Goal: Task Accomplishment & Management: Complete application form

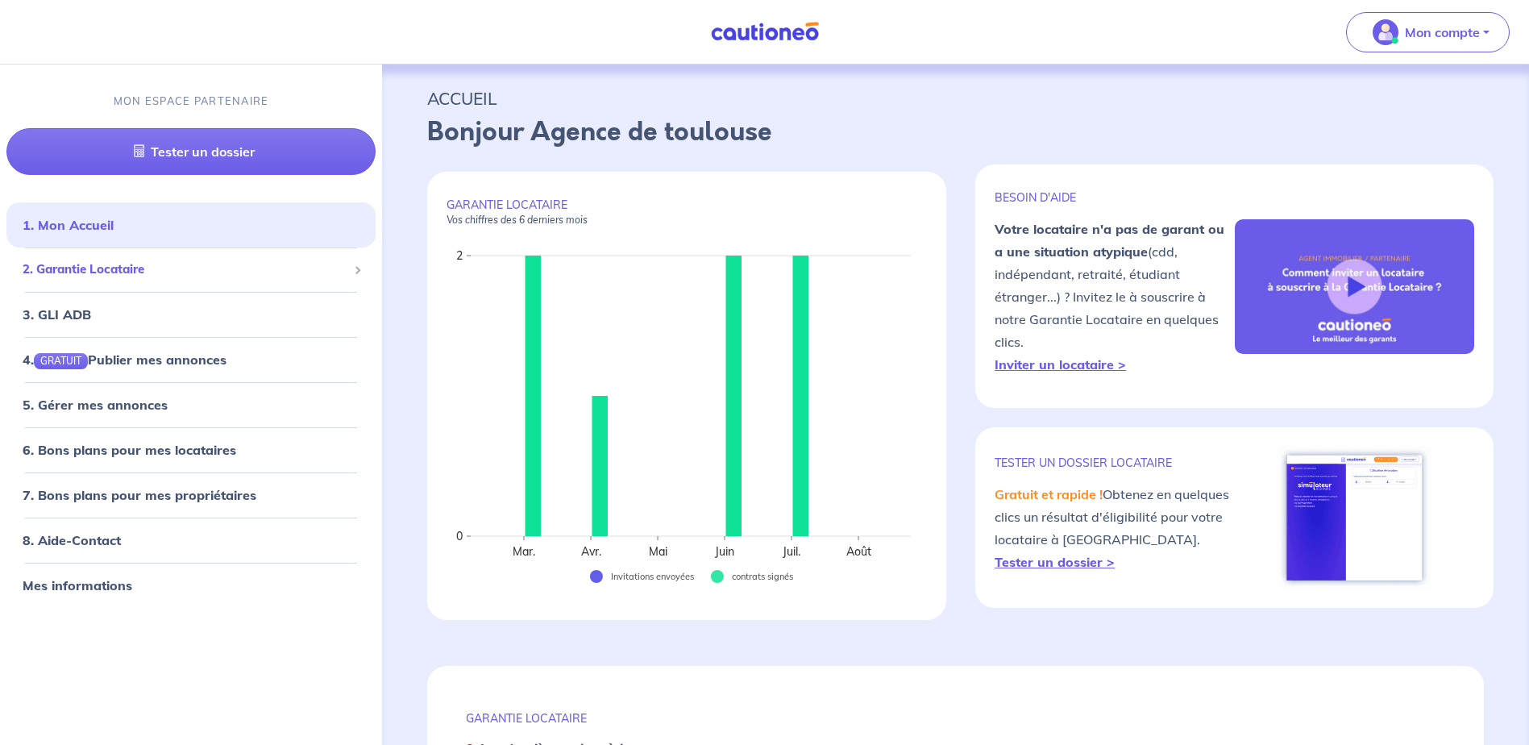
click at [137, 273] on span "2. Garantie Locataire" at bounding box center [185, 270] width 325 height 19
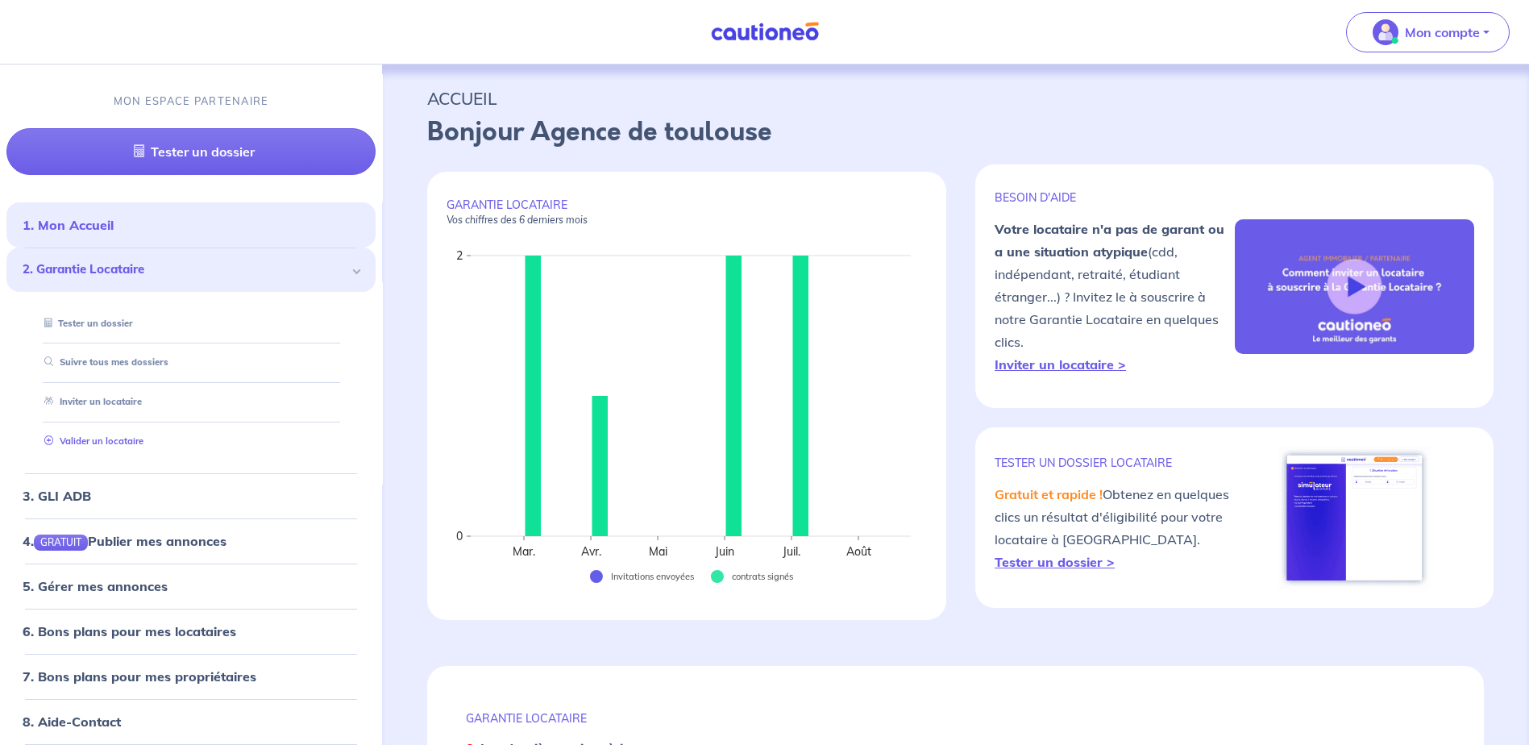
click at [114, 447] on link "Valider un locataire" at bounding box center [91, 440] width 106 height 11
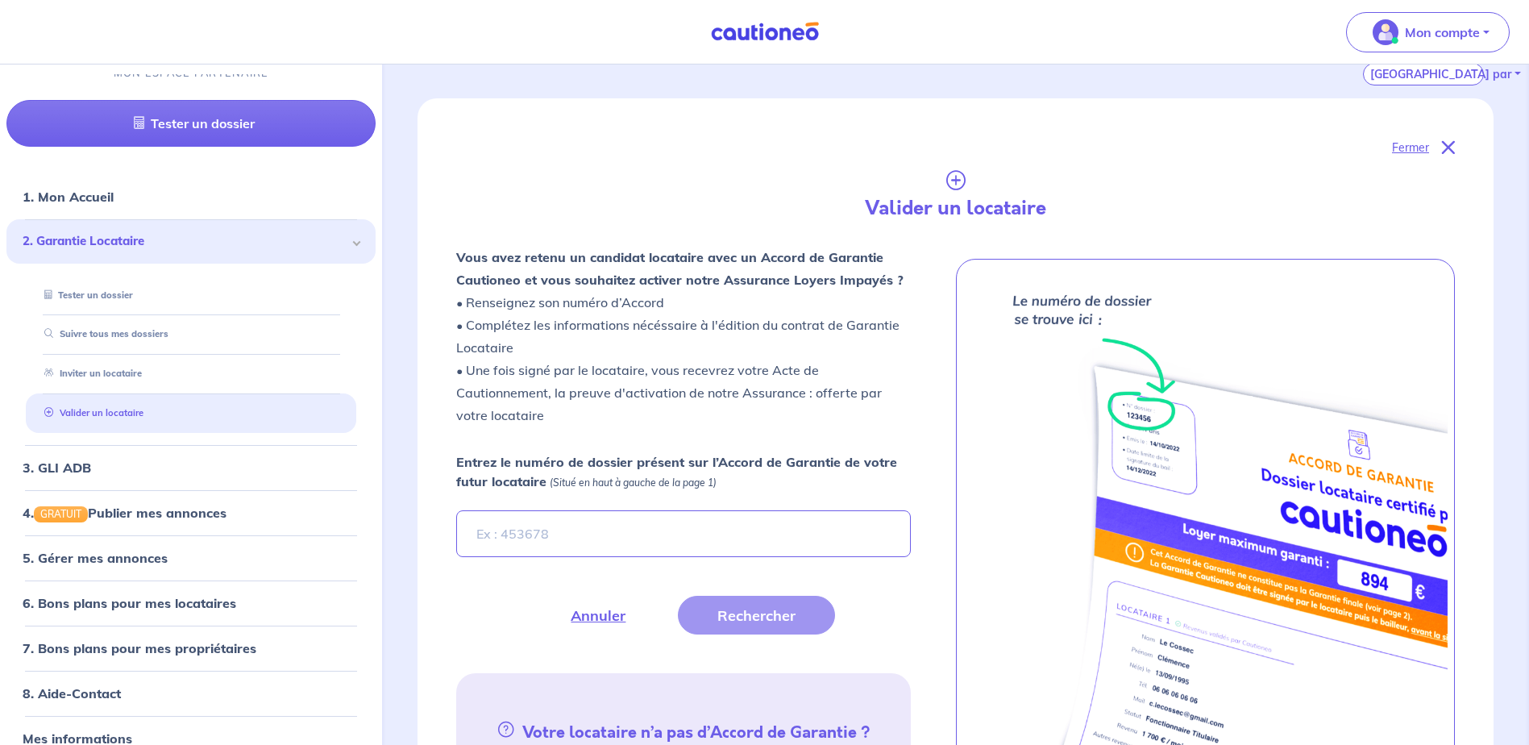
scroll to position [52, 0]
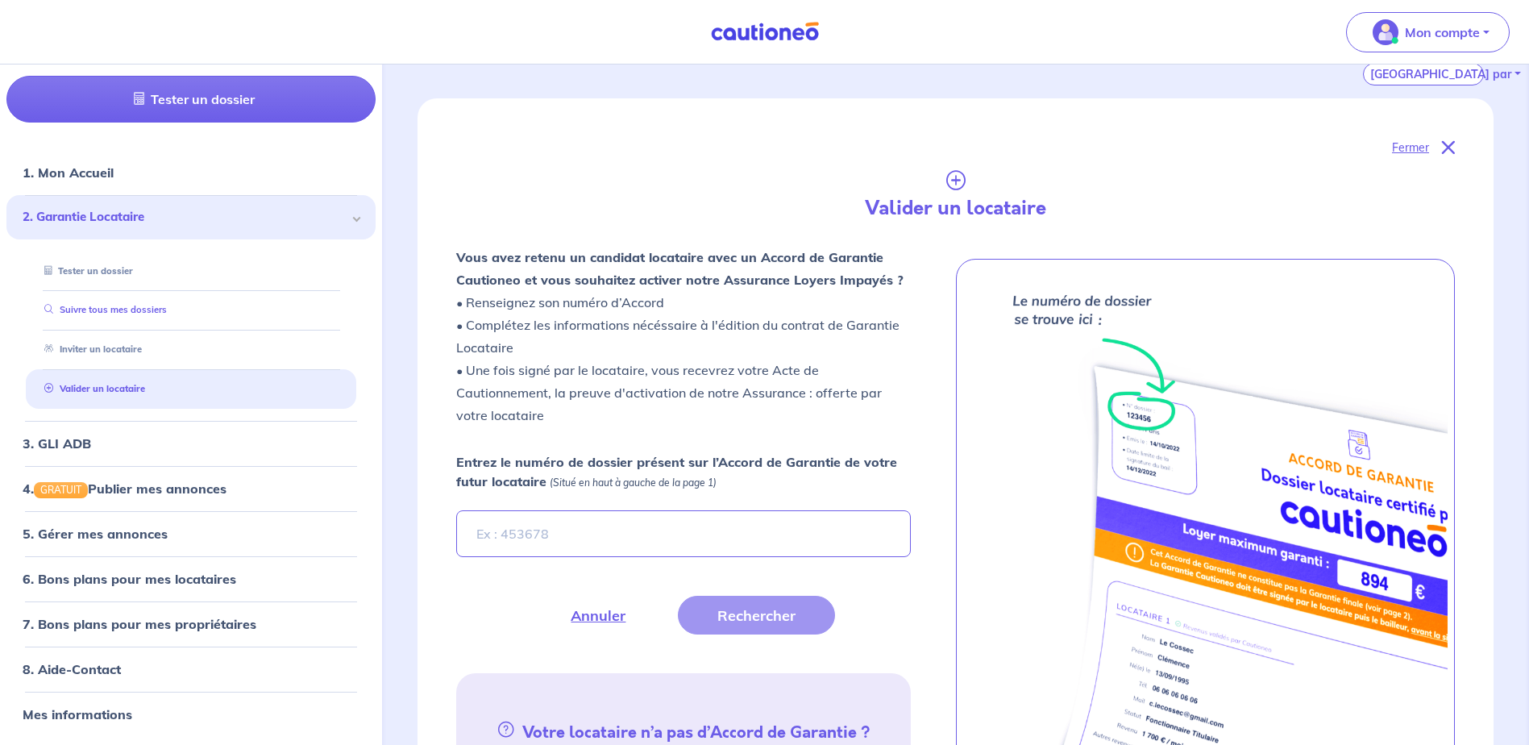
click at [87, 310] on link "Suivre tous mes dossiers" at bounding box center [102, 310] width 129 height 11
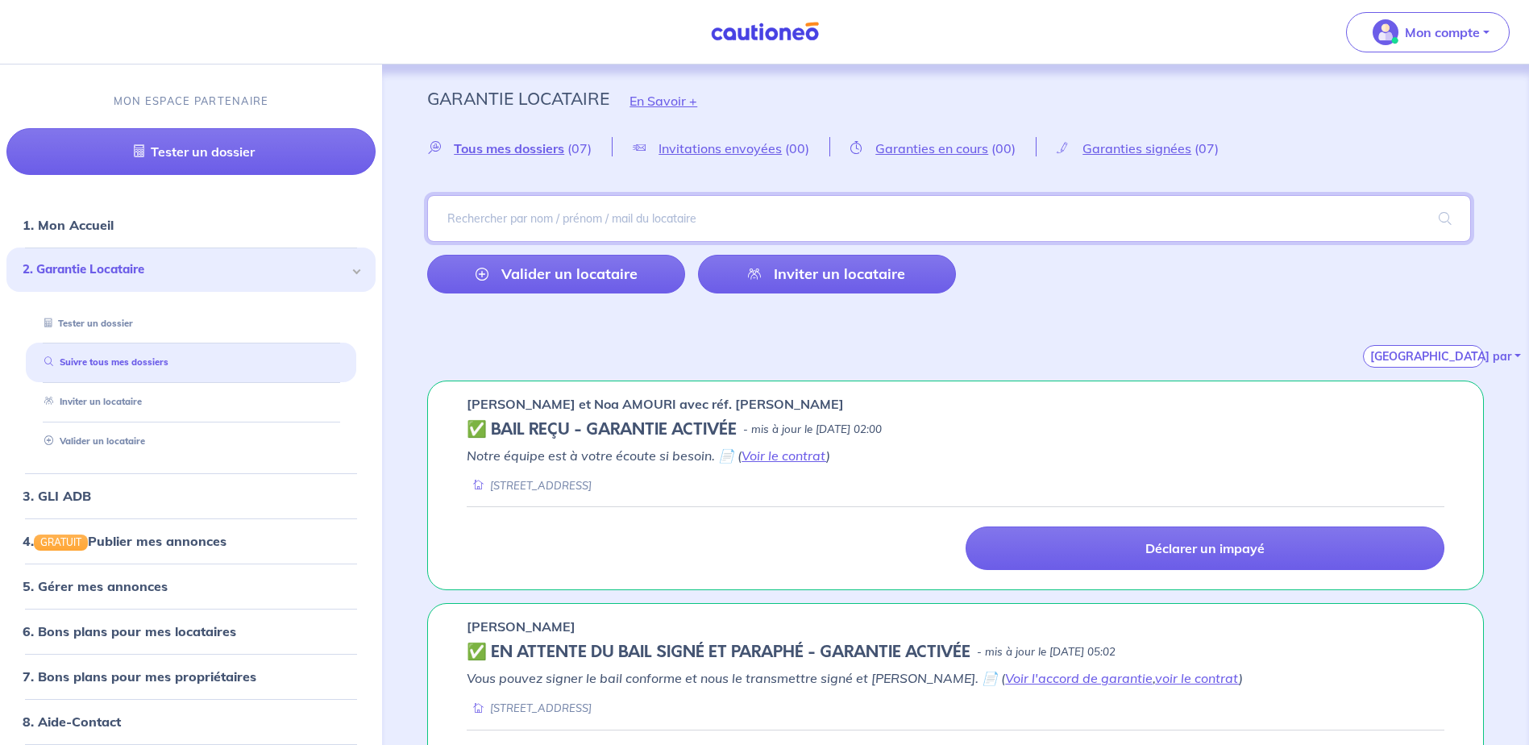
click at [742, 218] on input "search" at bounding box center [949, 218] width 1044 height 47
type input "calmus"
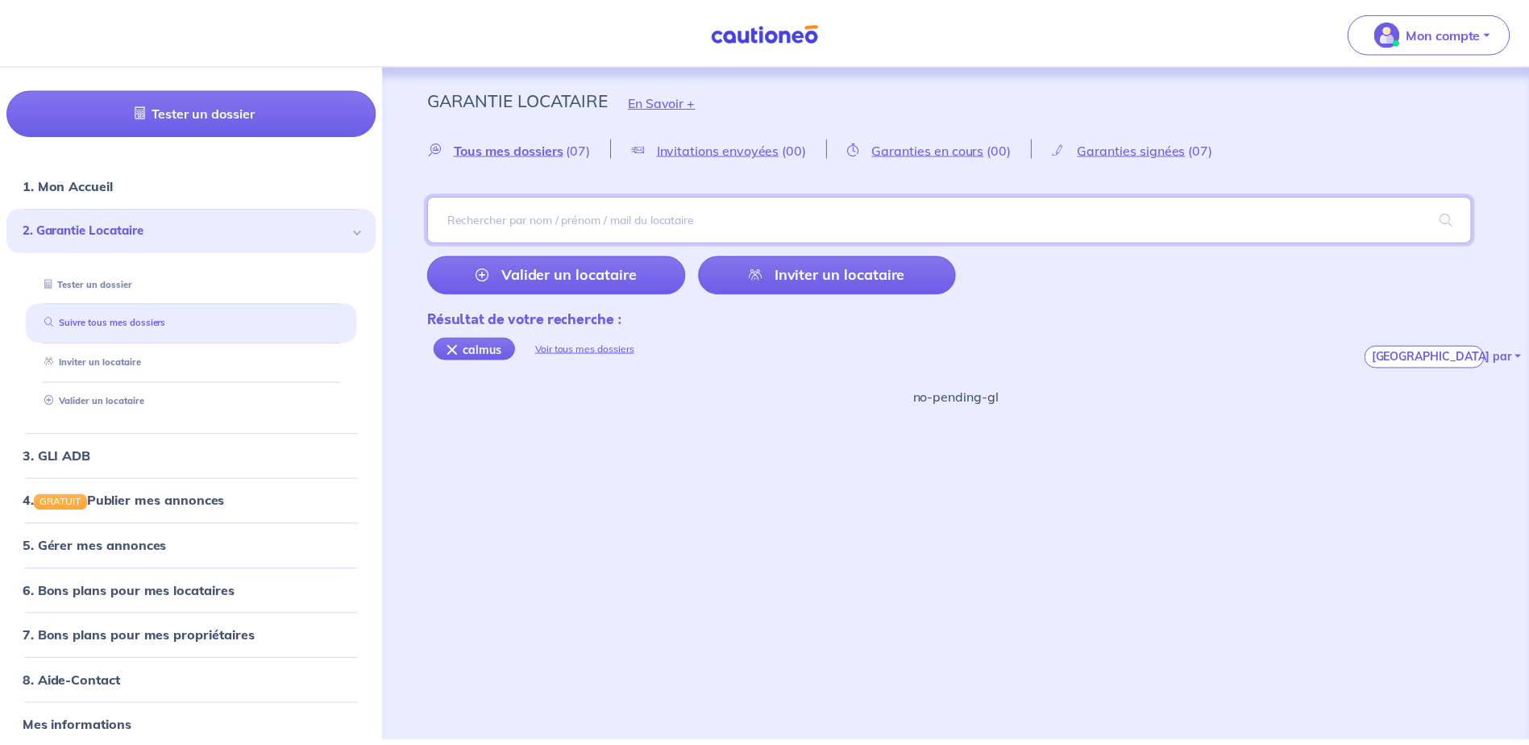
scroll to position [52, 0]
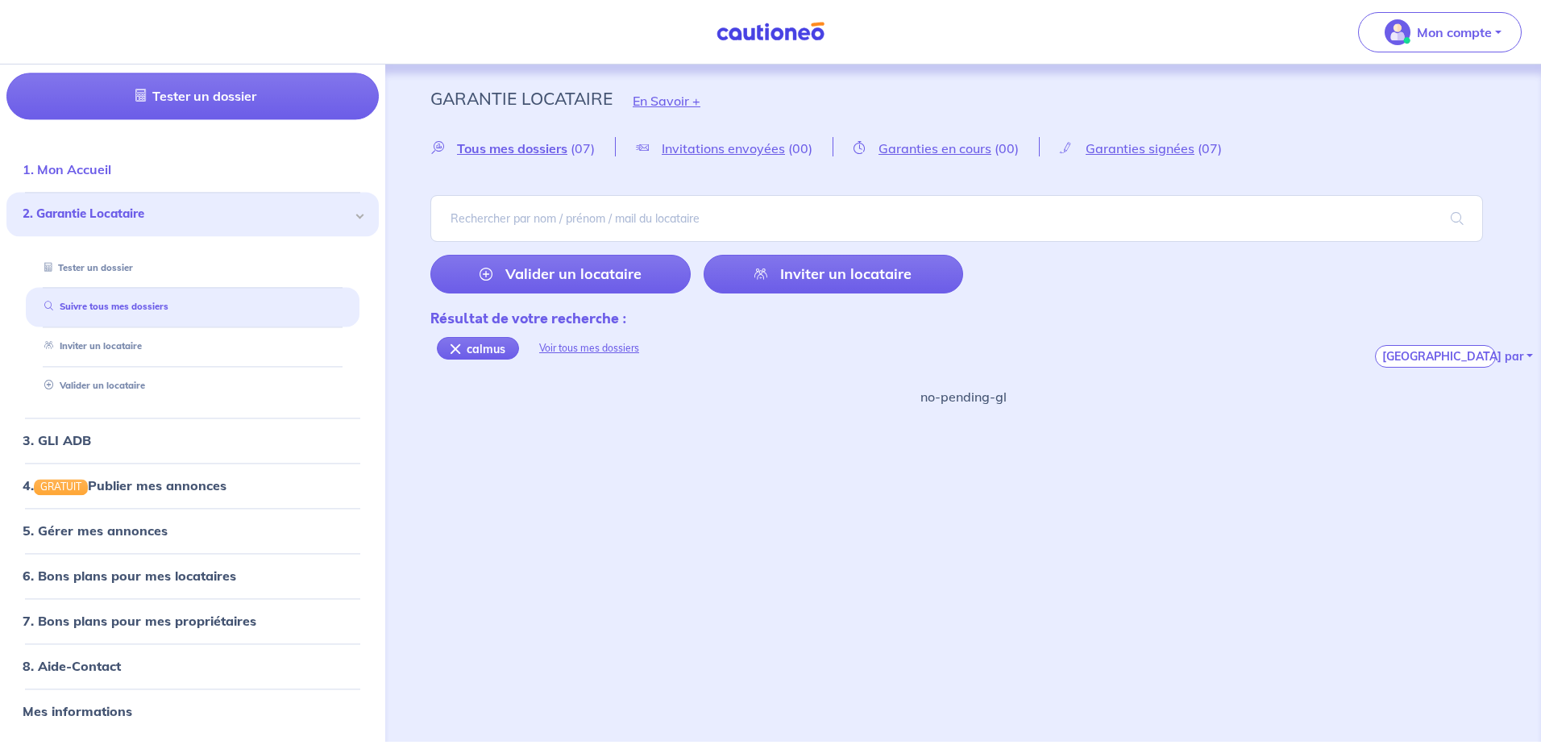
click at [63, 165] on link "1. Mon Accueil" at bounding box center [67, 170] width 89 height 16
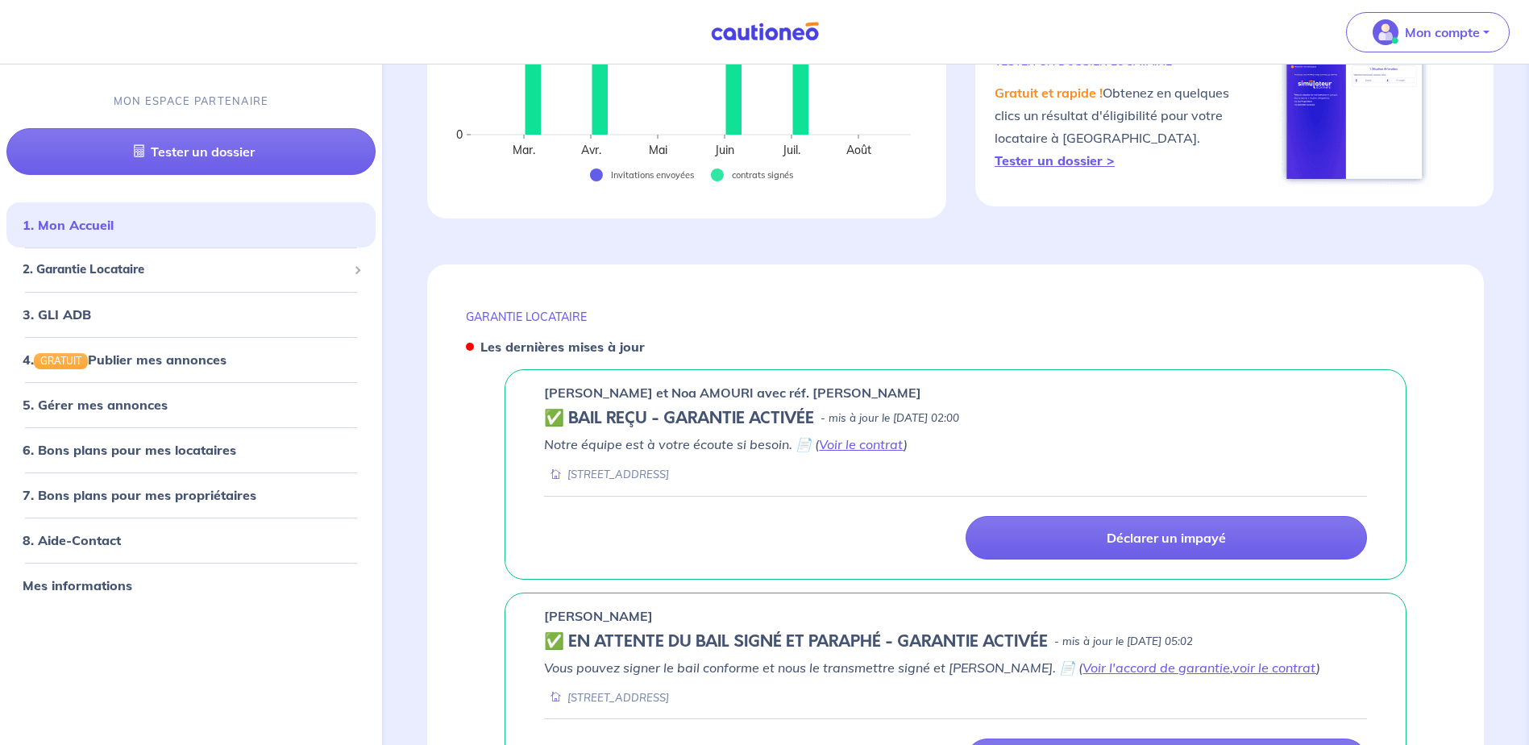
scroll to position [154, 0]
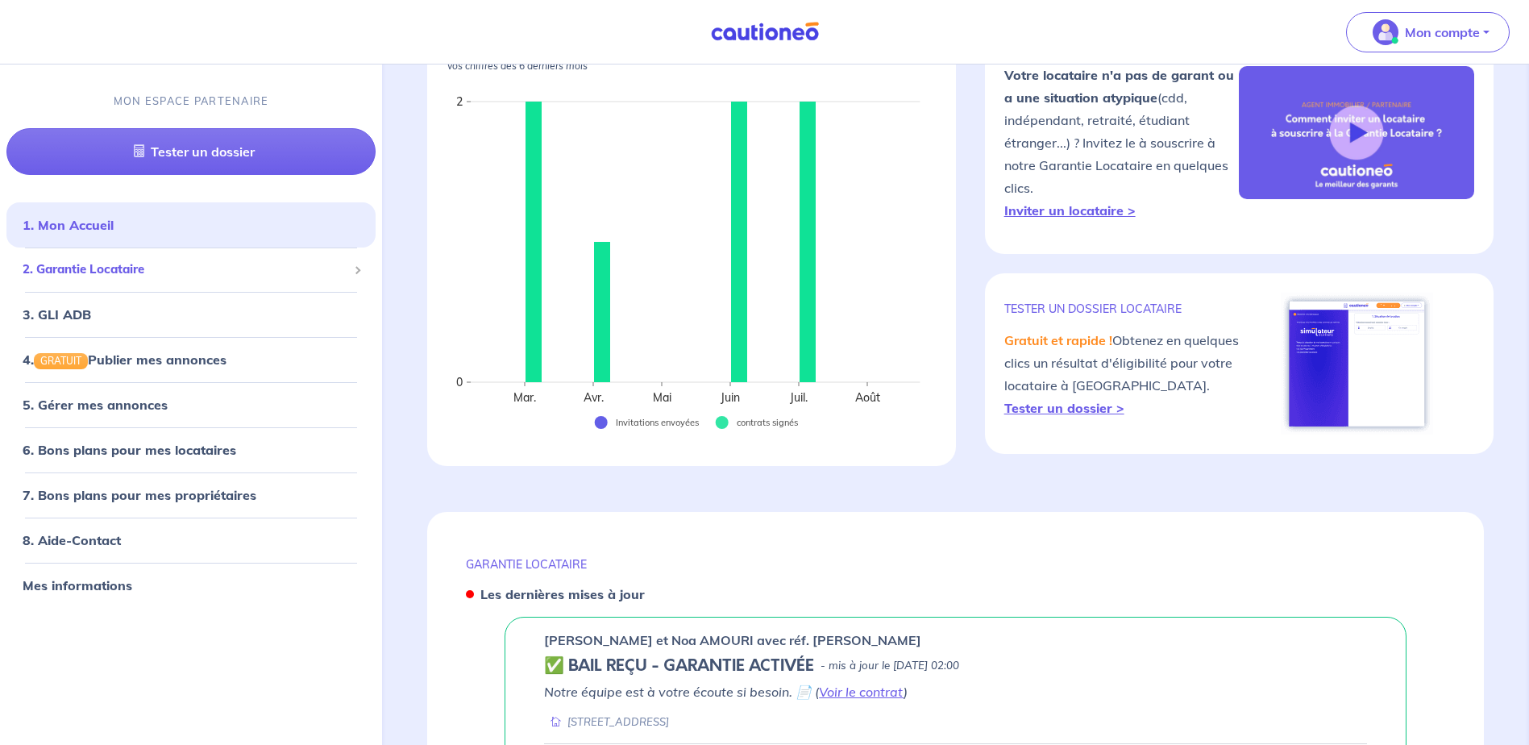
click at [104, 279] on span "2. Garantie Locataire" at bounding box center [185, 270] width 325 height 19
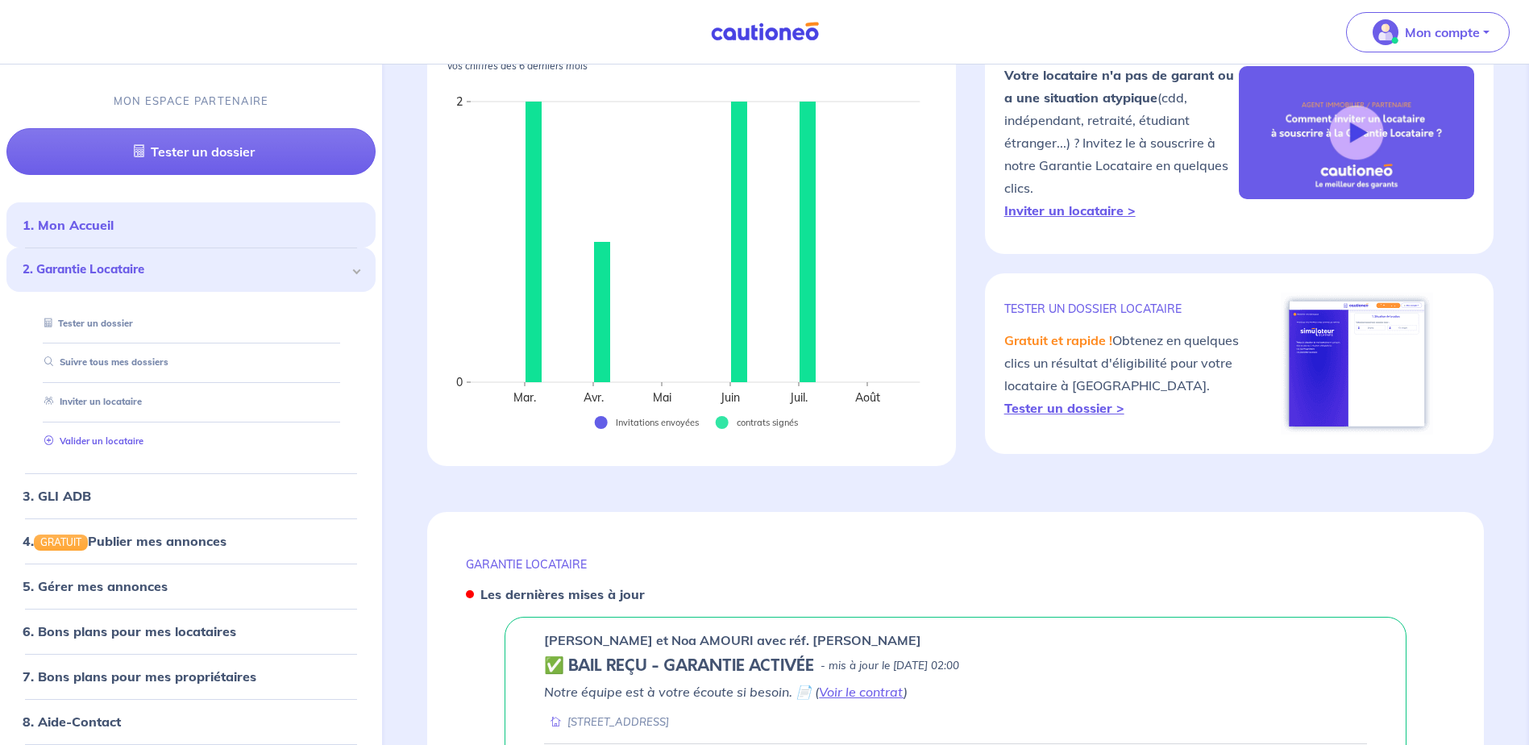
click at [102, 437] on link "Valider un locataire" at bounding box center [91, 440] width 106 height 11
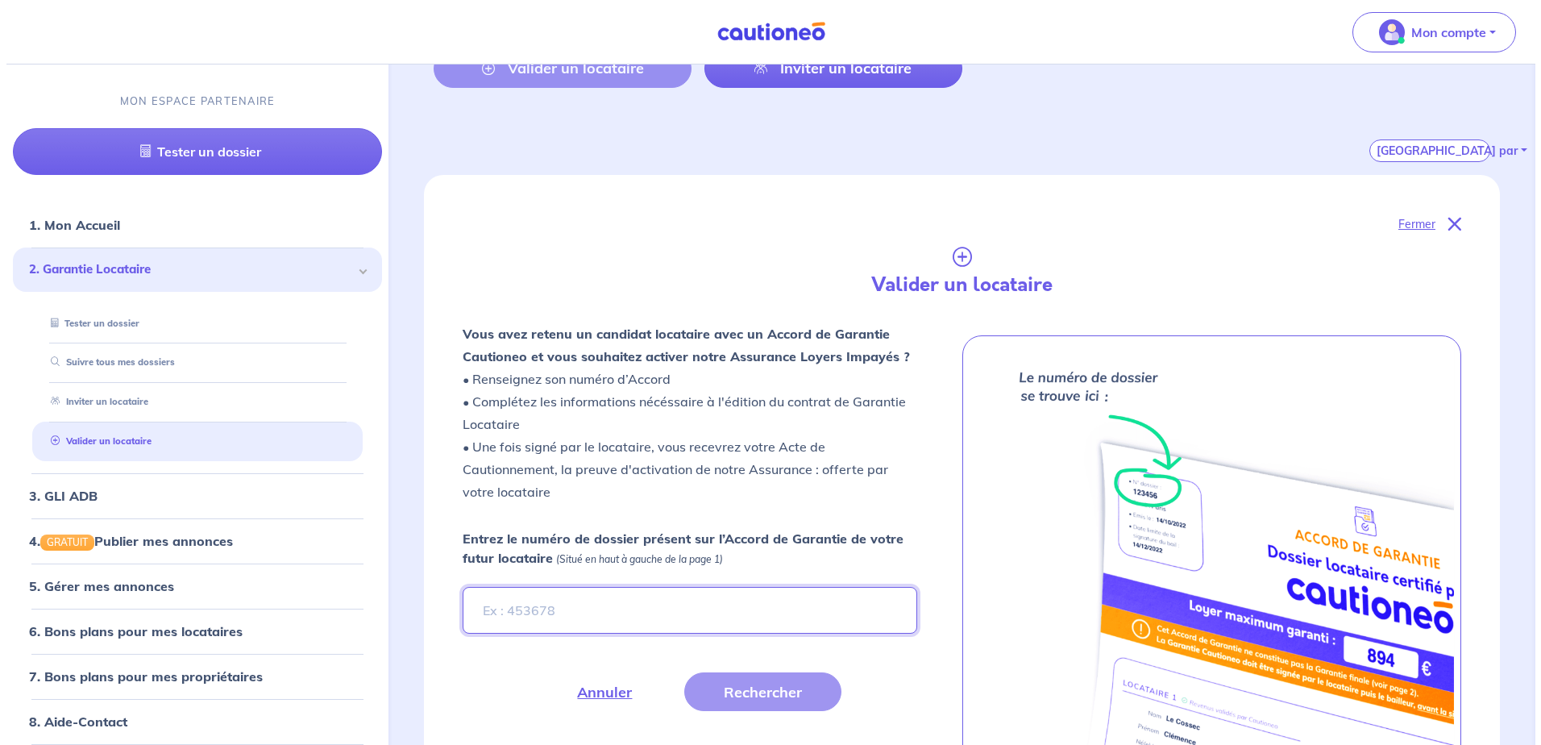
scroll to position [315, 0]
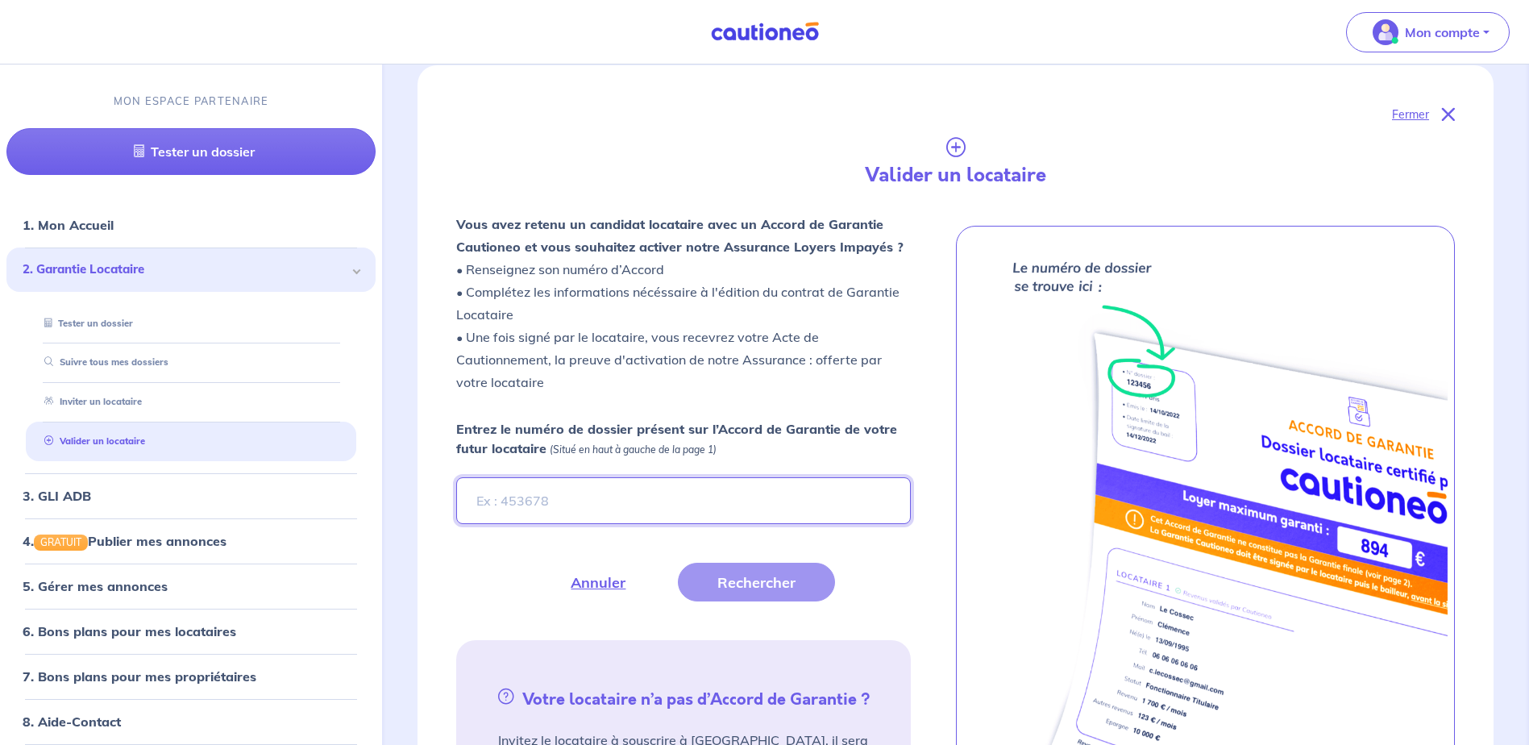
click at [522, 501] on input "Entrez le numéro de dossier présent sur l’Accord de Garantie de votre futur loc…" at bounding box center [683, 500] width 454 height 47
click at [675, 477] on input "Entrez le numéro de dossier présent sur l’Accord de Garantie de votre futur loc…" at bounding box center [683, 500] width 454 height 47
type input "Sbs2Dy"
click at [713, 579] on button "Rechercher" at bounding box center [756, 582] width 157 height 39
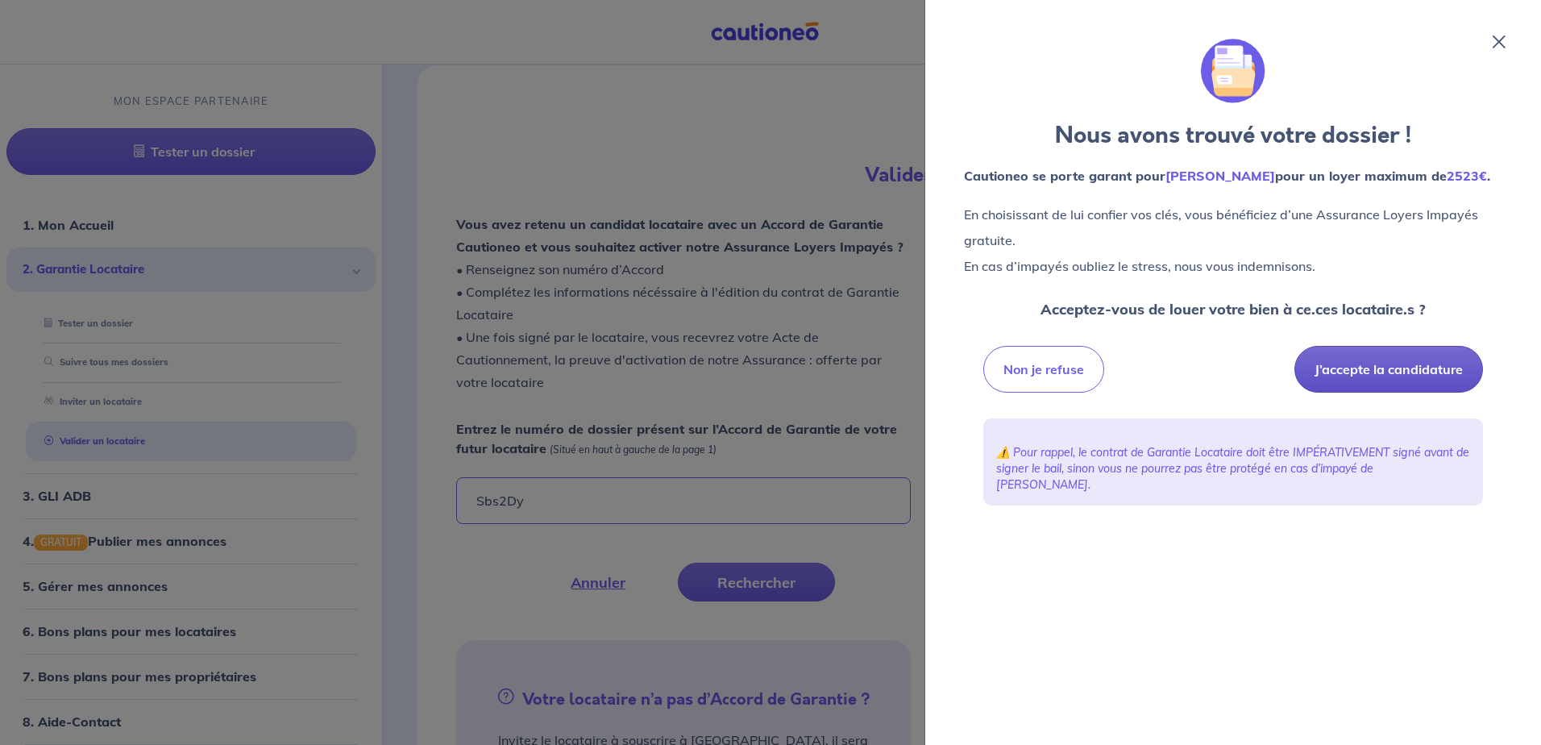
click at [1391, 393] on button "J’accepte la candidature" at bounding box center [1388, 369] width 189 height 47
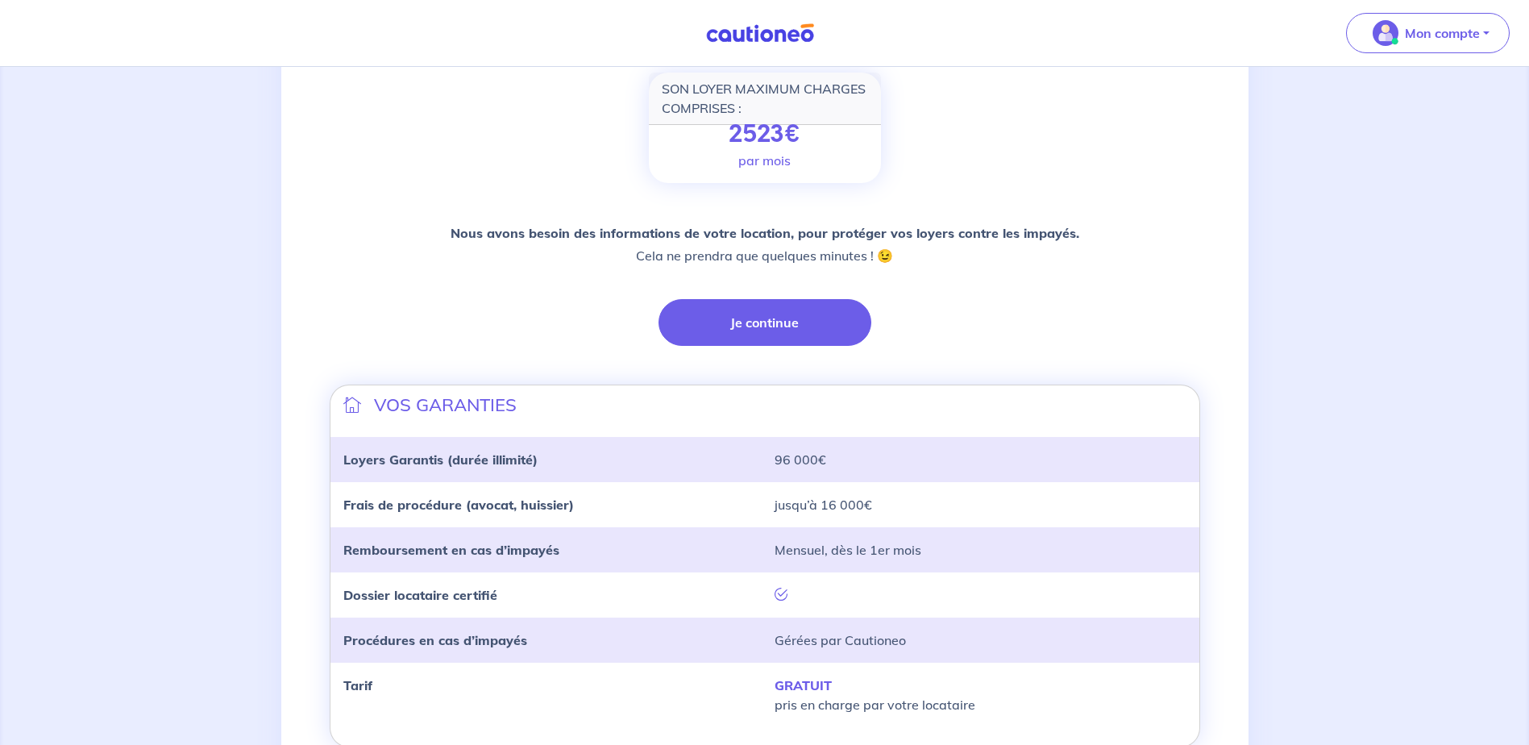
scroll to position [322, 0]
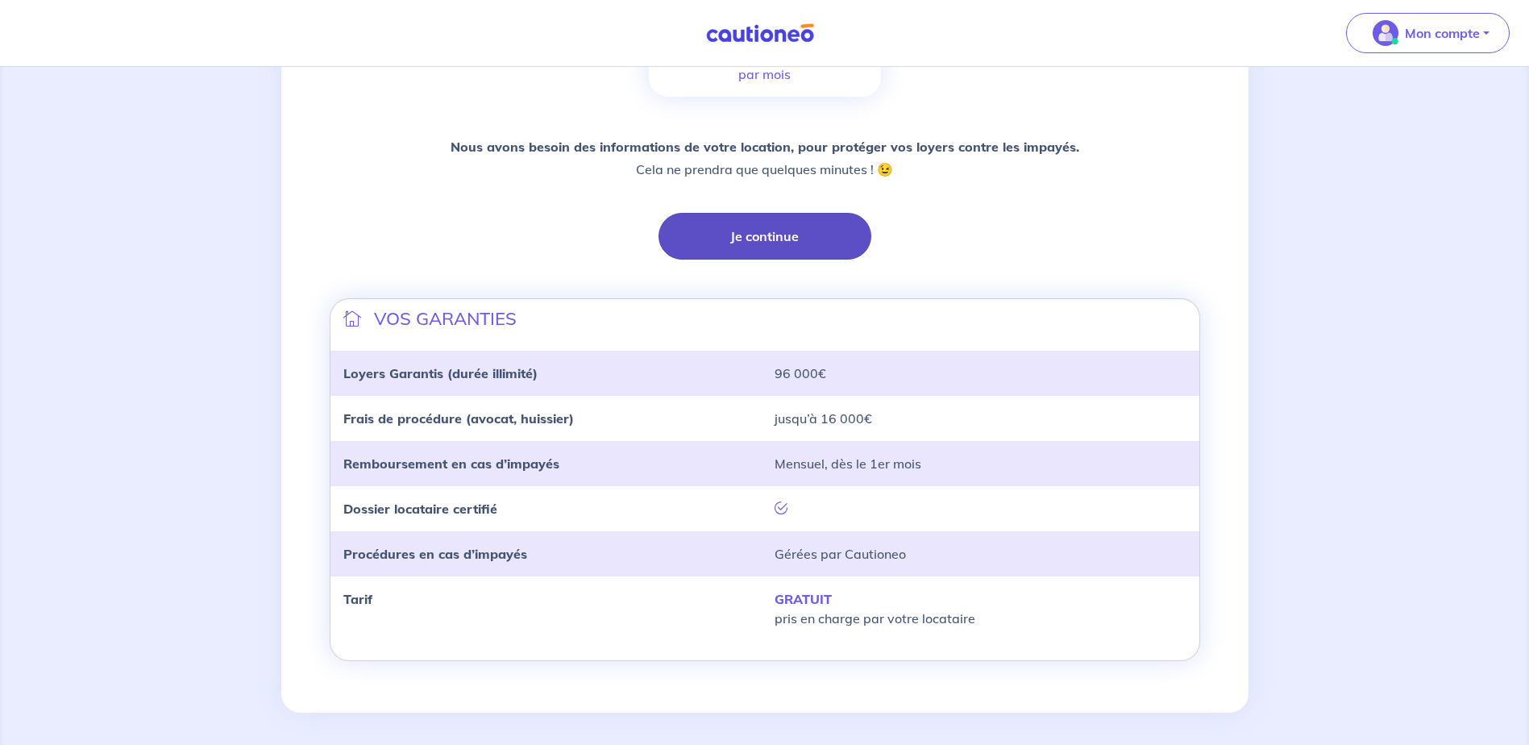
click at [741, 239] on button "Je continue" at bounding box center [765, 236] width 213 height 47
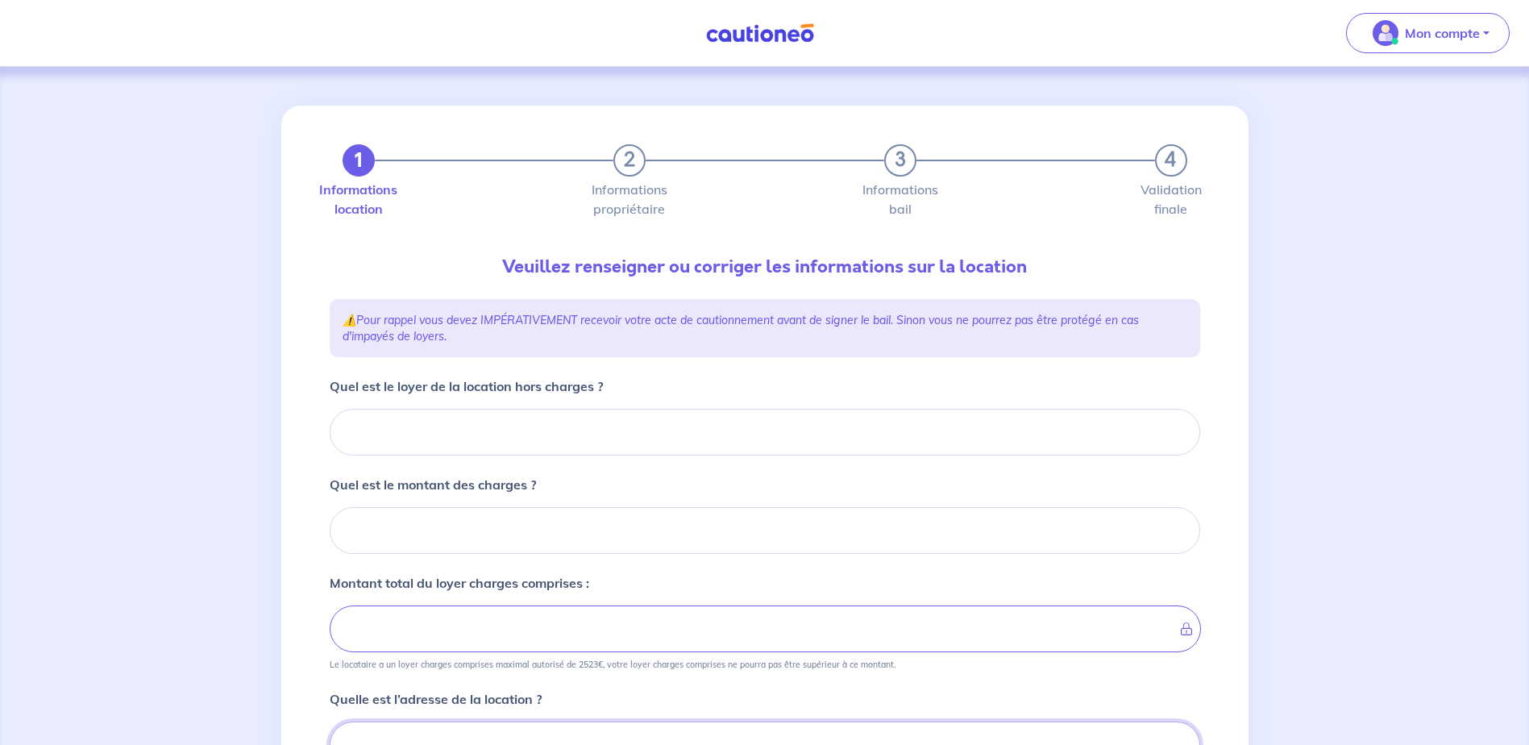
scroll to position [8, 0]
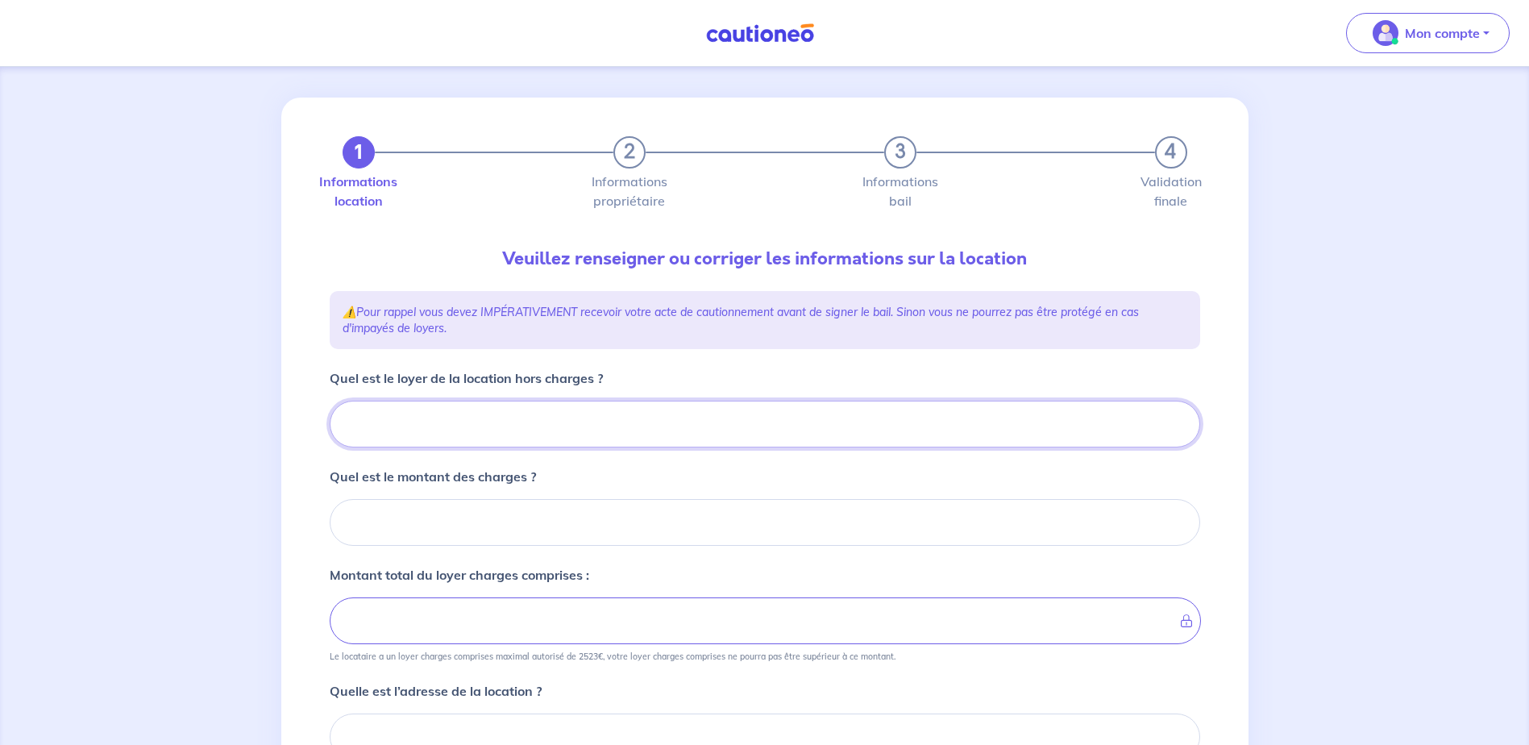
click at [517, 423] on input "Quel est le loyer de la location hors charges ?" at bounding box center [765, 424] width 871 height 47
click at [551, 426] on input "Quel est le loyer de la location hors charges ?" at bounding box center [765, 424] width 871 height 47
type input "569"
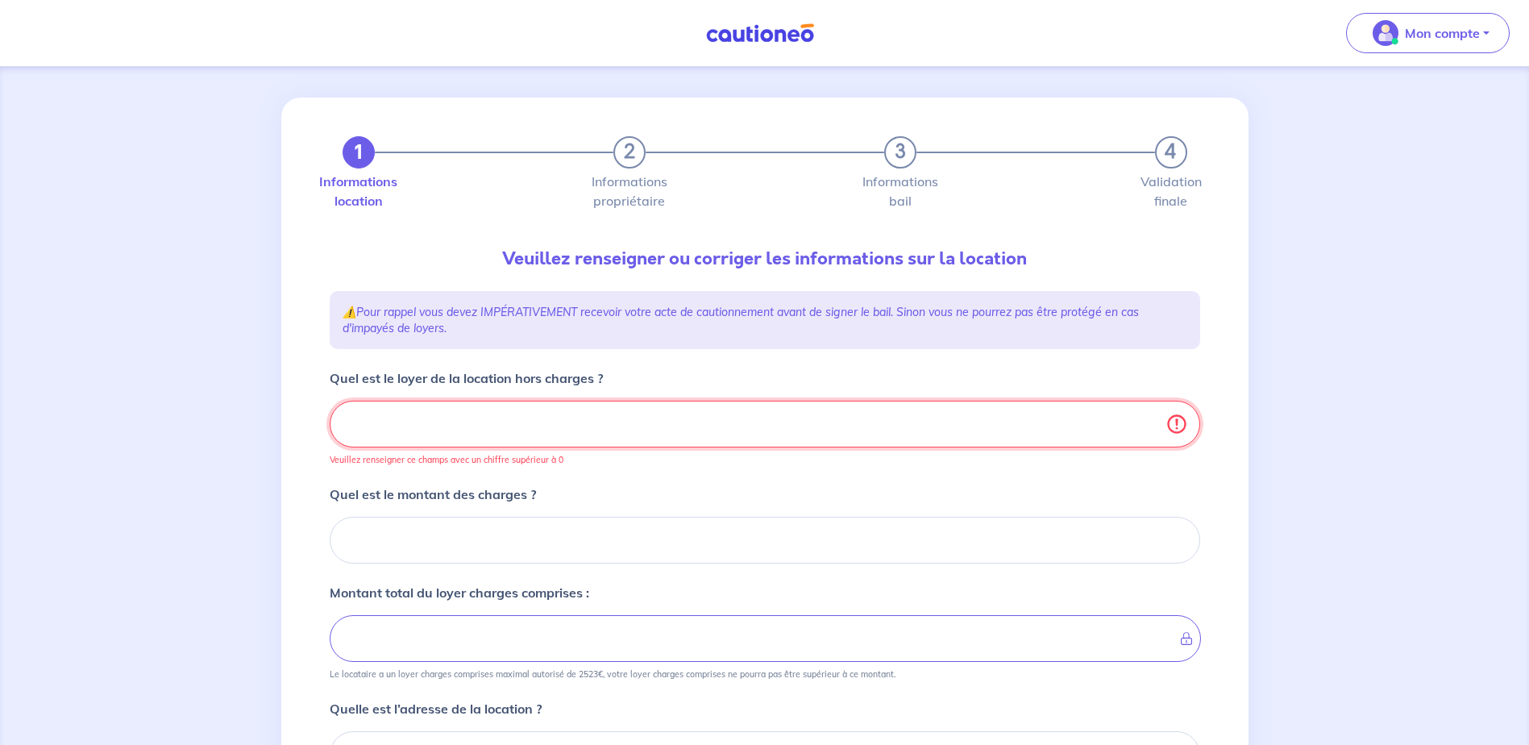
type input "569.5"
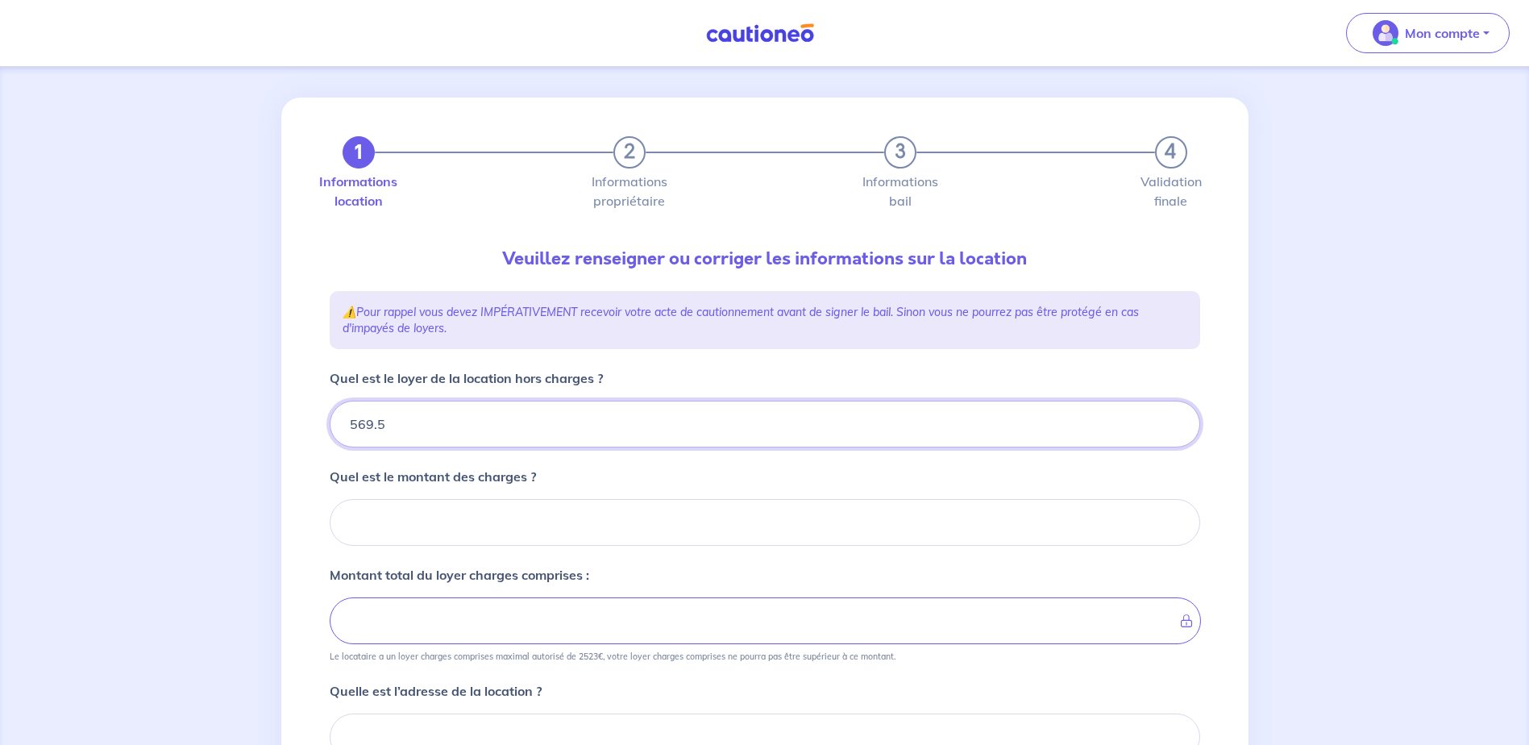
type input "569.57"
type input "569.5"
type input "569.54"
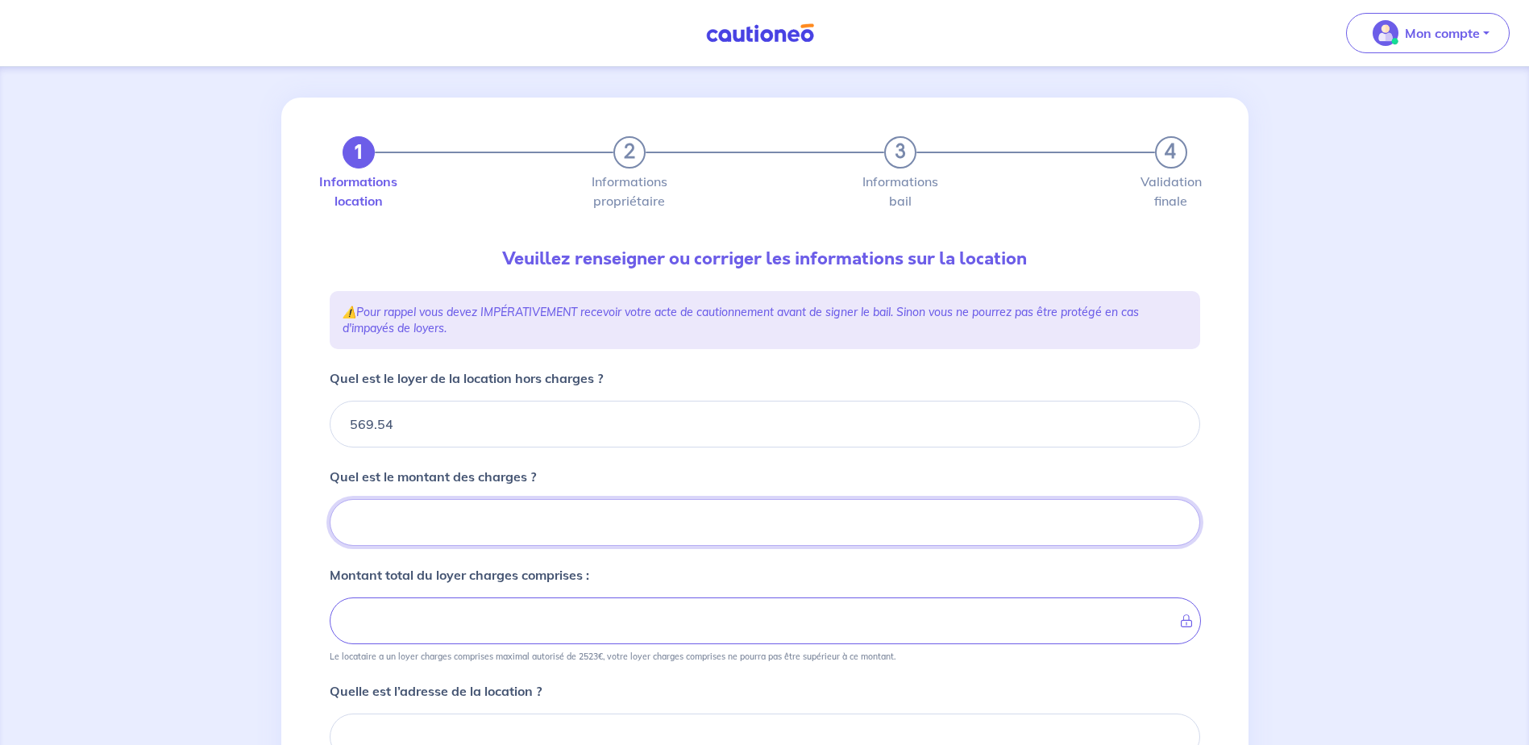
click at [470, 517] on input "Quel est le montant des charges ?" at bounding box center [765, 522] width 871 height 47
click at [405, 531] on input "Quel est le montant des charges ?" at bounding box center [765, 522] width 871 height 47
type input "55"
type input "574.54"
type input "569.54"
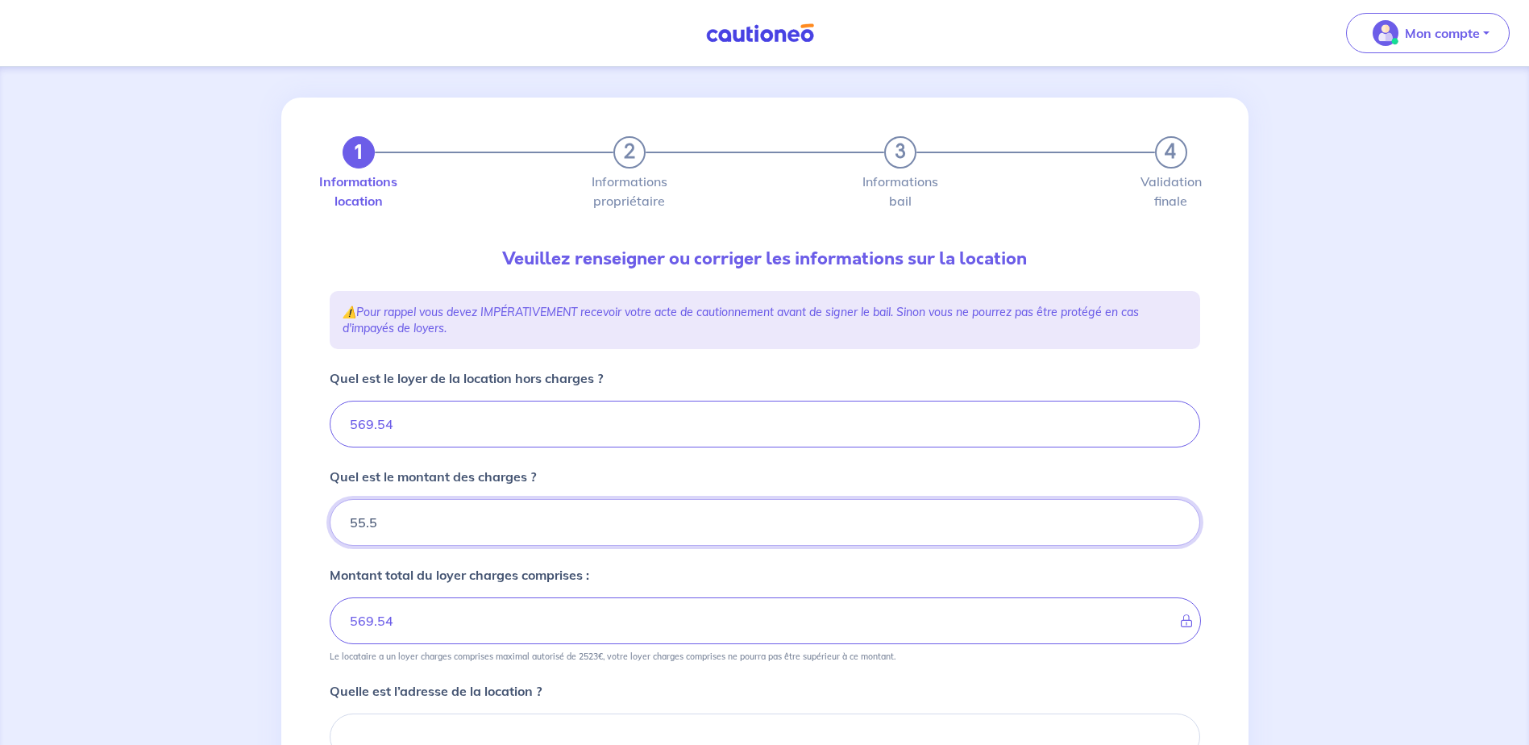
type input "55.54"
type input "625.07"
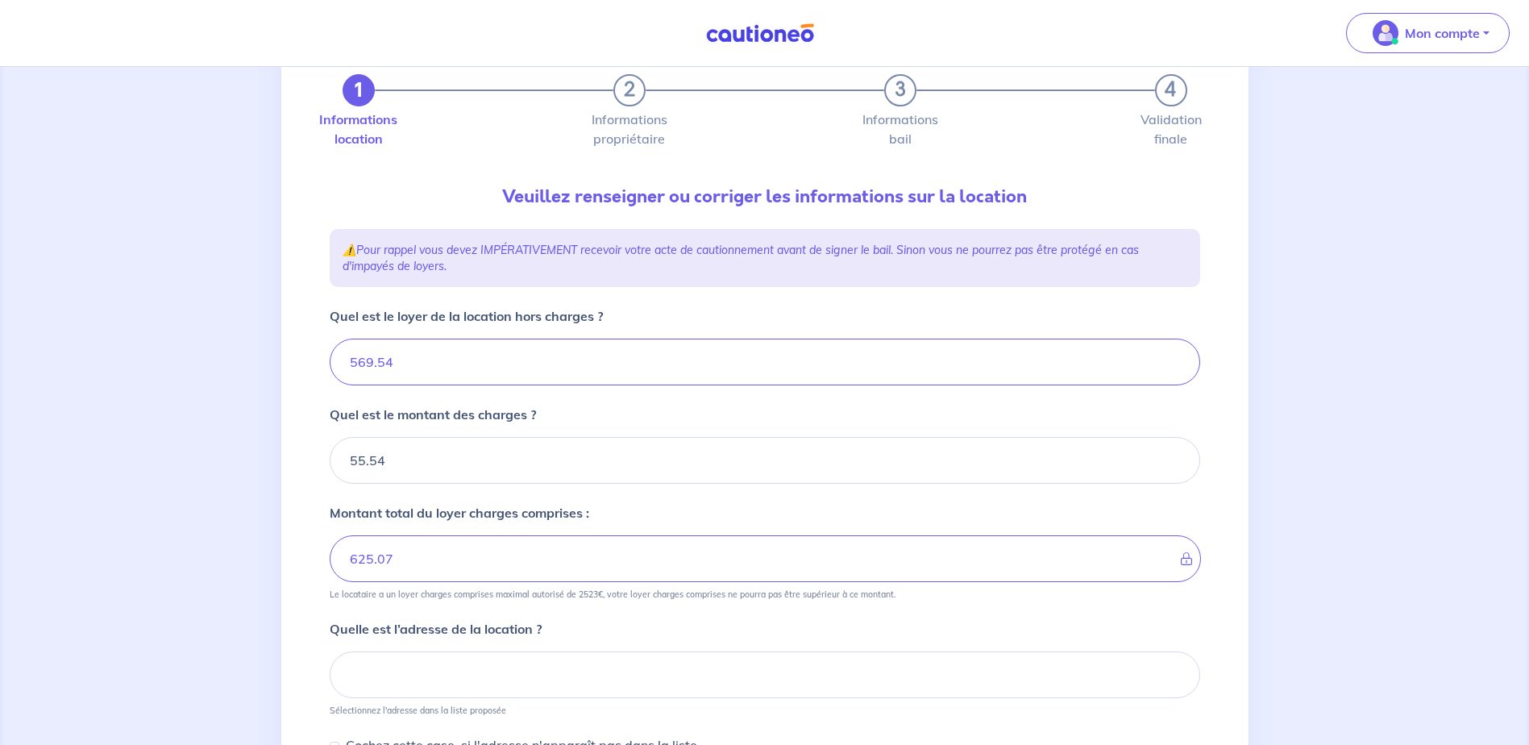
scroll to position [89, 0]
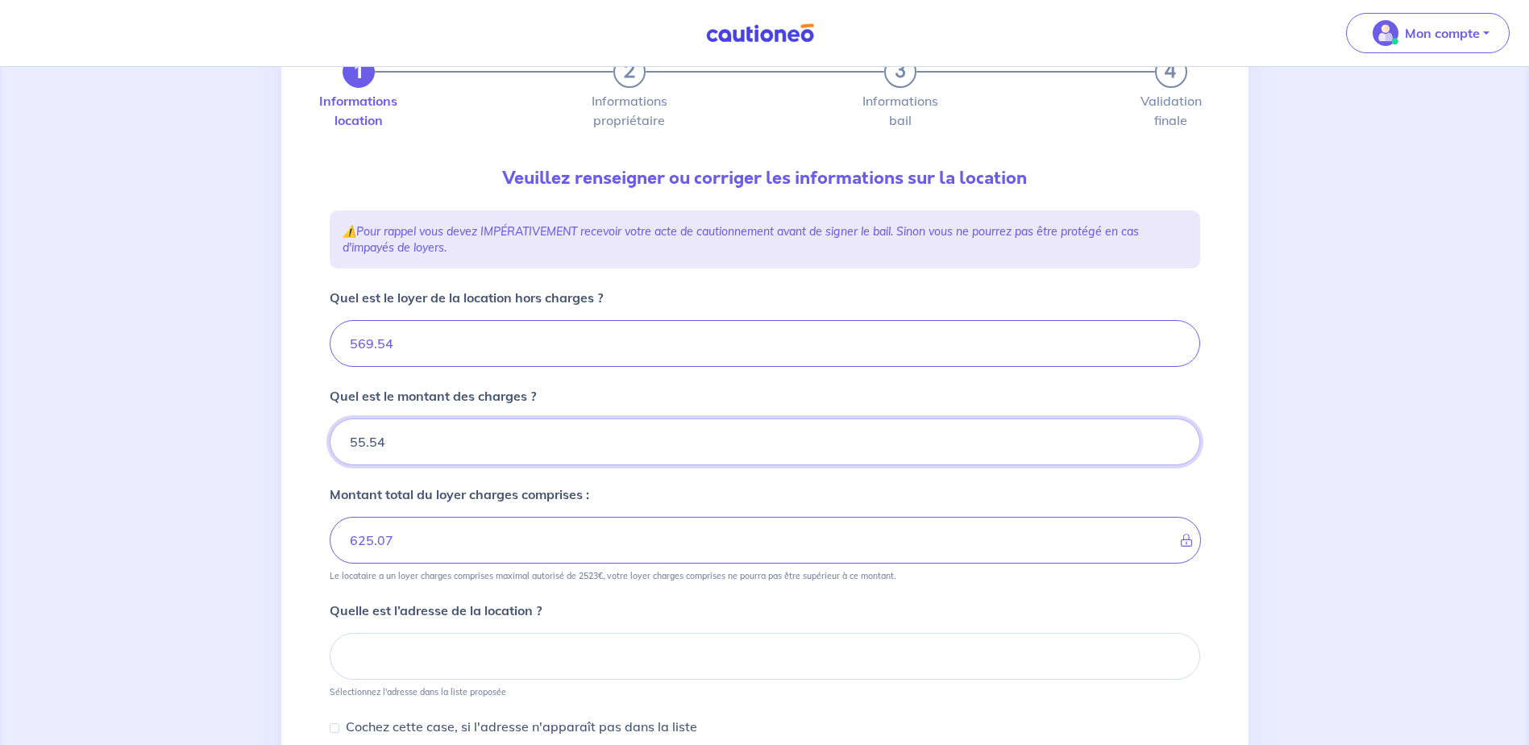
click at [406, 434] on input "55.54" at bounding box center [765, 441] width 871 height 47
type input "55.5"
type input "55"
type input "625.04"
type input "5"
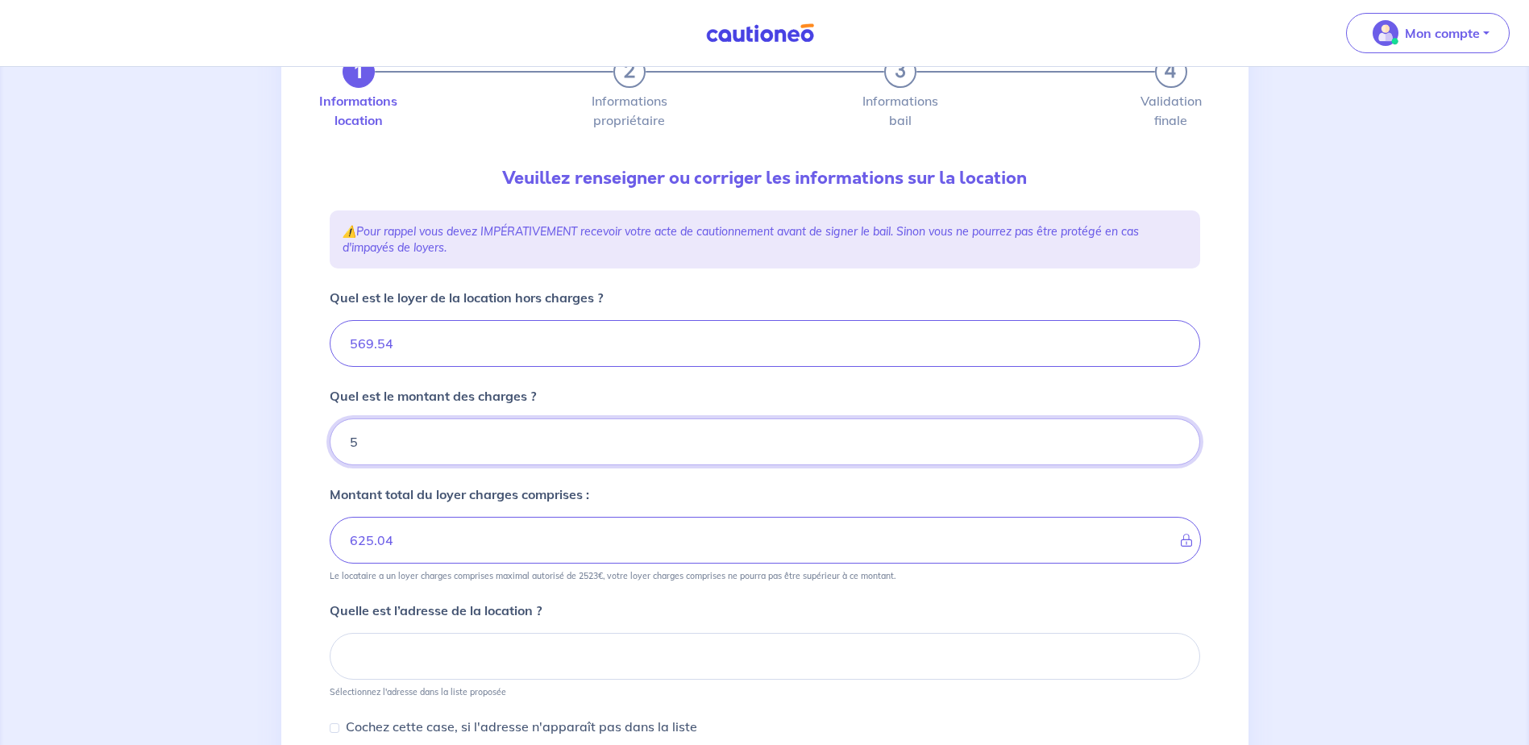
type input "569.54"
type input "10"
type input "570.54"
type input "100"
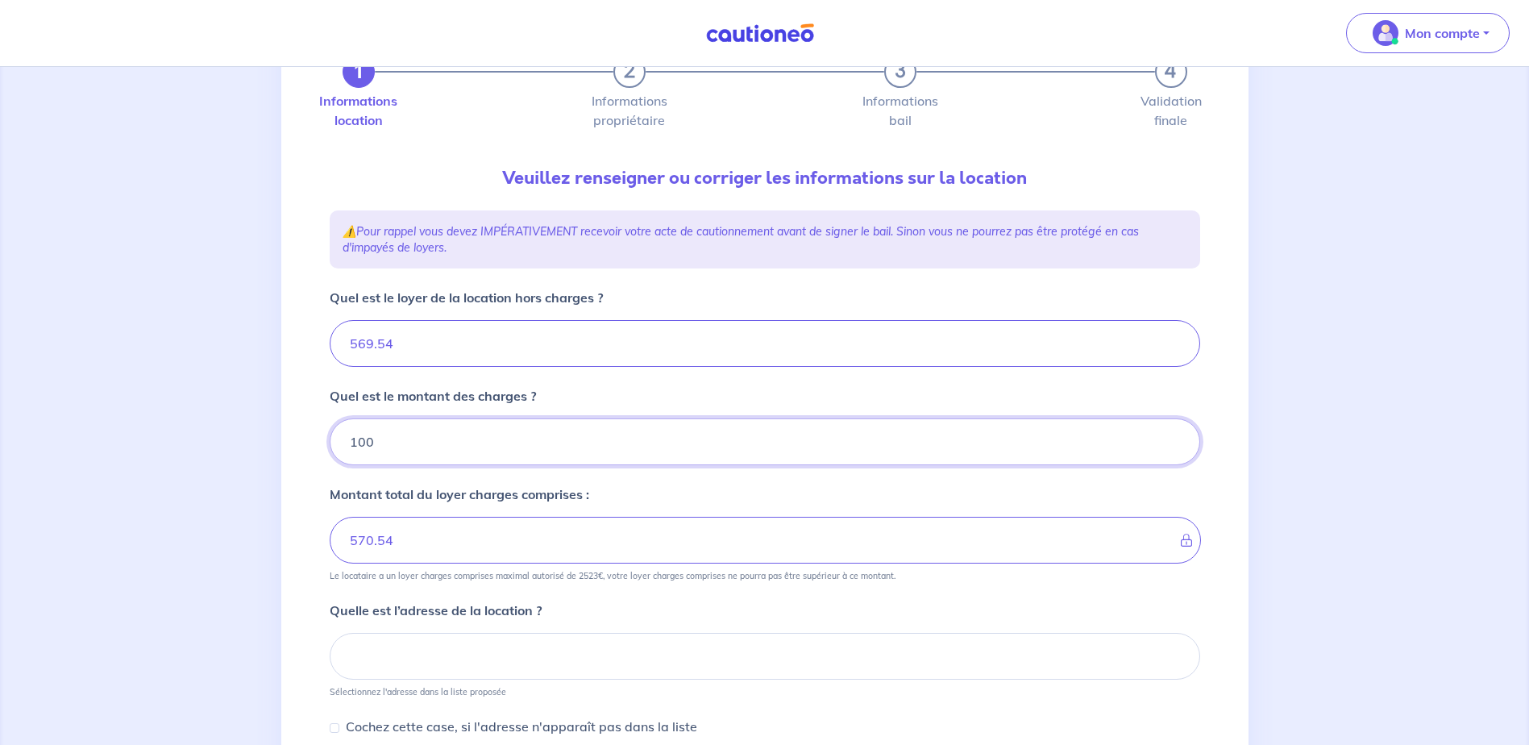
type input "579.54"
type input "669.54"
type input "100.9"
type input "569.54"
type input "100.97"
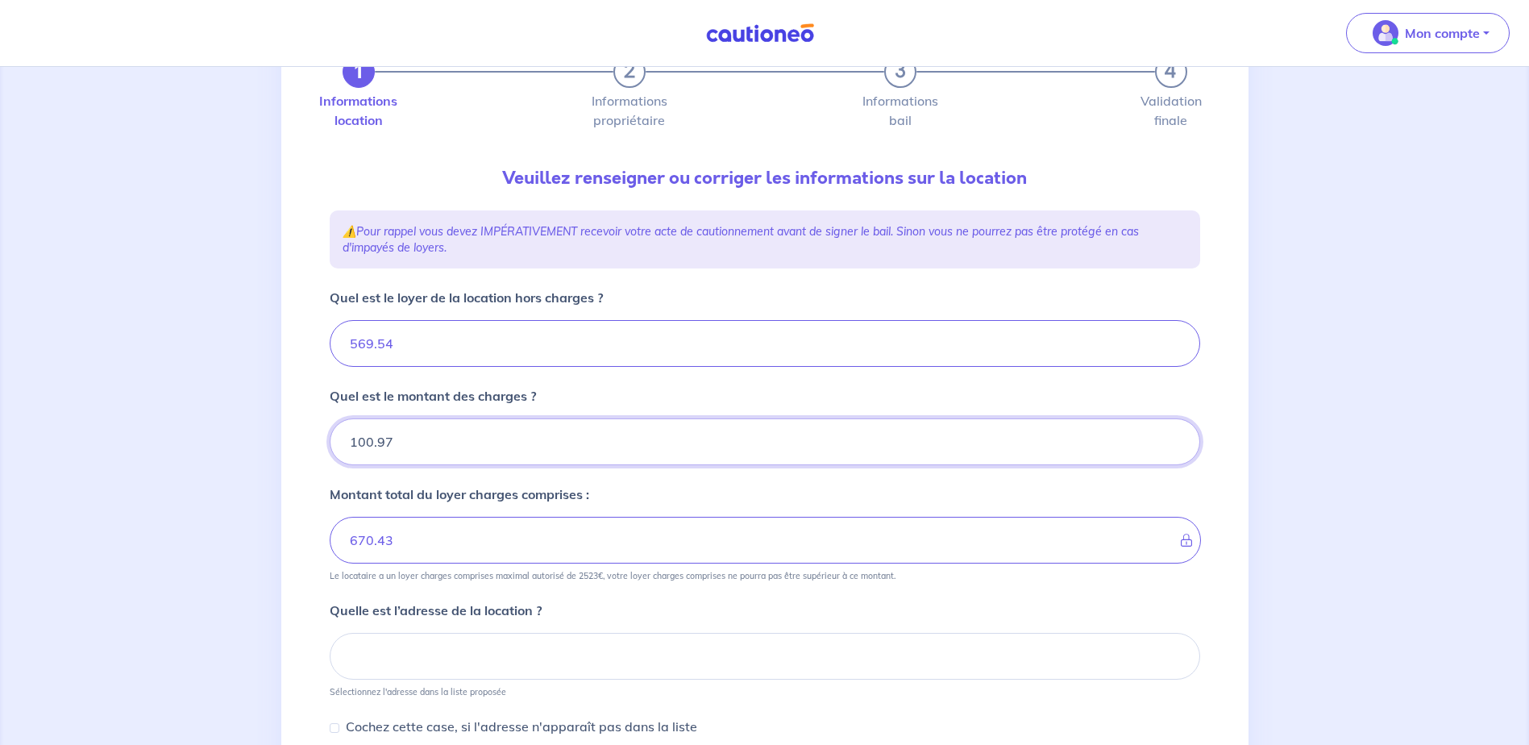
type input "670.51"
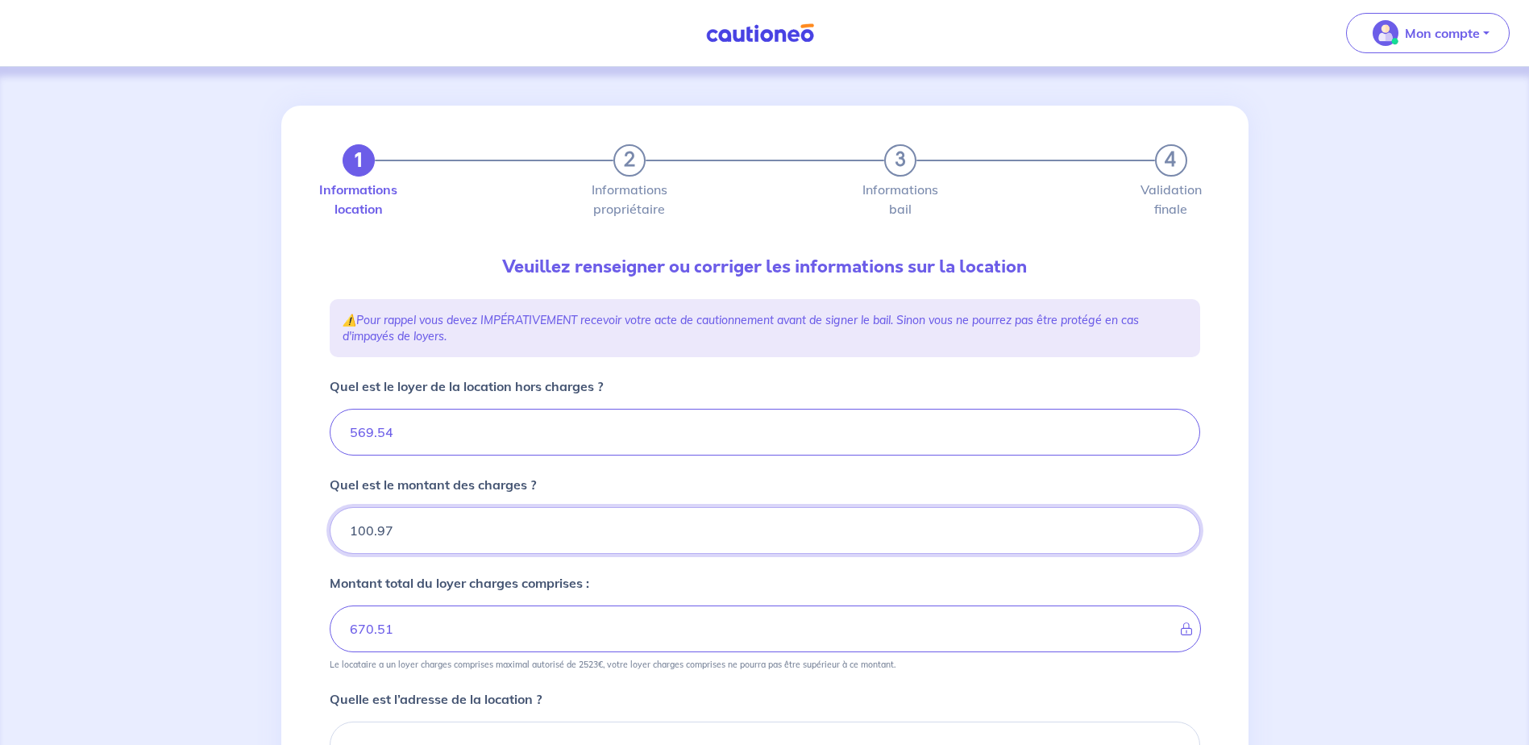
scroll to position [81, 0]
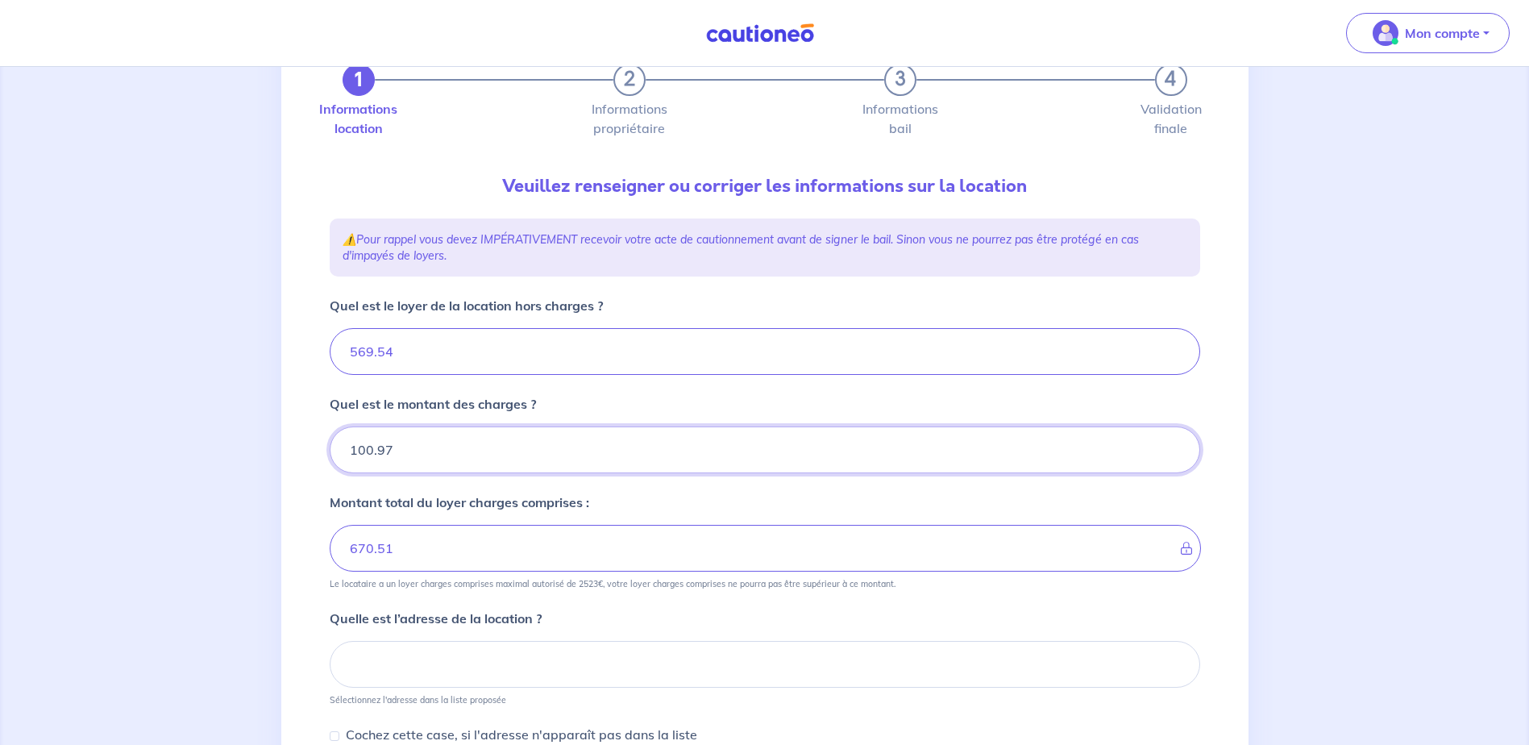
type input "100.97"
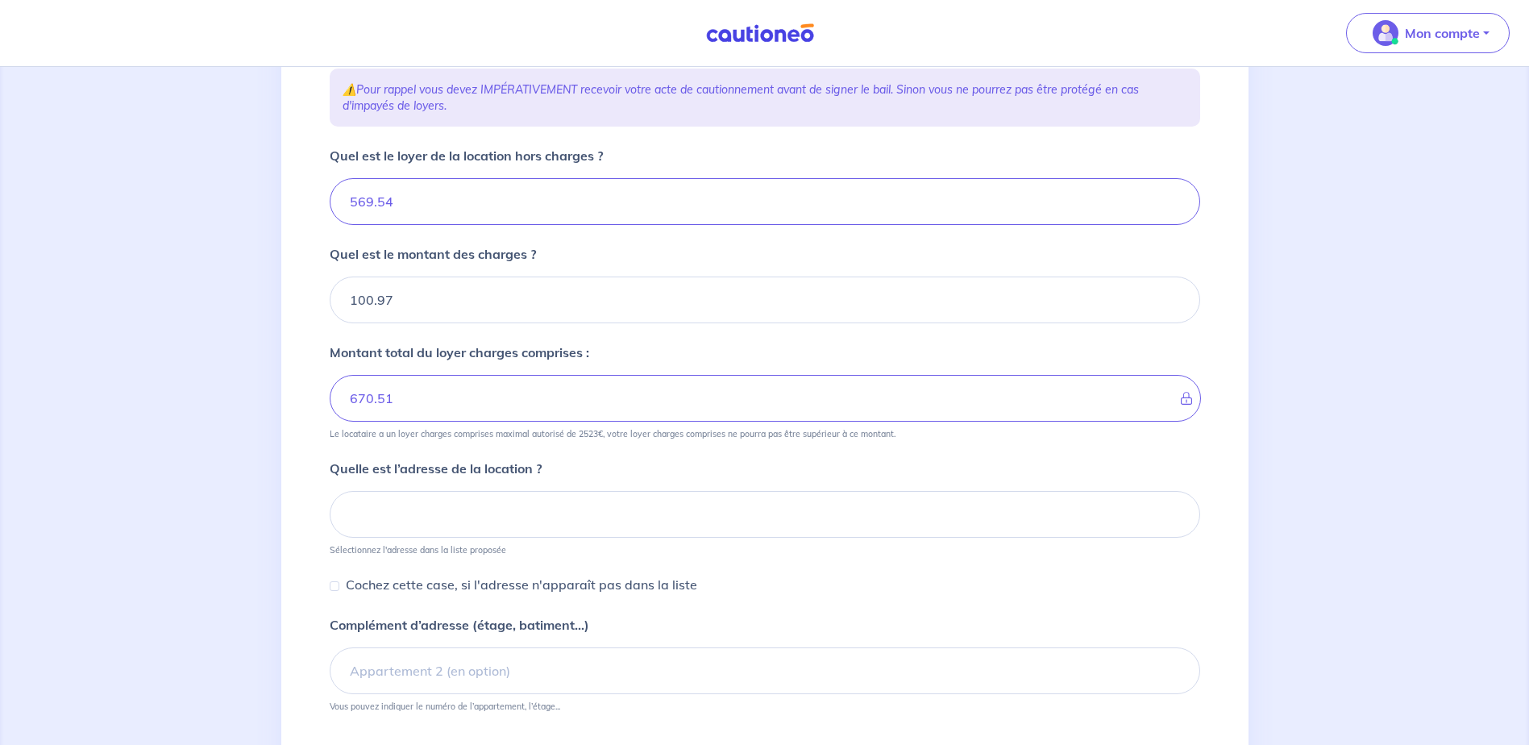
scroll to position [242, 0]
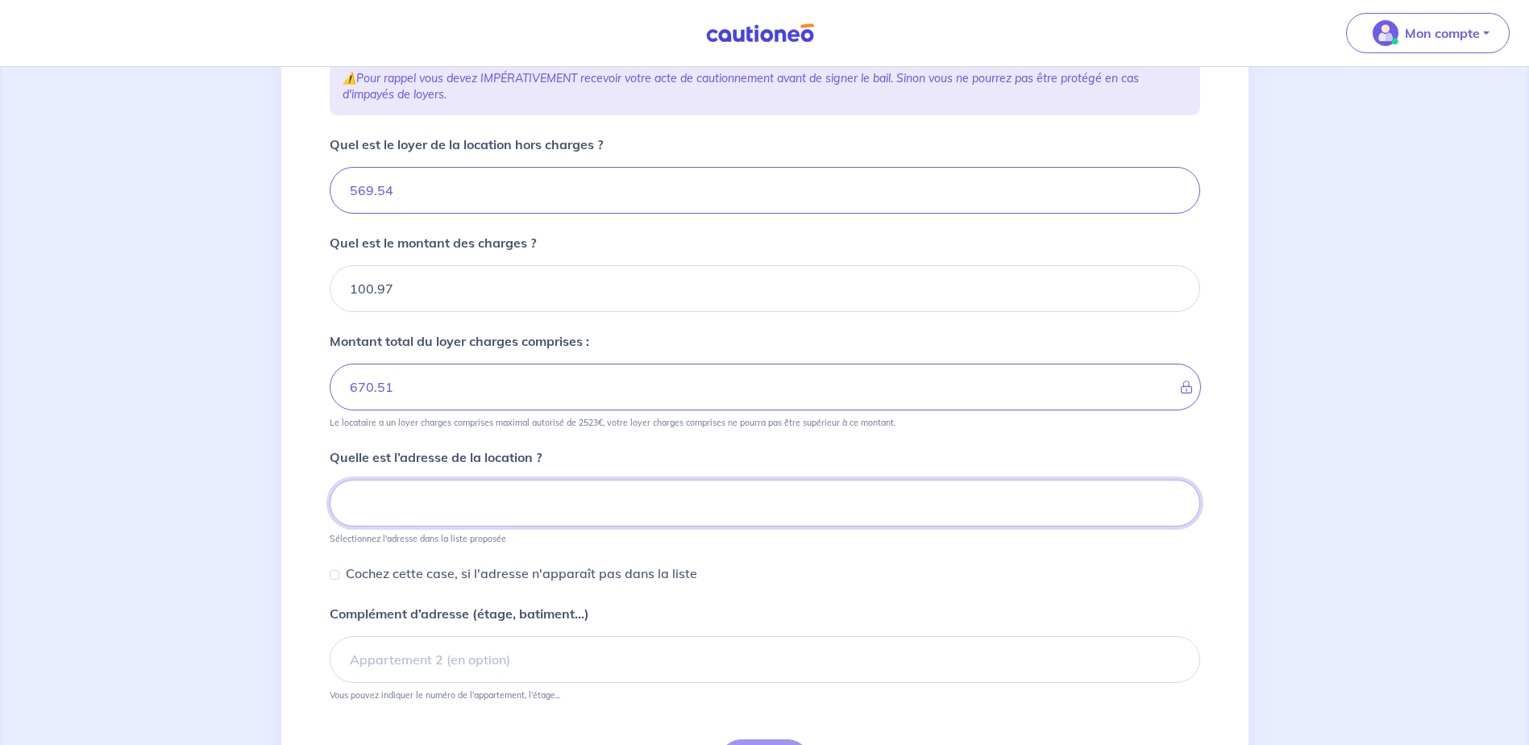
click at [405, 483] on input at bounding box center [765, 503] width 871 height 47
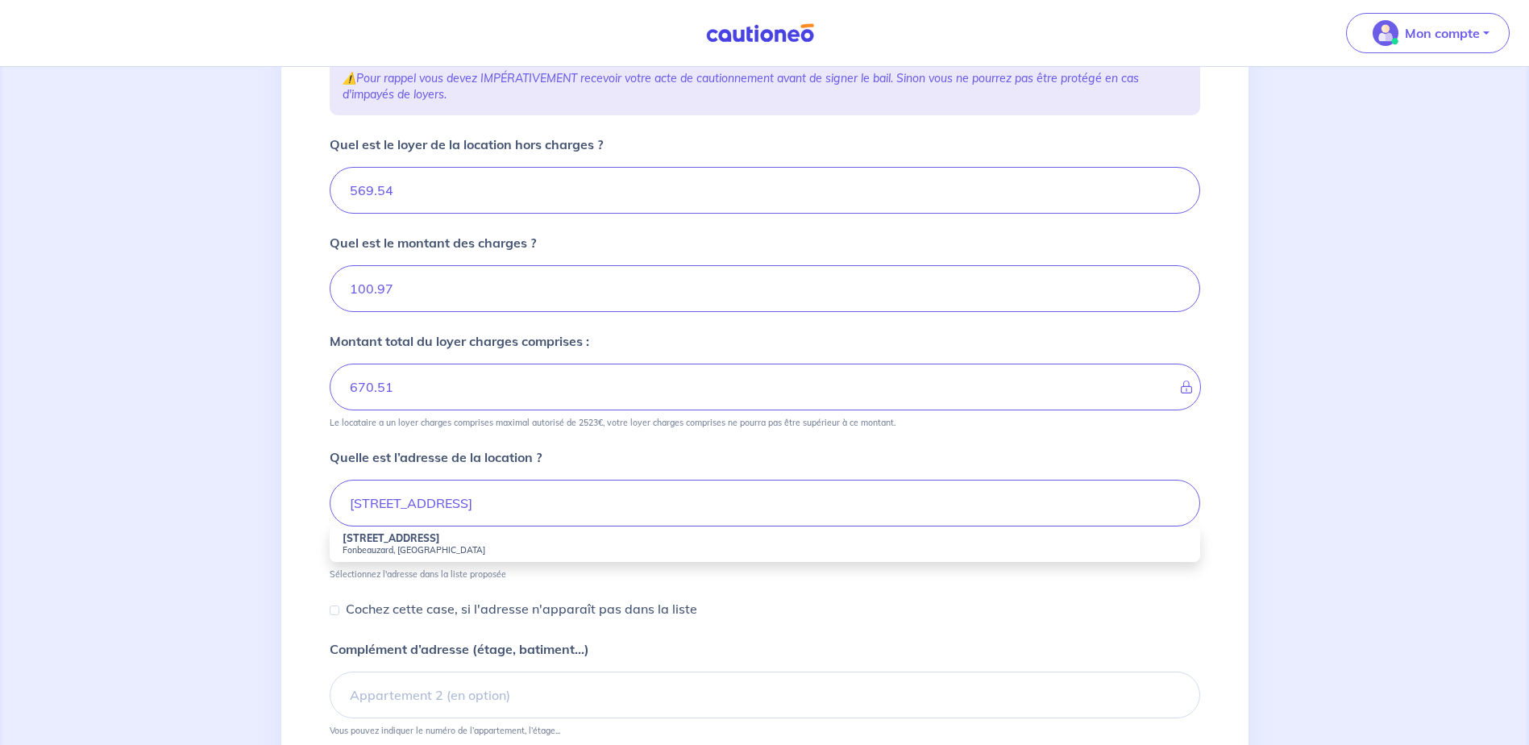
click at [401, 549] on small "Fonbeauzard, France" at bounding box center [765, 549] width 845 height 11
type input "60 Chemin de Raudelauzette, Fonbeauzard, France"
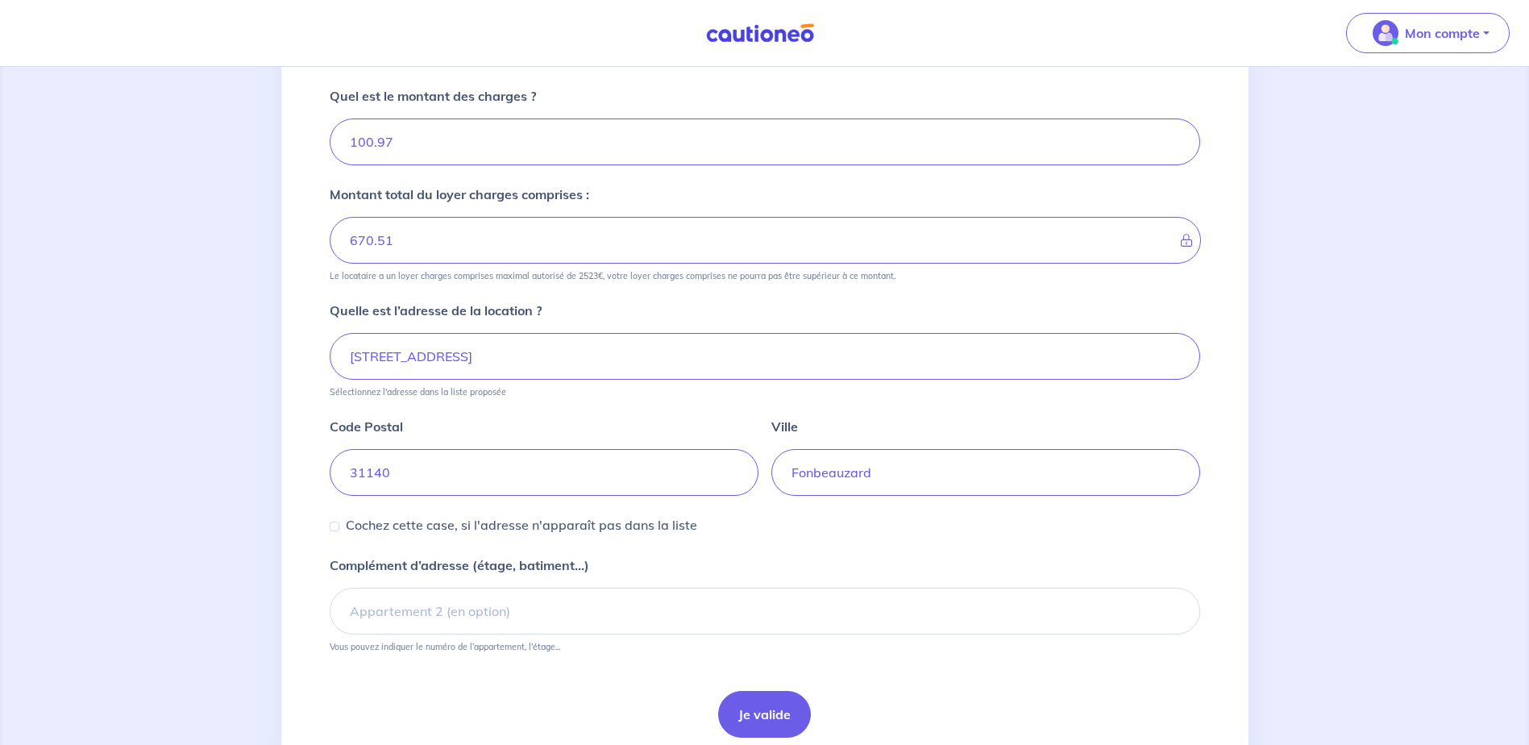
scroll to position [403, 0]
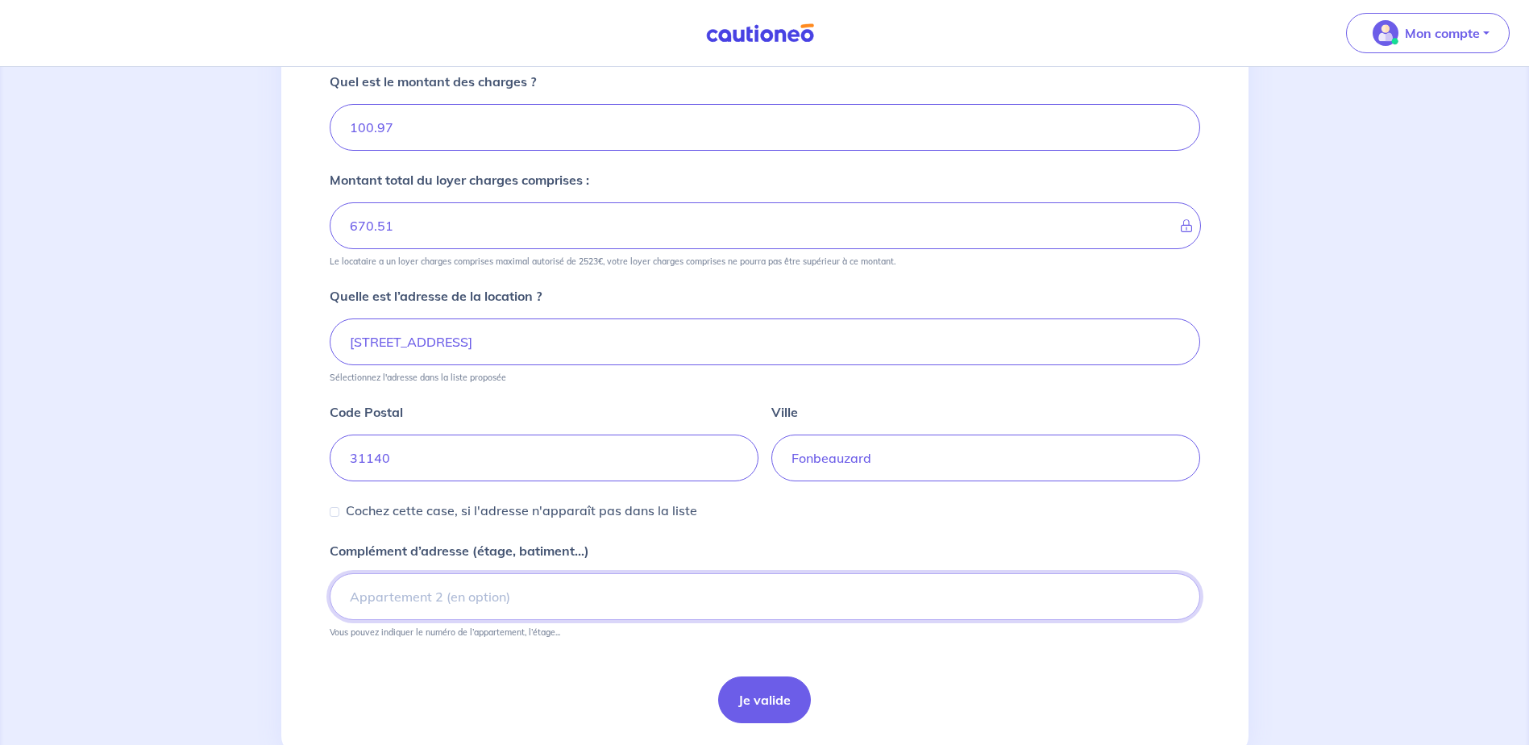
click at [382, 600] on input "Complément d’adresse (étage, batiment...)" at bounding box center [765, 596] width 871 height 47
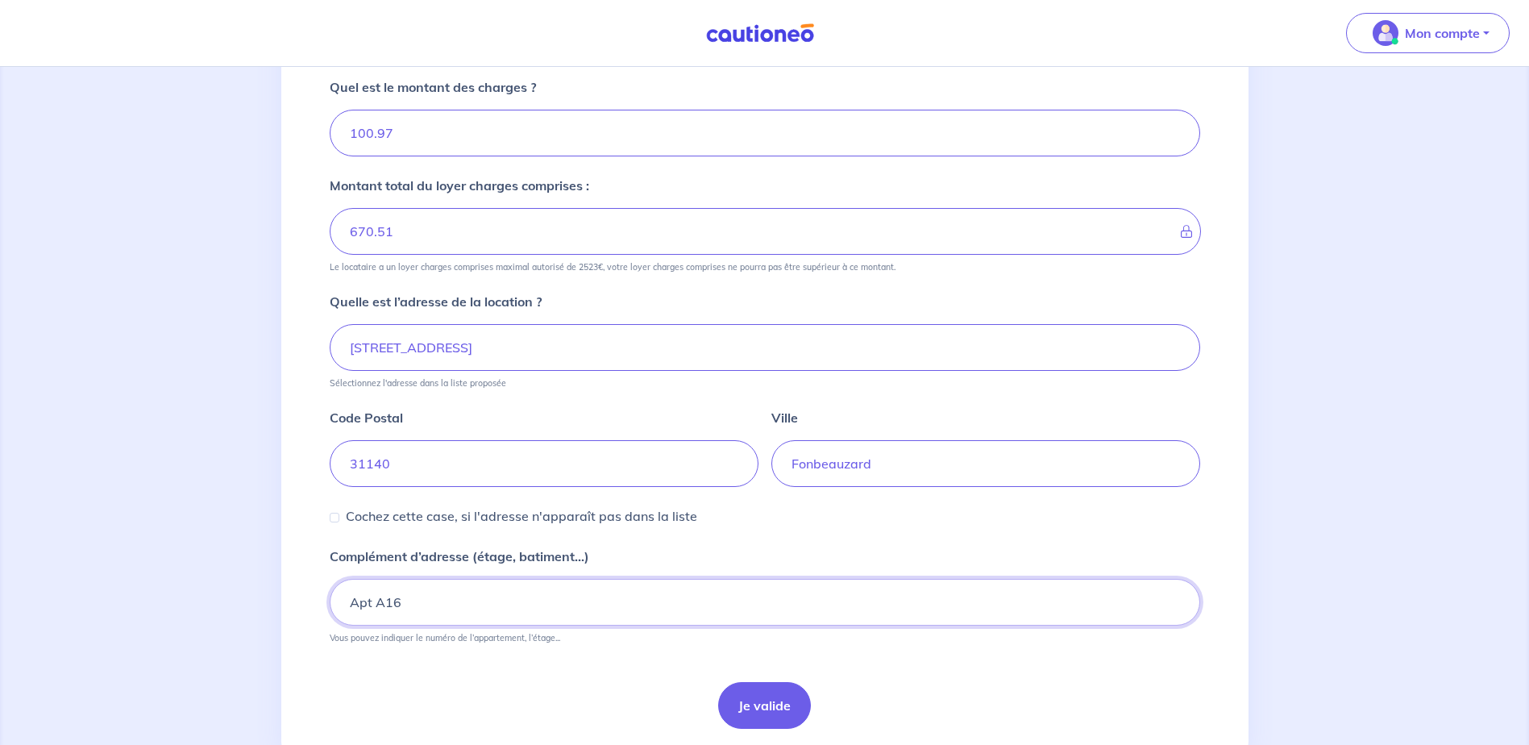
scroll to position [161, 0]
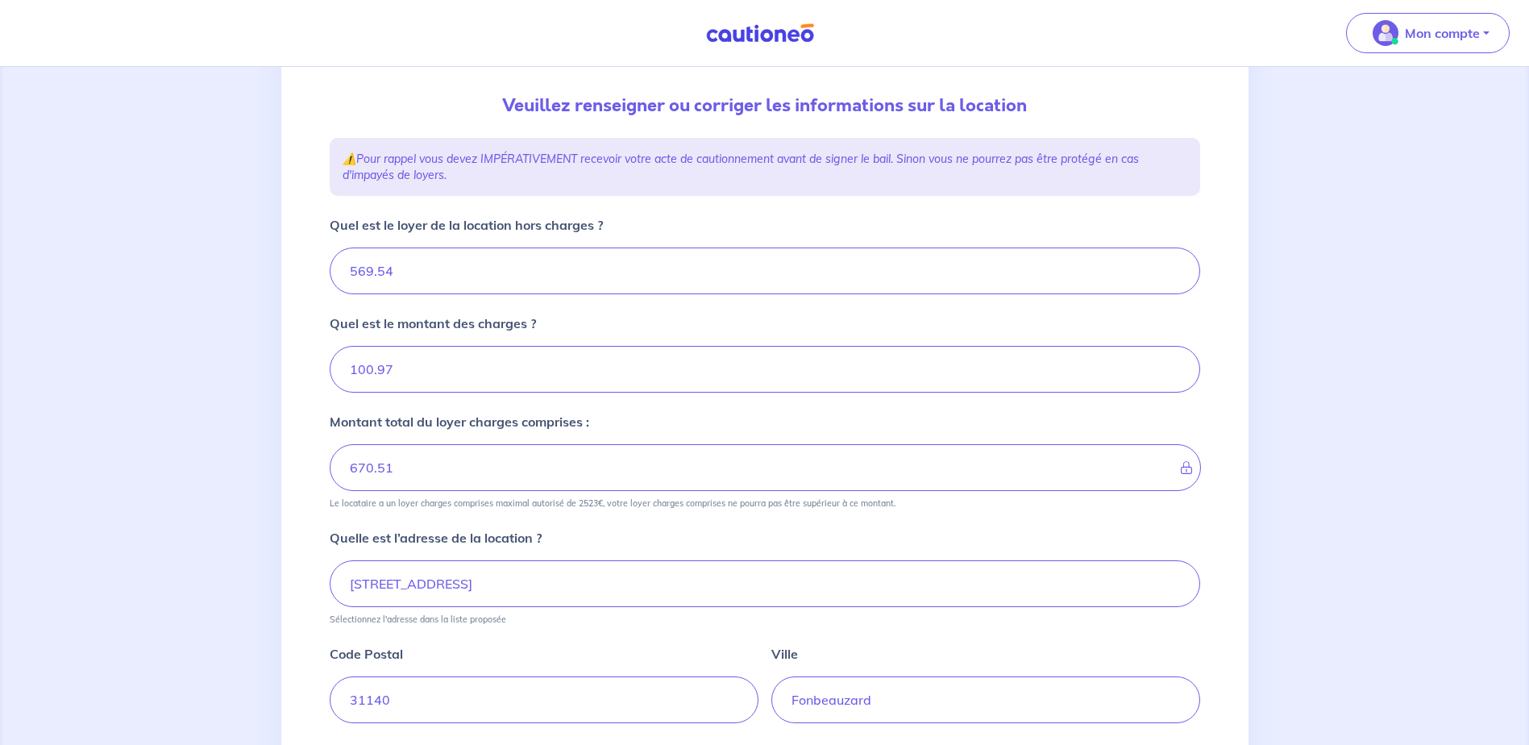
type input "Apt A16"
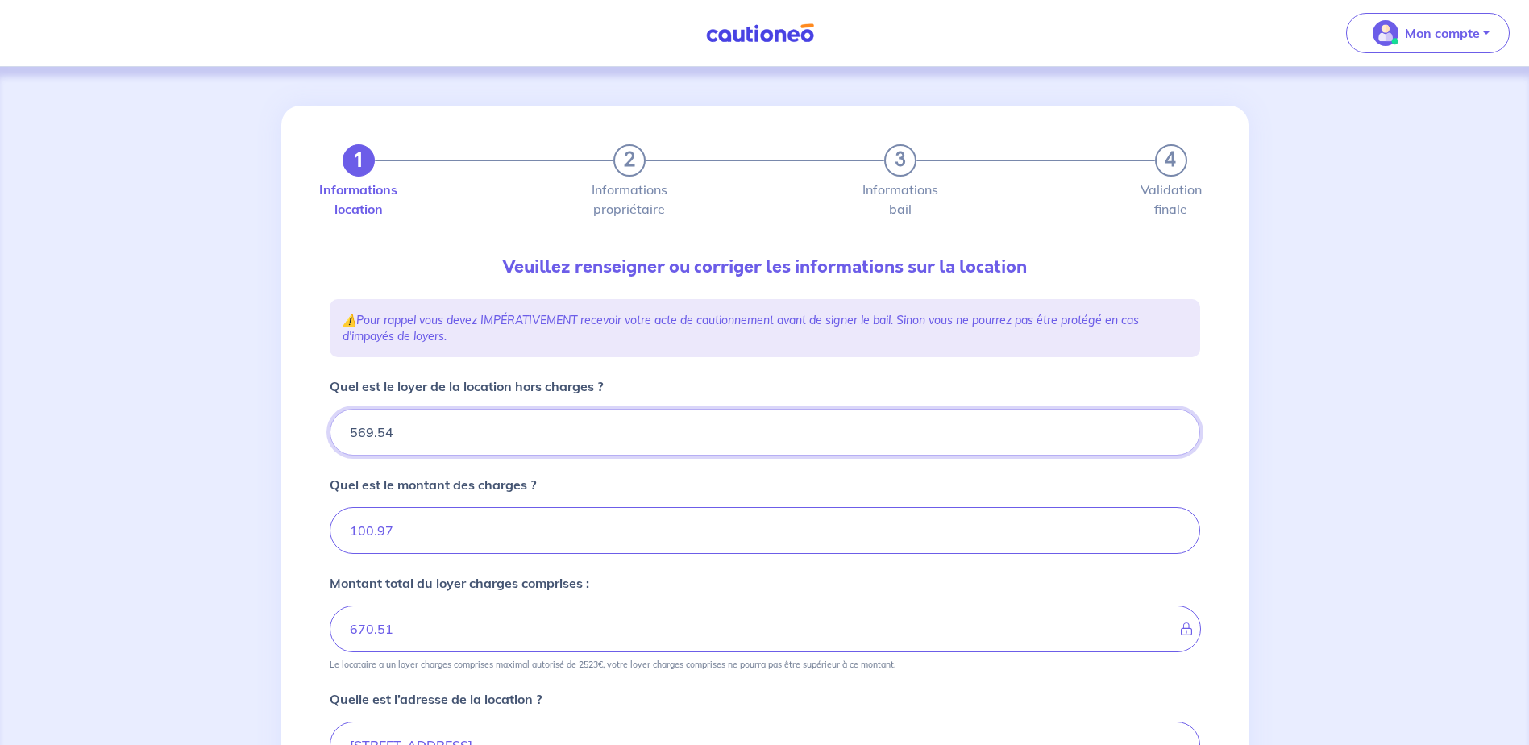
drag, startPoint x: 452, startPoint y: 434, endPoint x: 329, endPoint y: 440, distance: 123.5
click at [330, 440] on div "569.54" at bounding box center [765, 432] width 871 height 47
type input "625"
type input "162.97"
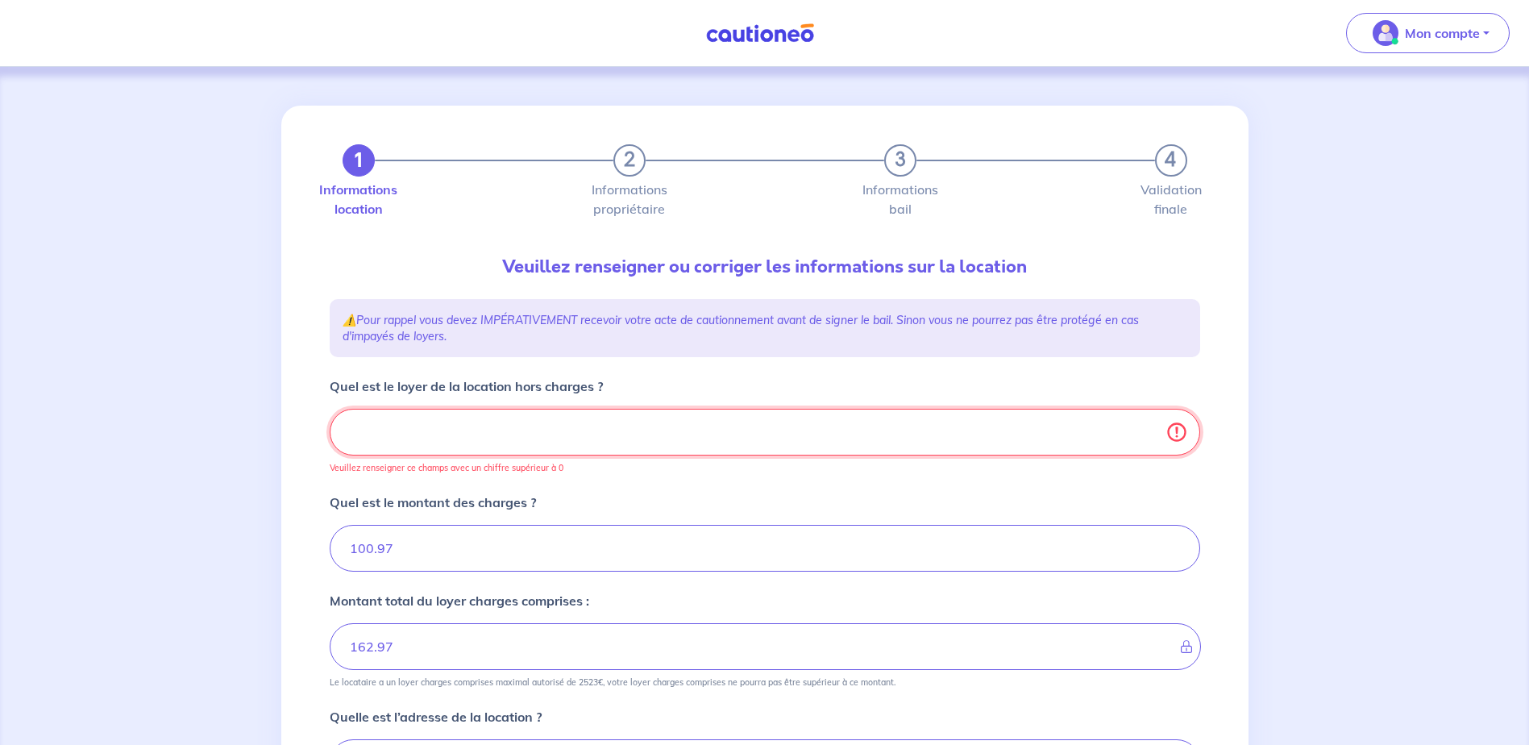
type input "725.97"
type input "625.0"
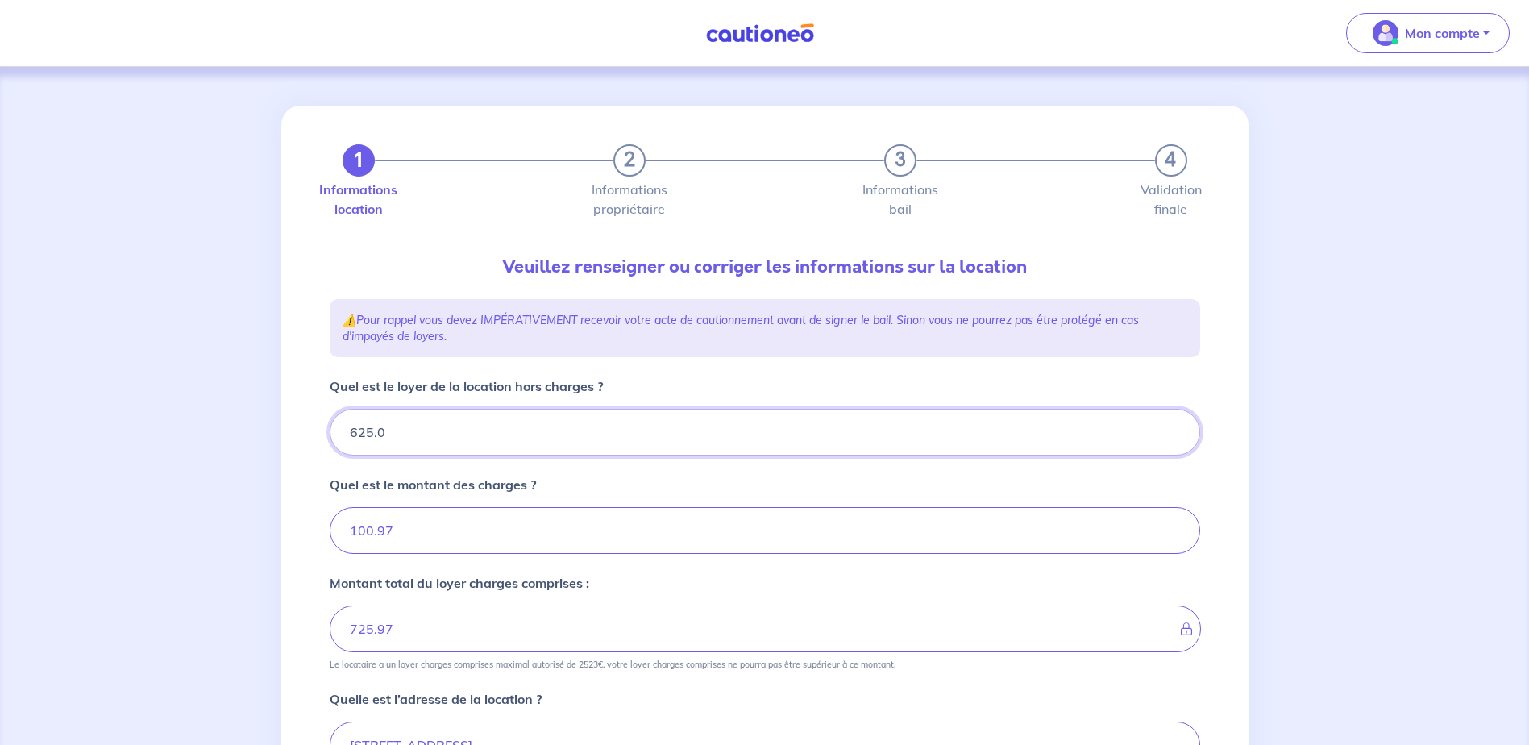
type input "100.97"
type input "625.08"
type input "726.05"
type input "625.08"
click at [405, 533] on input "100.97" at bounding box center [765, 530] width 871 height 47
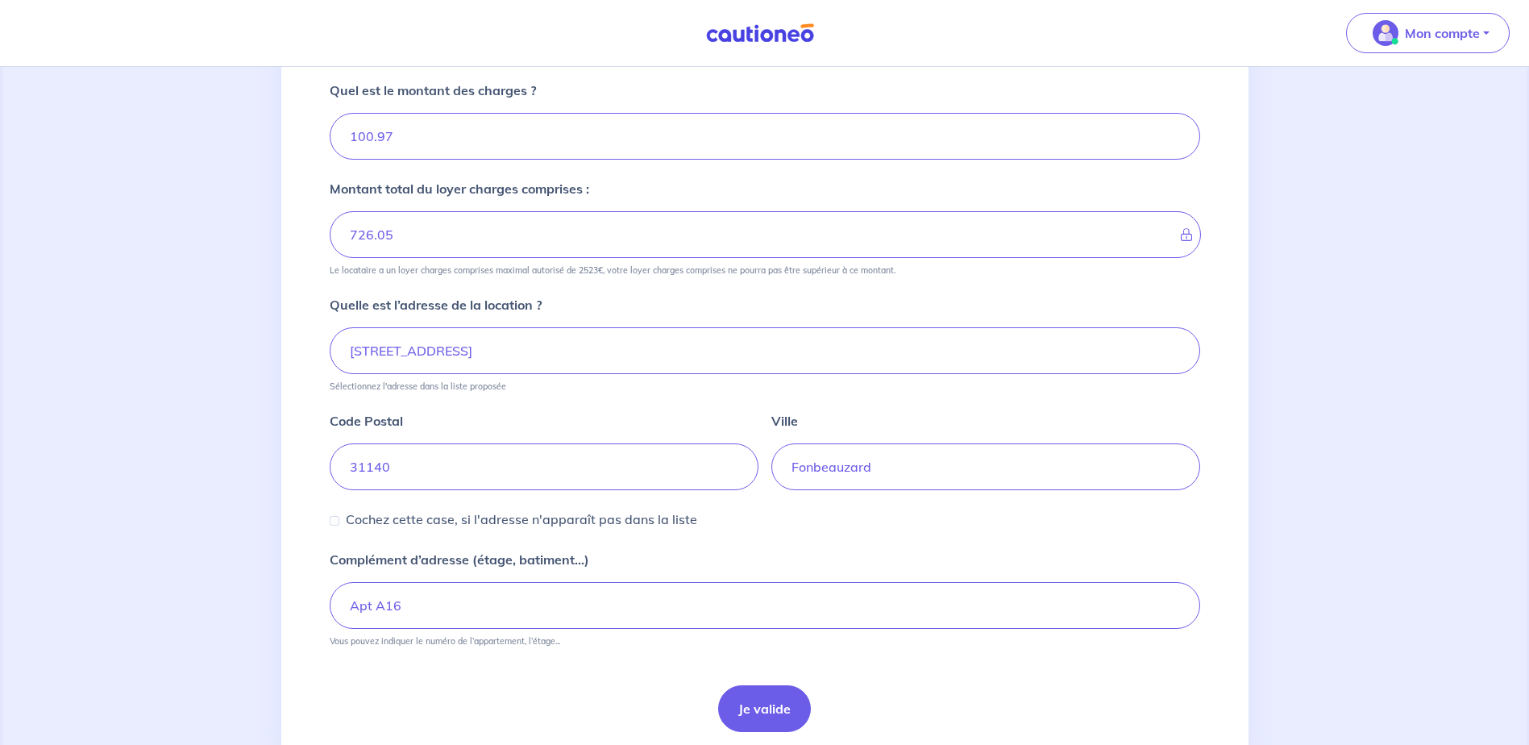
scroll to position [403, 0]
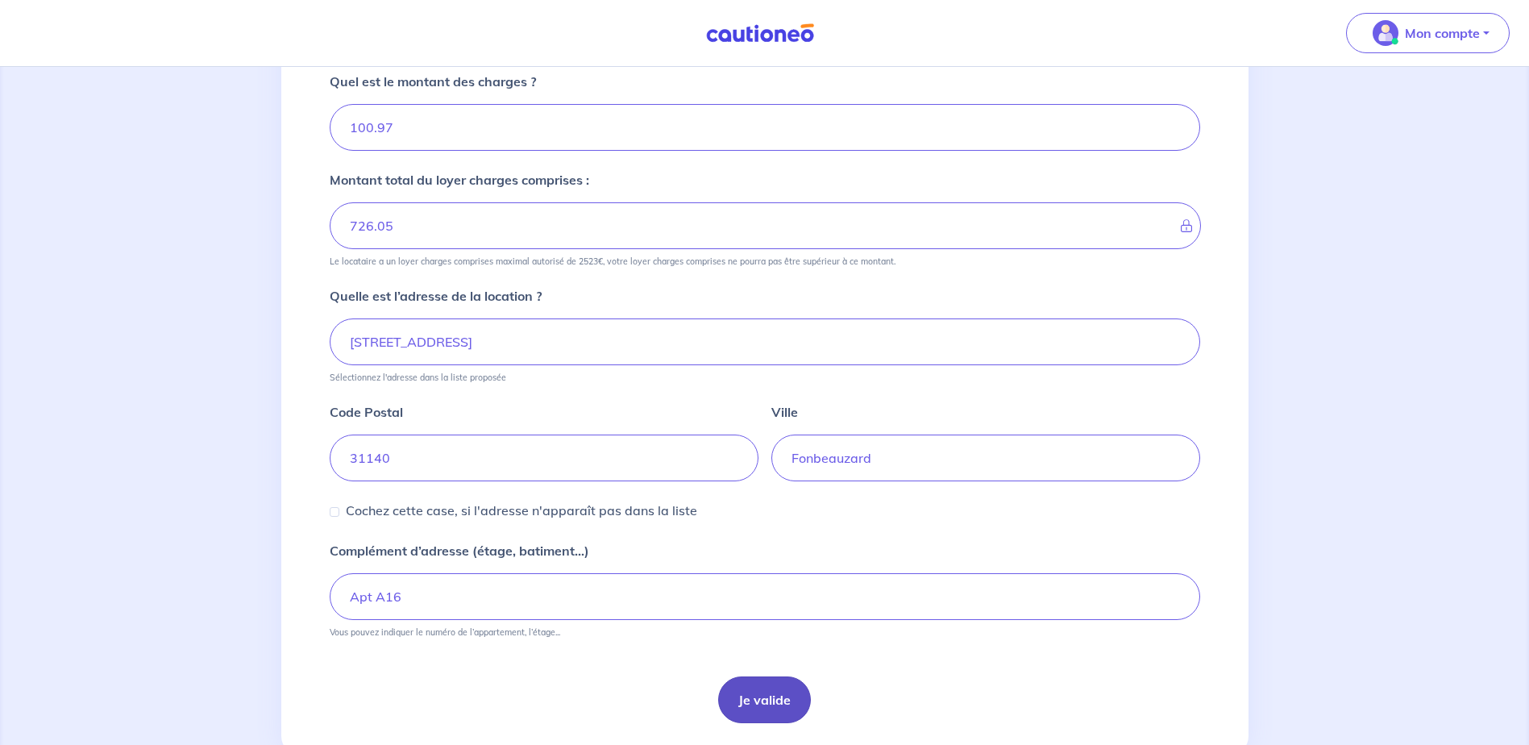
click at [791, 698] on button "Je valide" at bounding box center [764, 699] width 93 height 47
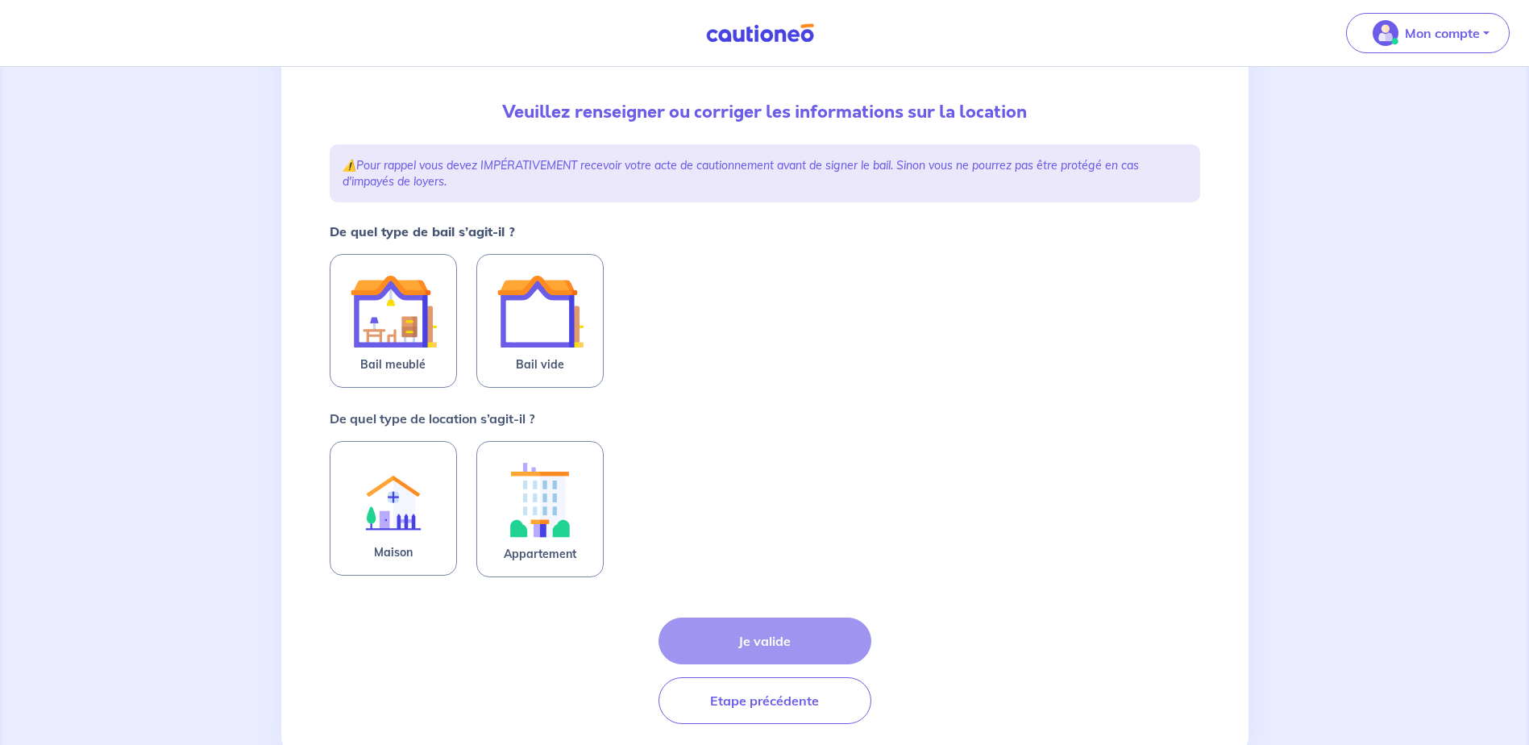
scroll to position [161, 0]
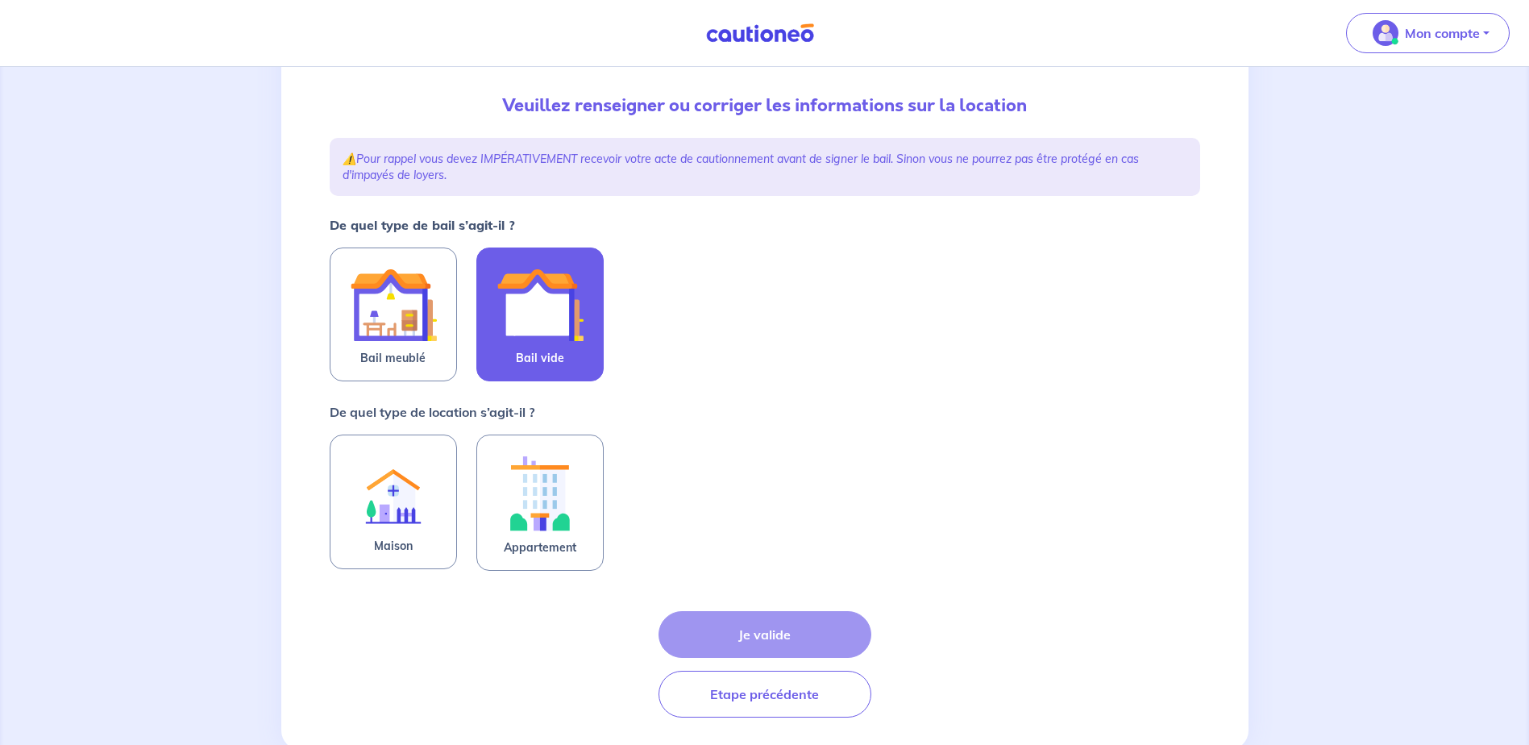
click at [531, 339] on img at bounding box center [540, 304] width 87 height 87
click at [0, 0] on input "Bail vide" at bounding box center [0, 0] width 0 height 0
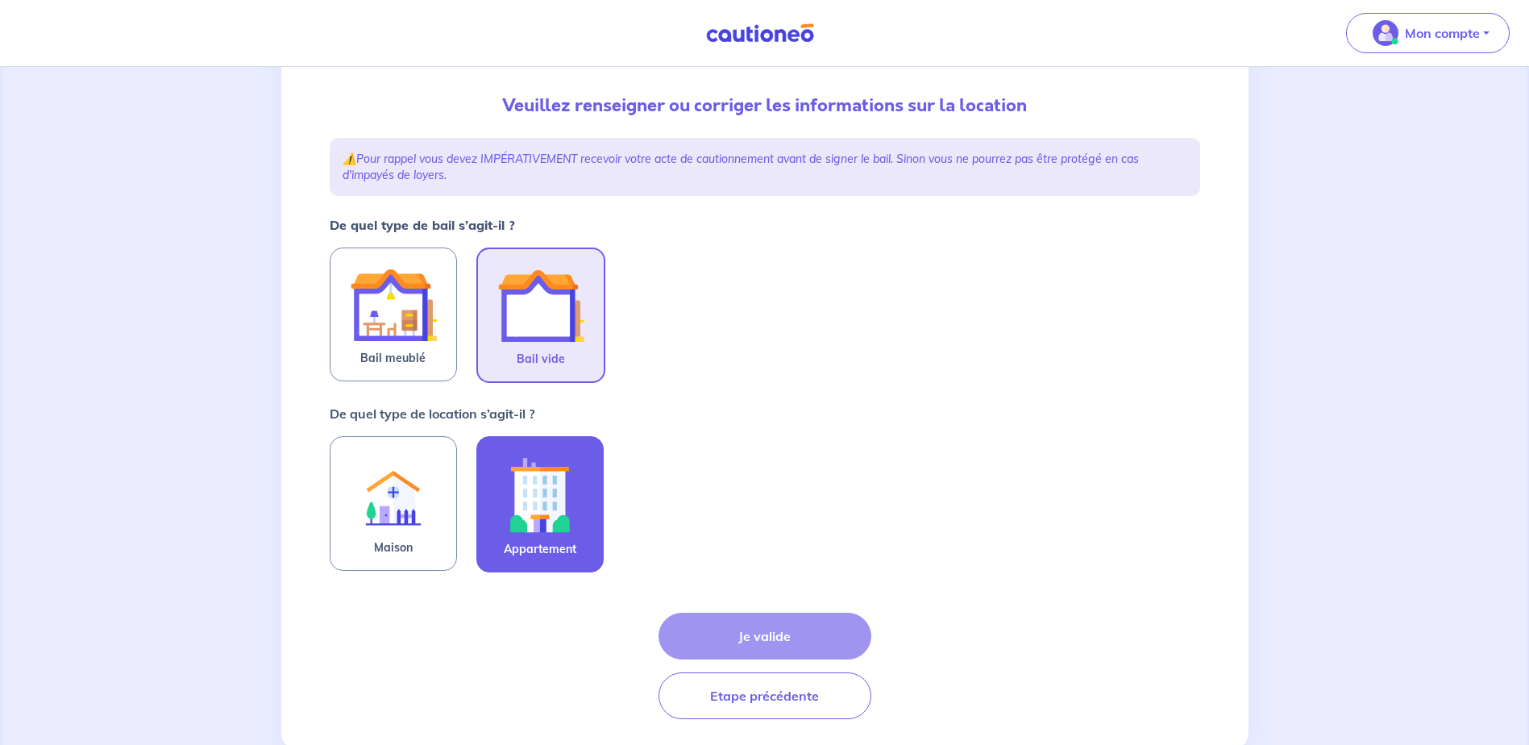
click at [511, 501] on img at bounding box center [540, 494] width 87 height 89
click at [0, 0] on input "Appartement" at bounding box center [0, 0] width 0 height 0
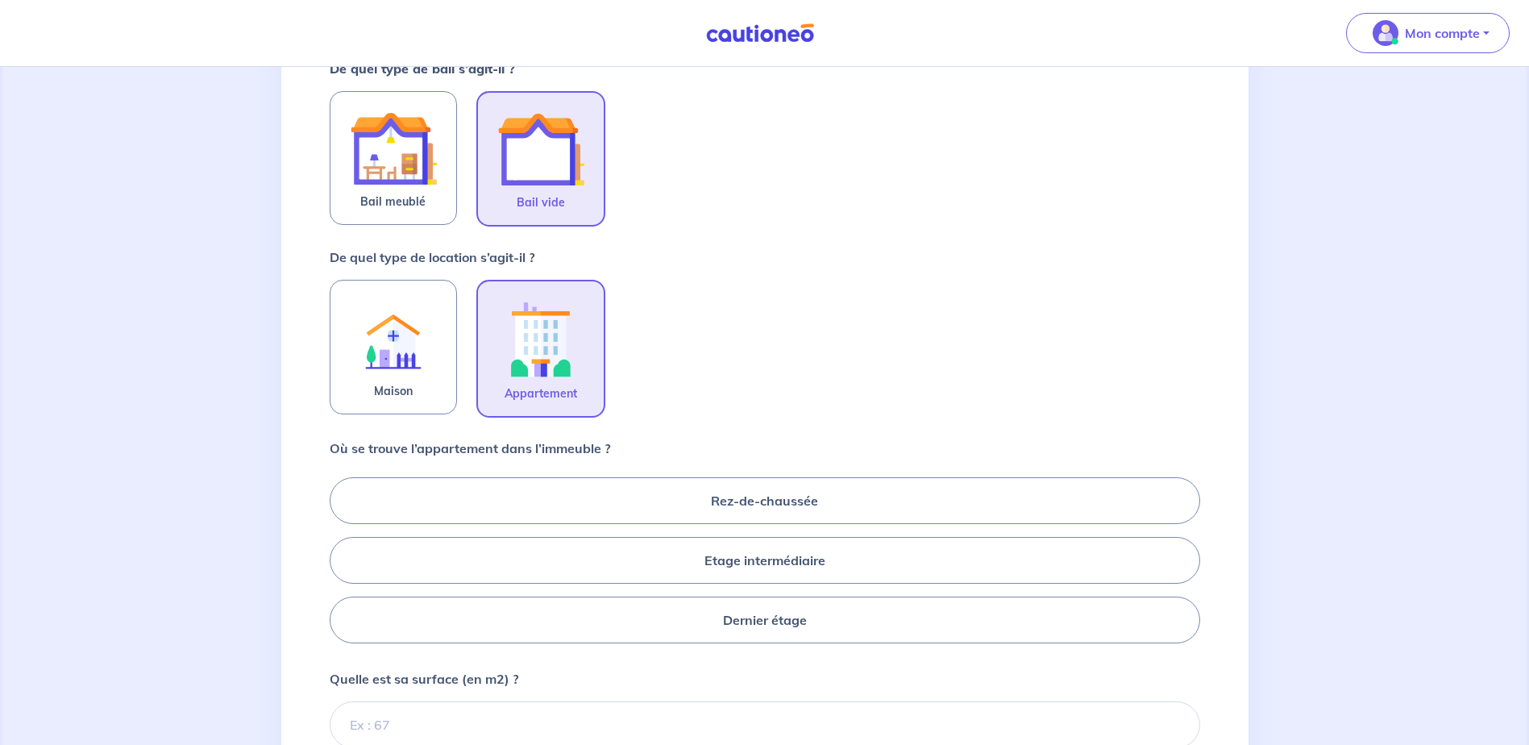
scroll to position [322, 0]
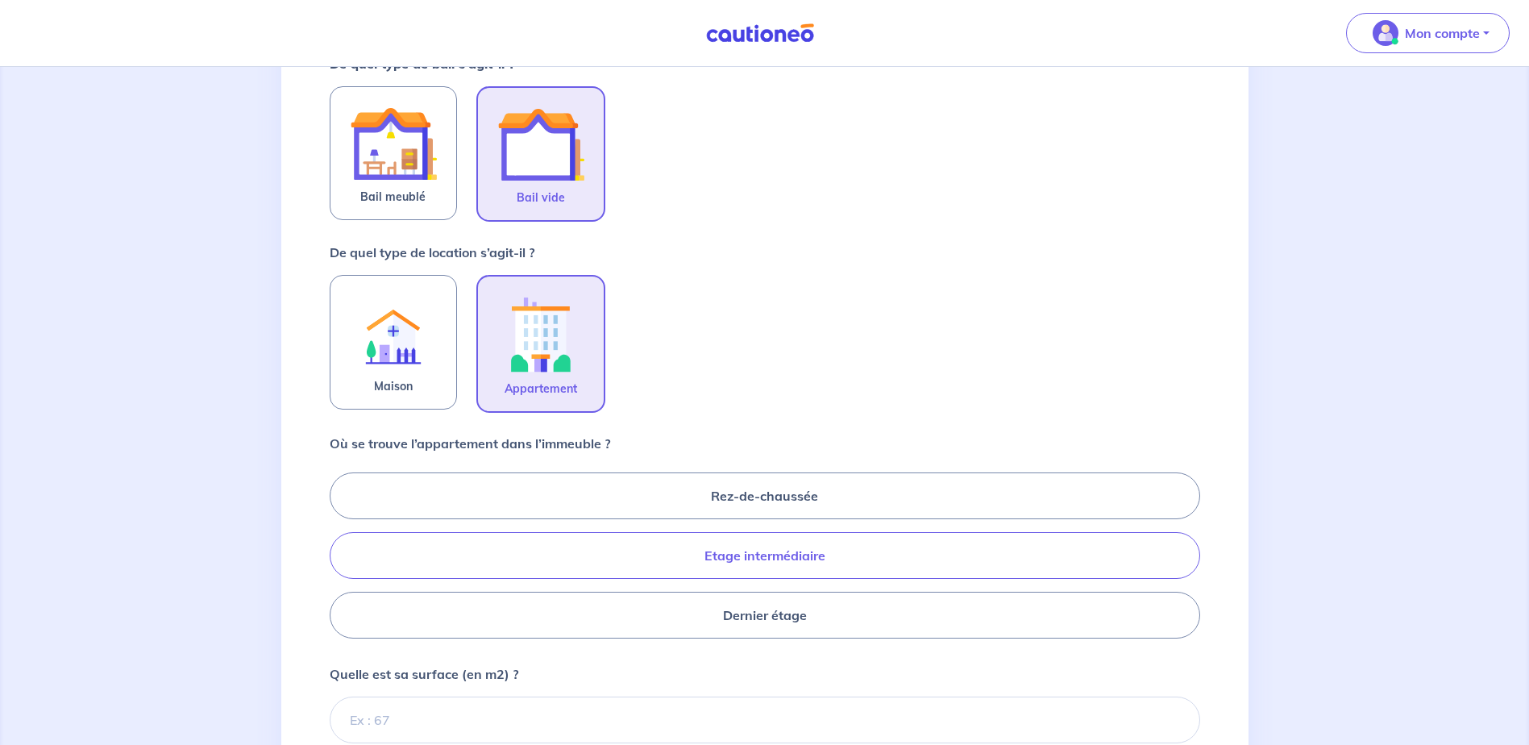
click at [640, 562] on label "Etage intermédiaire" at bounding box center [765, 555] width 871 height 47
click at [340, 560] on input "Etage intermédiaire" at bounding box center [335, 555] width 10 height 10
radio input "true"
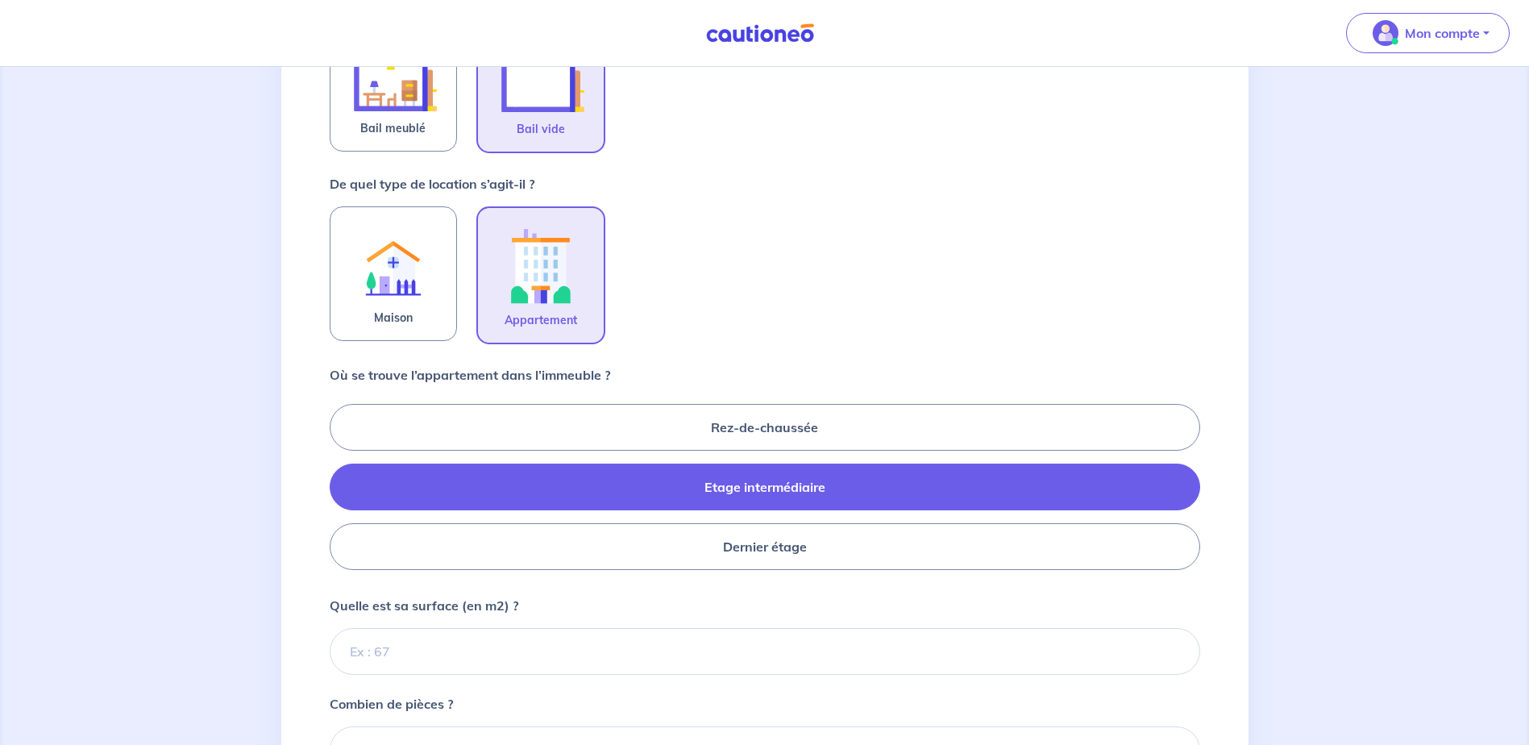
scroll to position [484, 0]
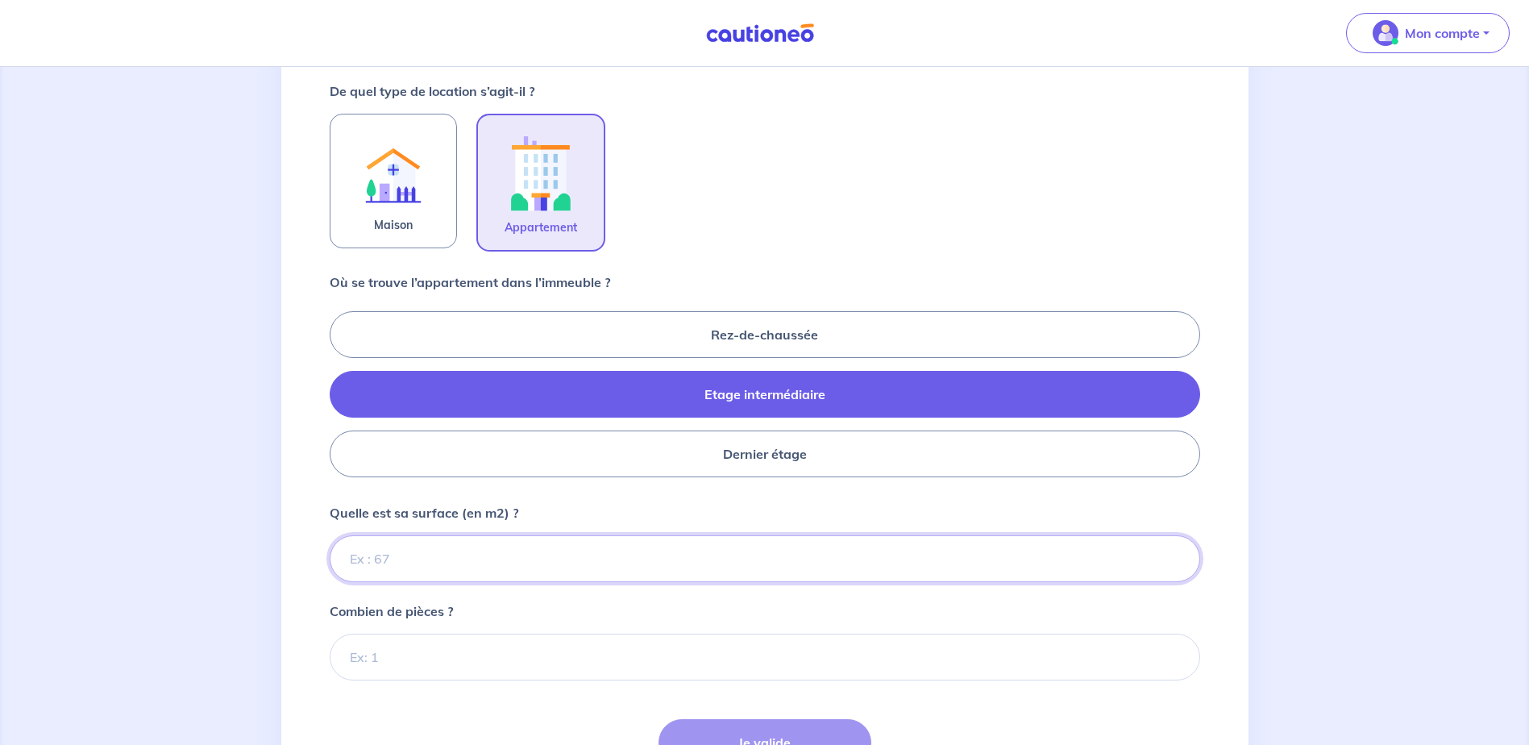
click at [377, 571] on input "Quelle est sa surface (en m2) ?" at bounding box center [765, 558] width 871 height 47
type input "63"
type input "63.30"
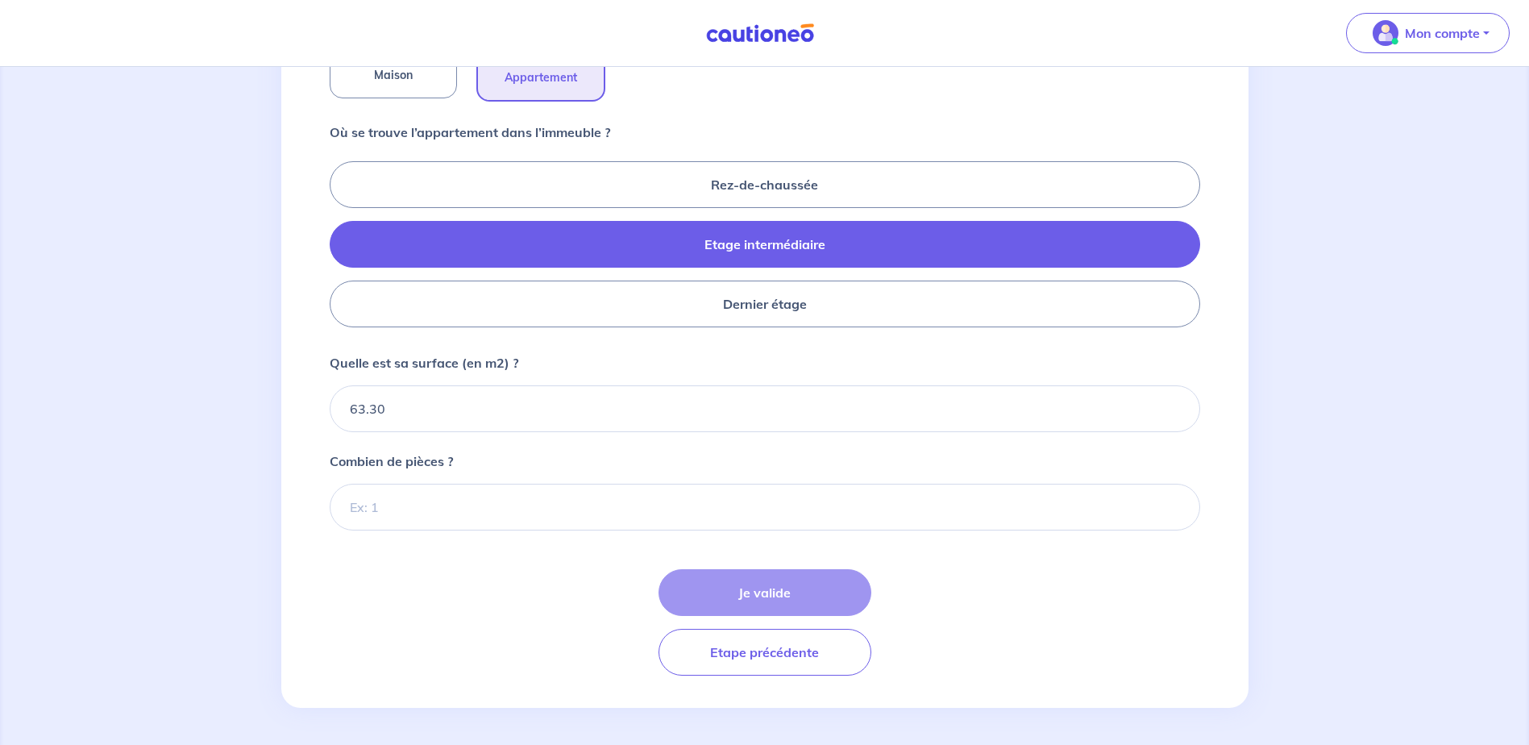
scroll to position [635, 0]
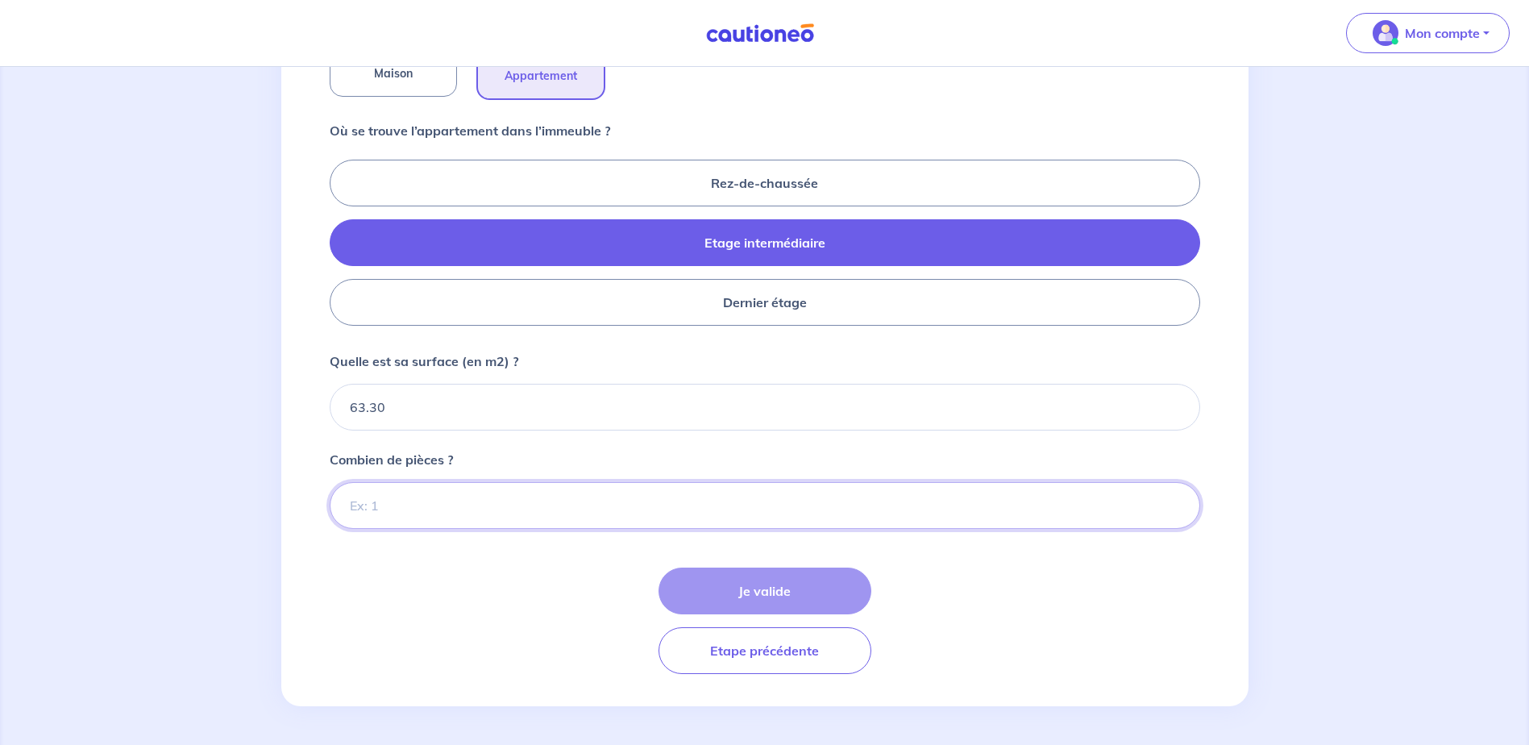
click at [401, 508] on input "Combien de pièces ?" at bounding box center [765, 505] width 871 height 47
click at [1168, 506] on input "1" at bounding box center [765, 505] width 871 height 47
click at [1180, 508] on input "1" at bounding box center [765, 505] width 871 height 47
click at [1172, 508] on input "1" at bounding box center [765, 505] width 871 height 47
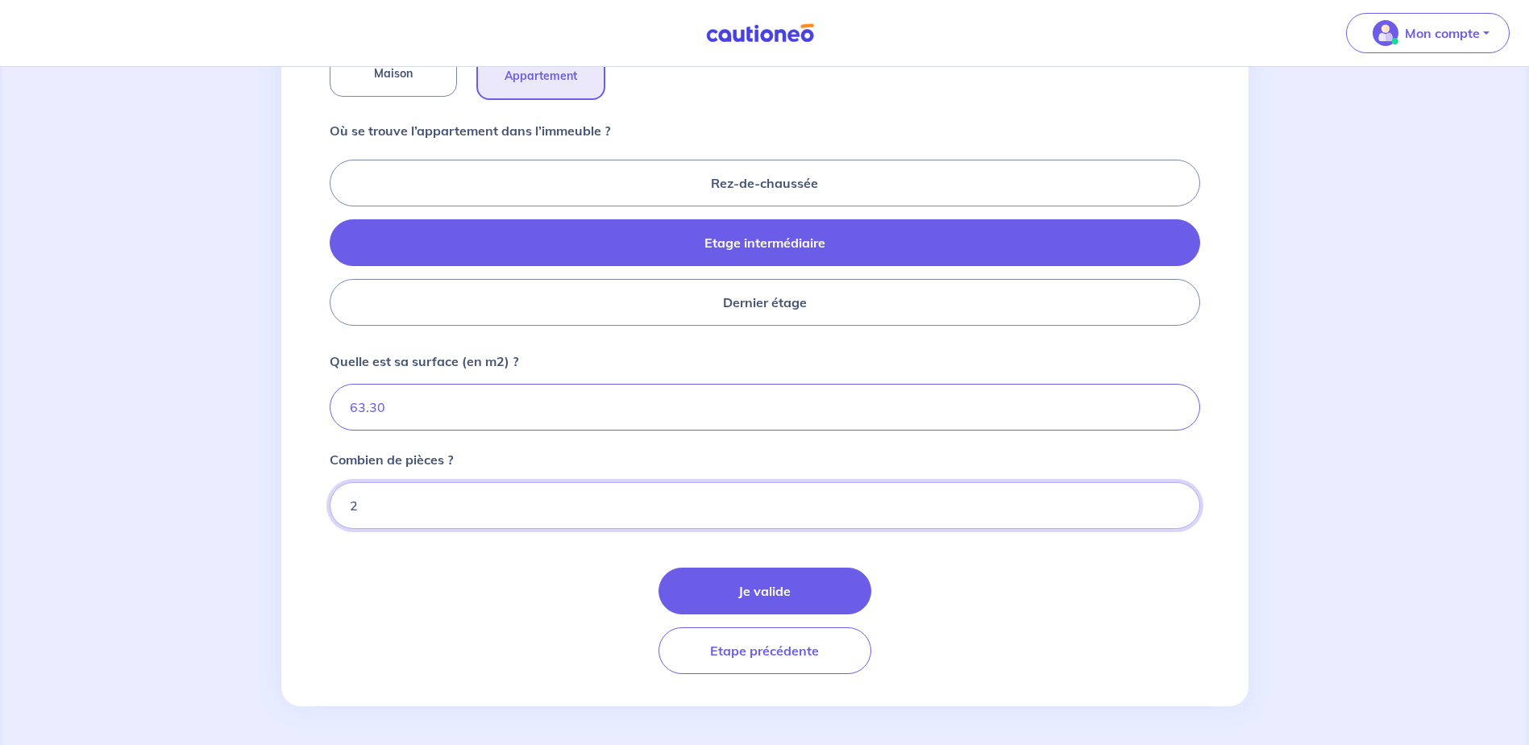
click at [1172, 497] on input "2" at bounding box center [765, 505] width 871 height 47
type input "3"
click at [1172, 497] on input "3" at bounding box center [765, 505] width 871 height 47
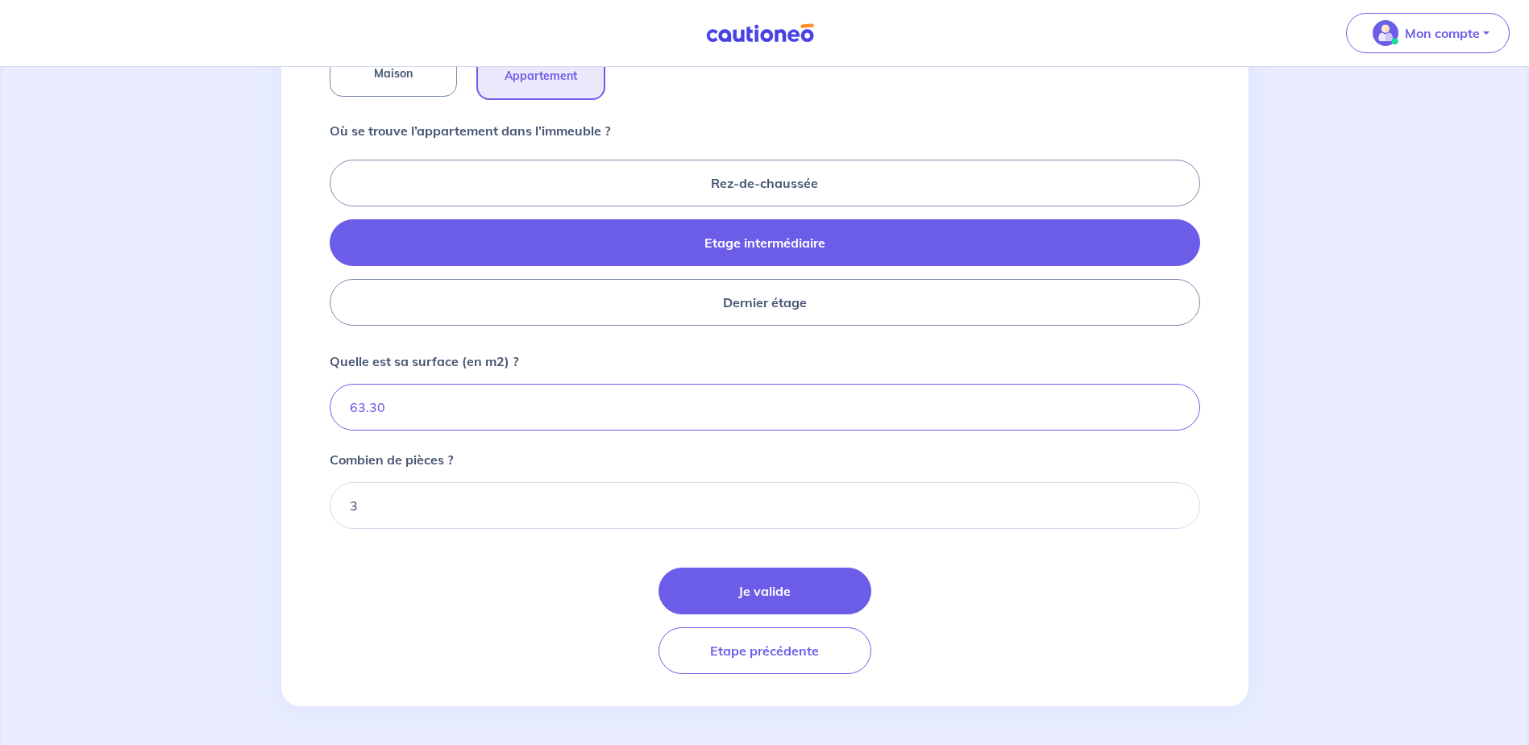
click at [1029, 636] on div "Je valide Etape précédente" at bounding box center [765, 620] width 871 height 106
click at [742, 580] on button "Je valide" at bounding box center [765, 590] width 213 height 47
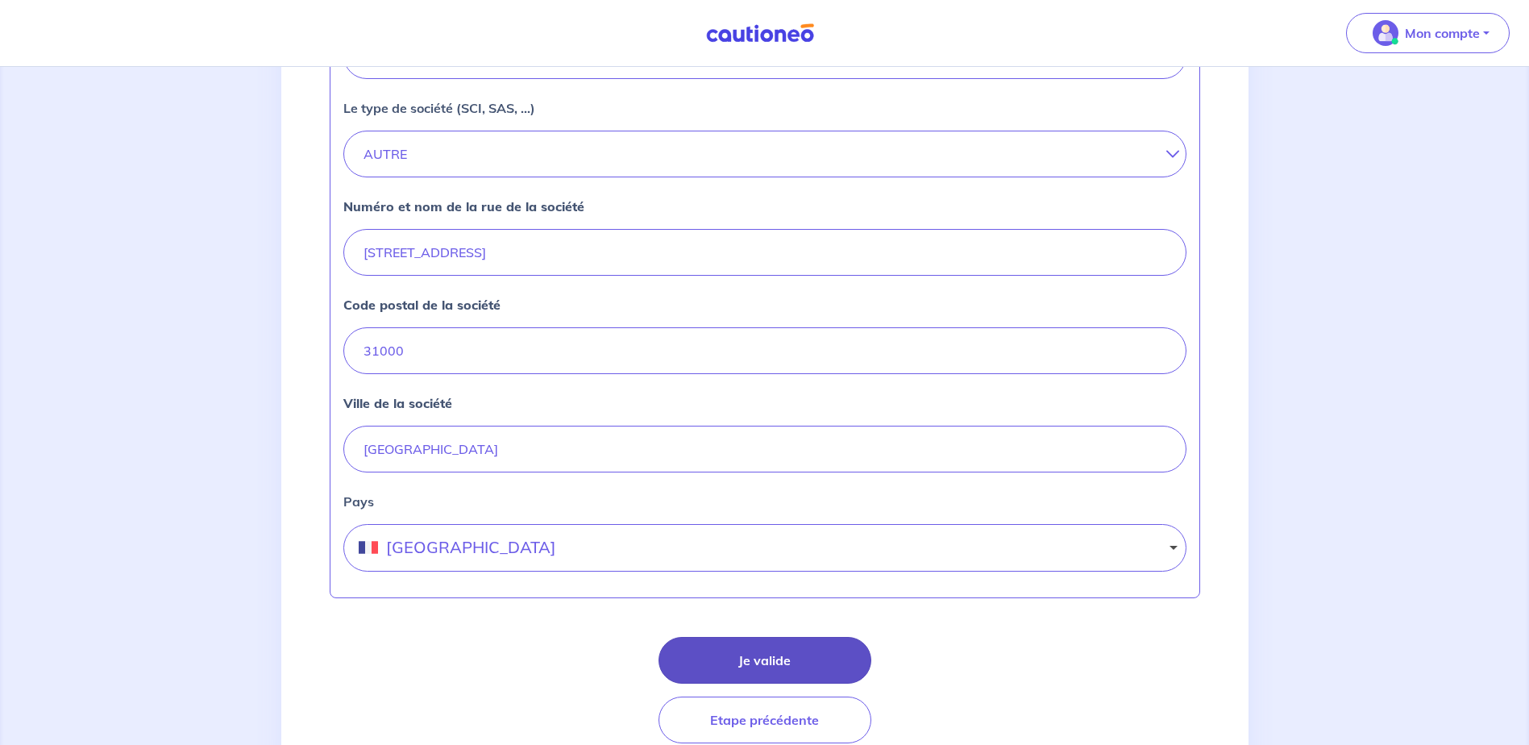
scroll to position [622, 0]
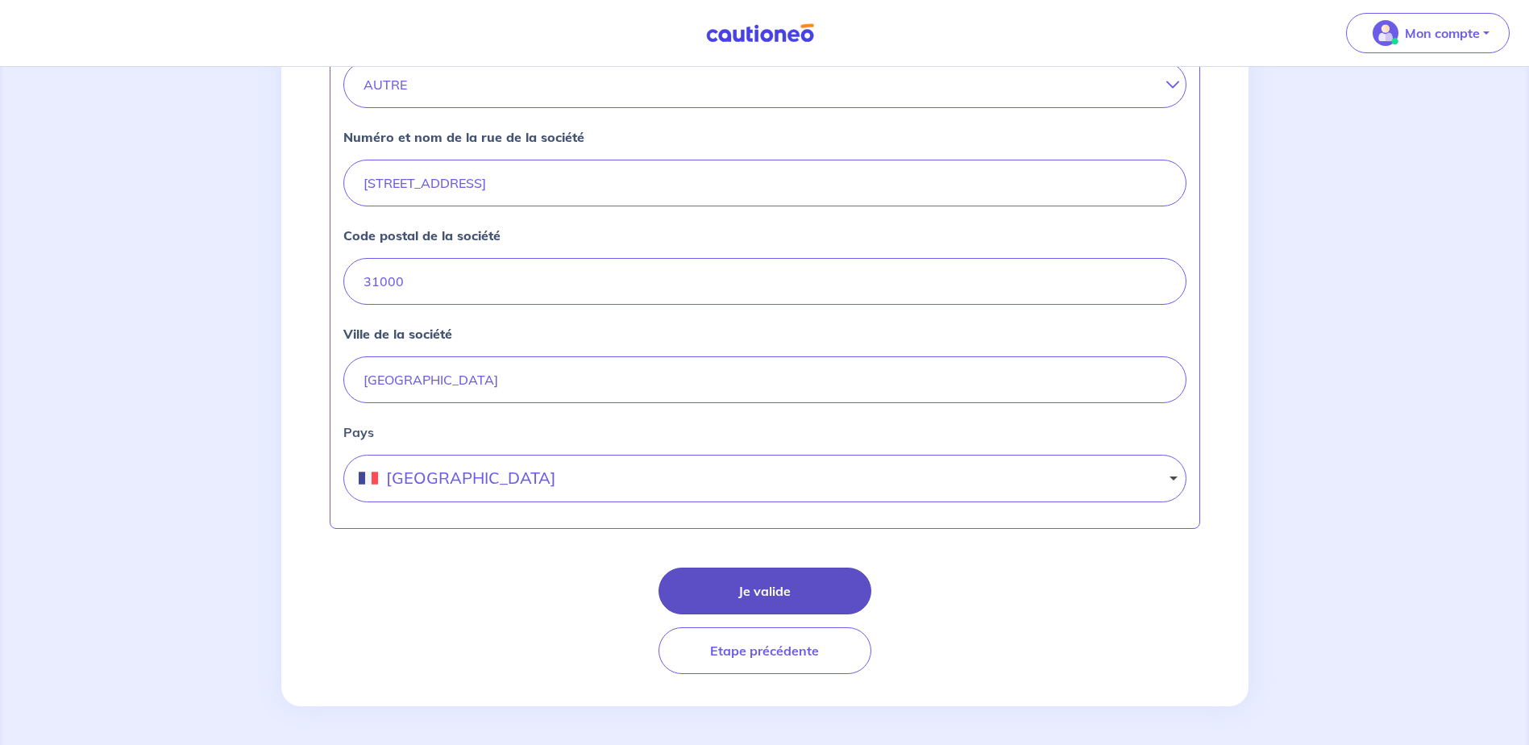
click at [746, 594] on button "Je valide" at bounding box center [765, 590] width 213 height 47
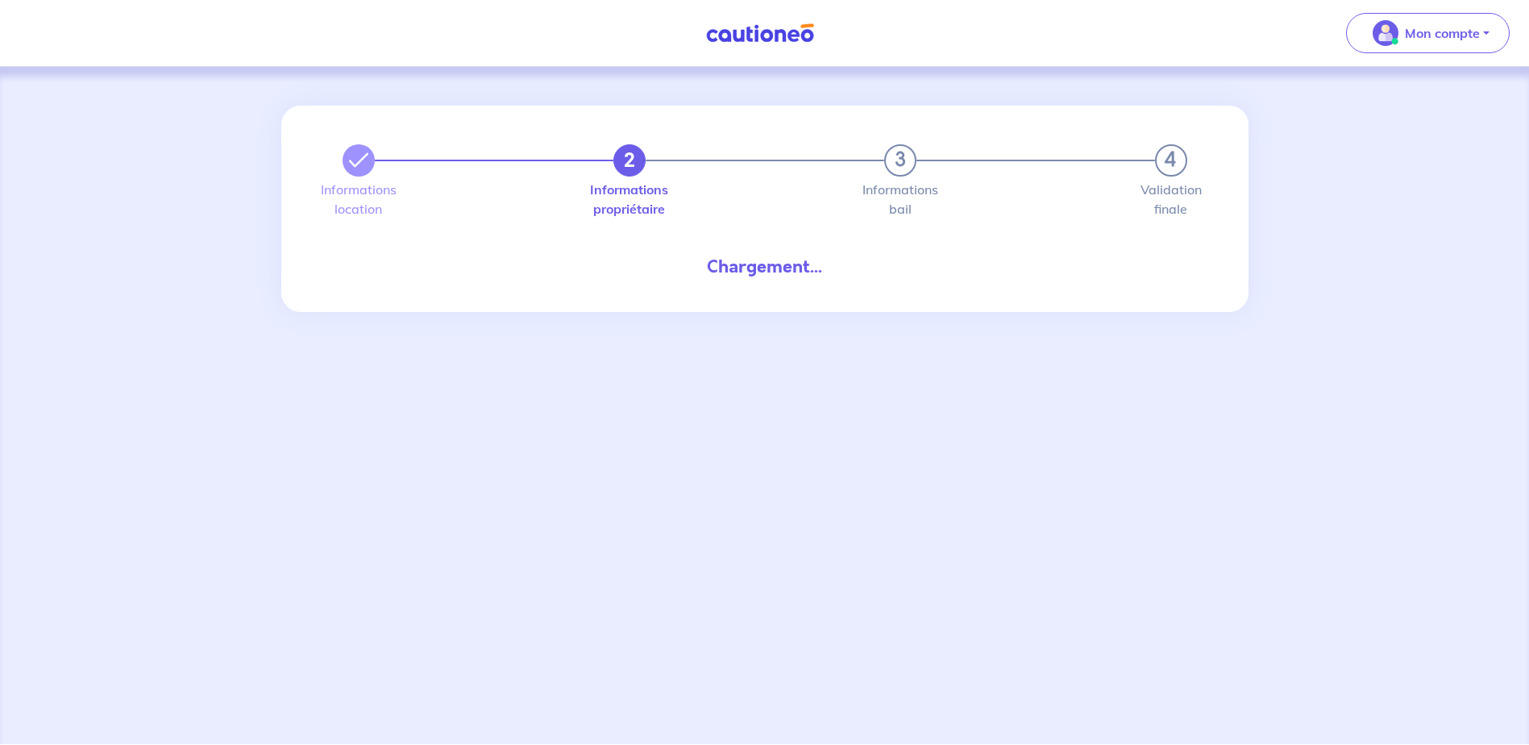
select select "FR"
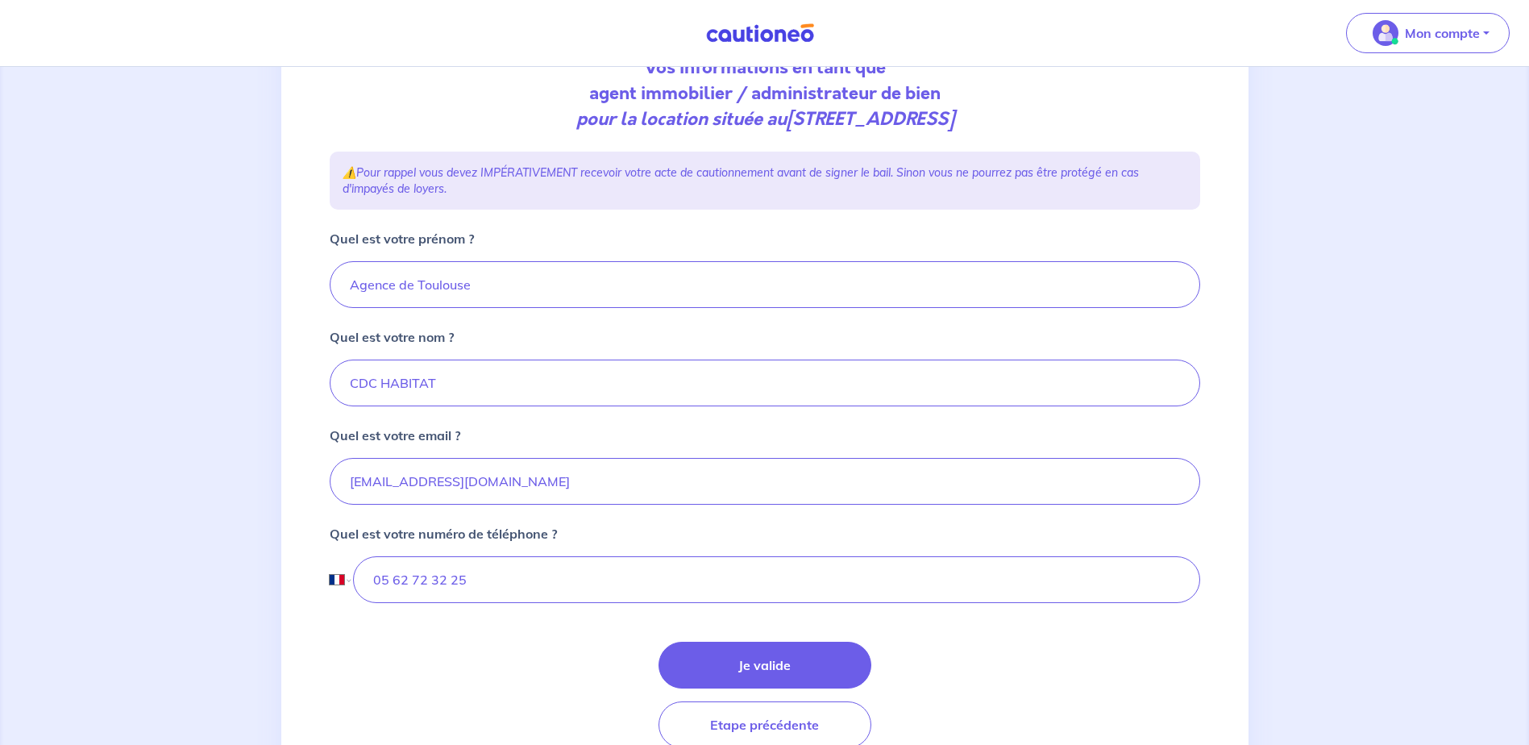
scroll to position [273, 0]
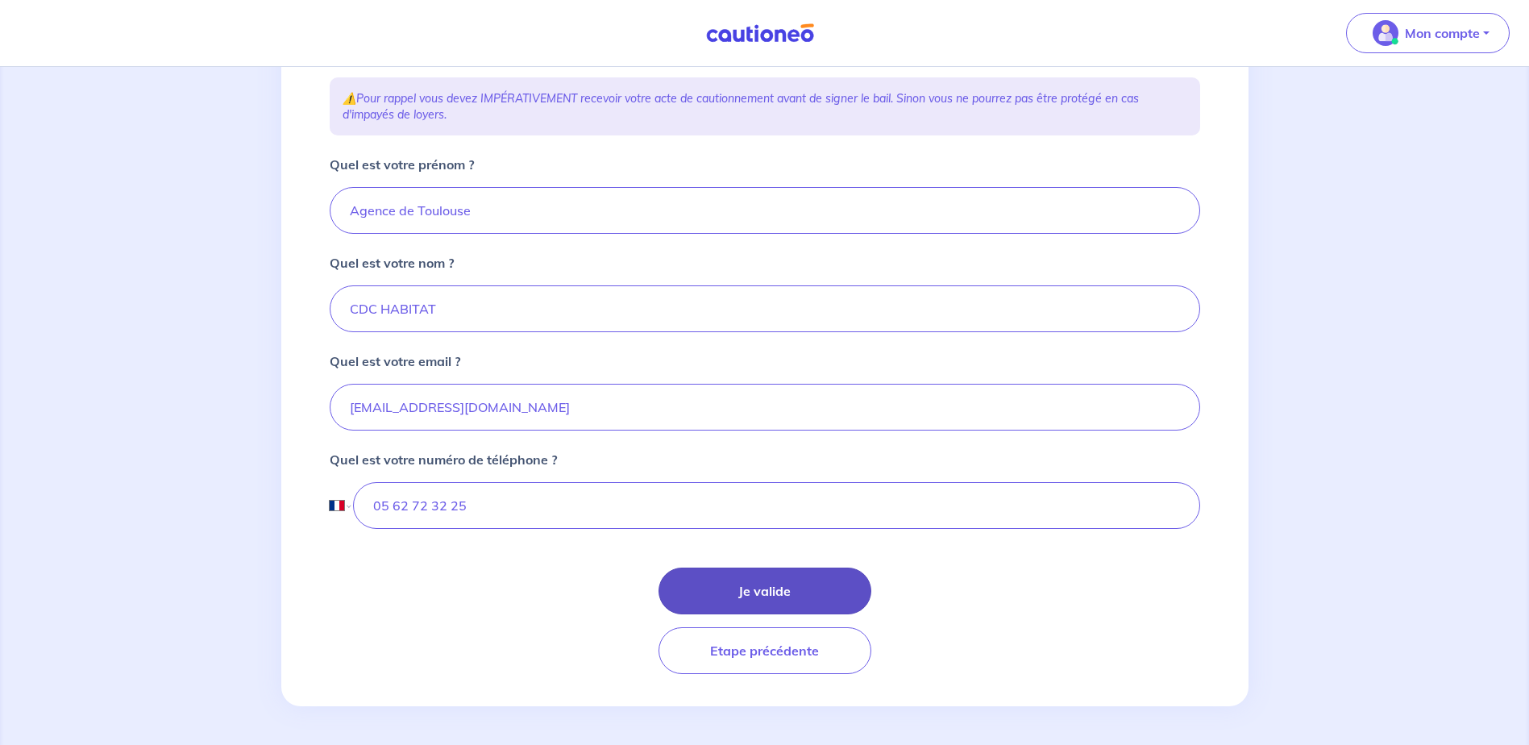
click at [734, 581] on button "Je valide" at bounding box center [765, 590] width 213 height 47
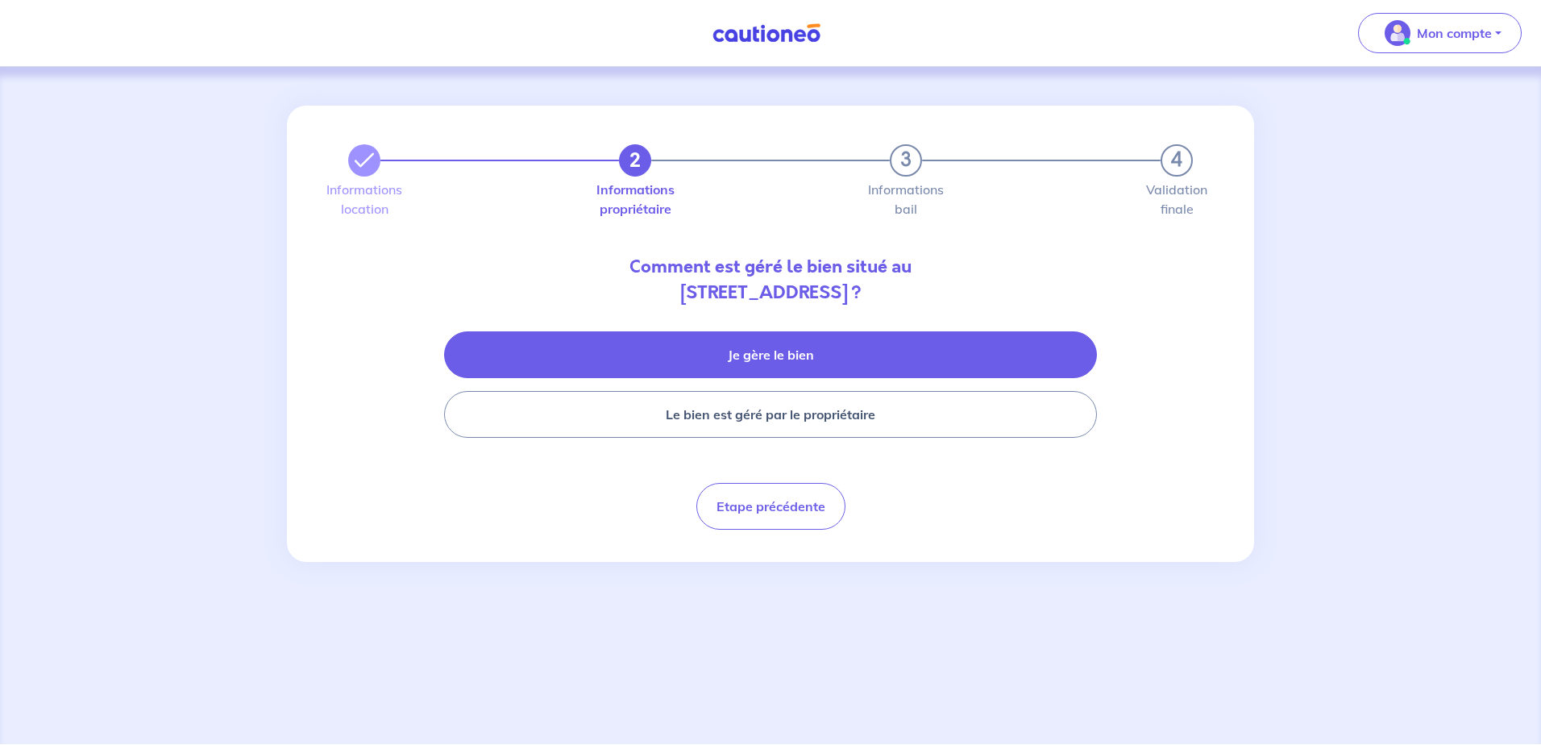
click at [677, 359] on button "Je gère le bien" at bounding box center [770, 354] width 653 height 47
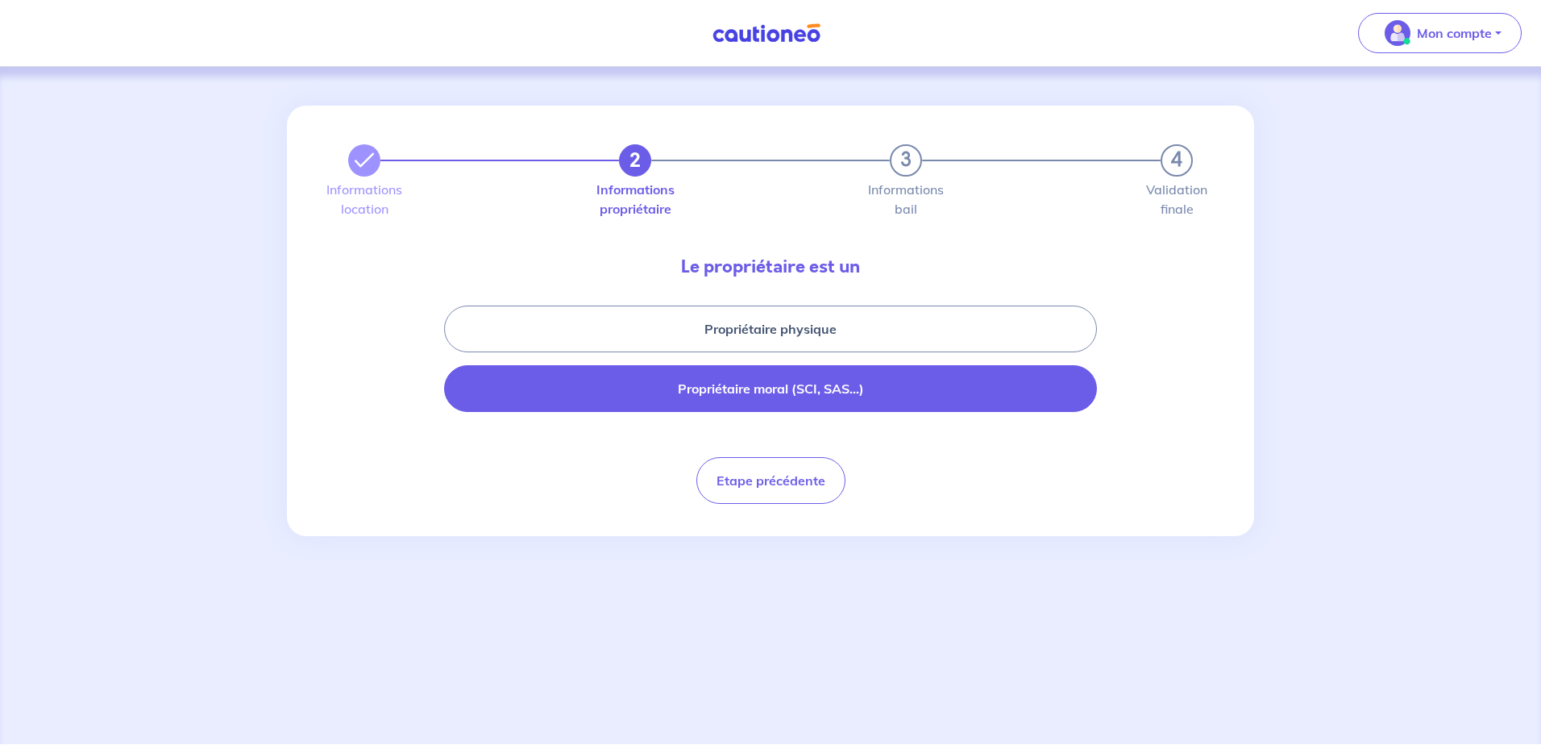
click at [648, 393] on button "Propriétaire moral (SCI, SAS...)" at bounding box center [770, 388] width 653 height 47
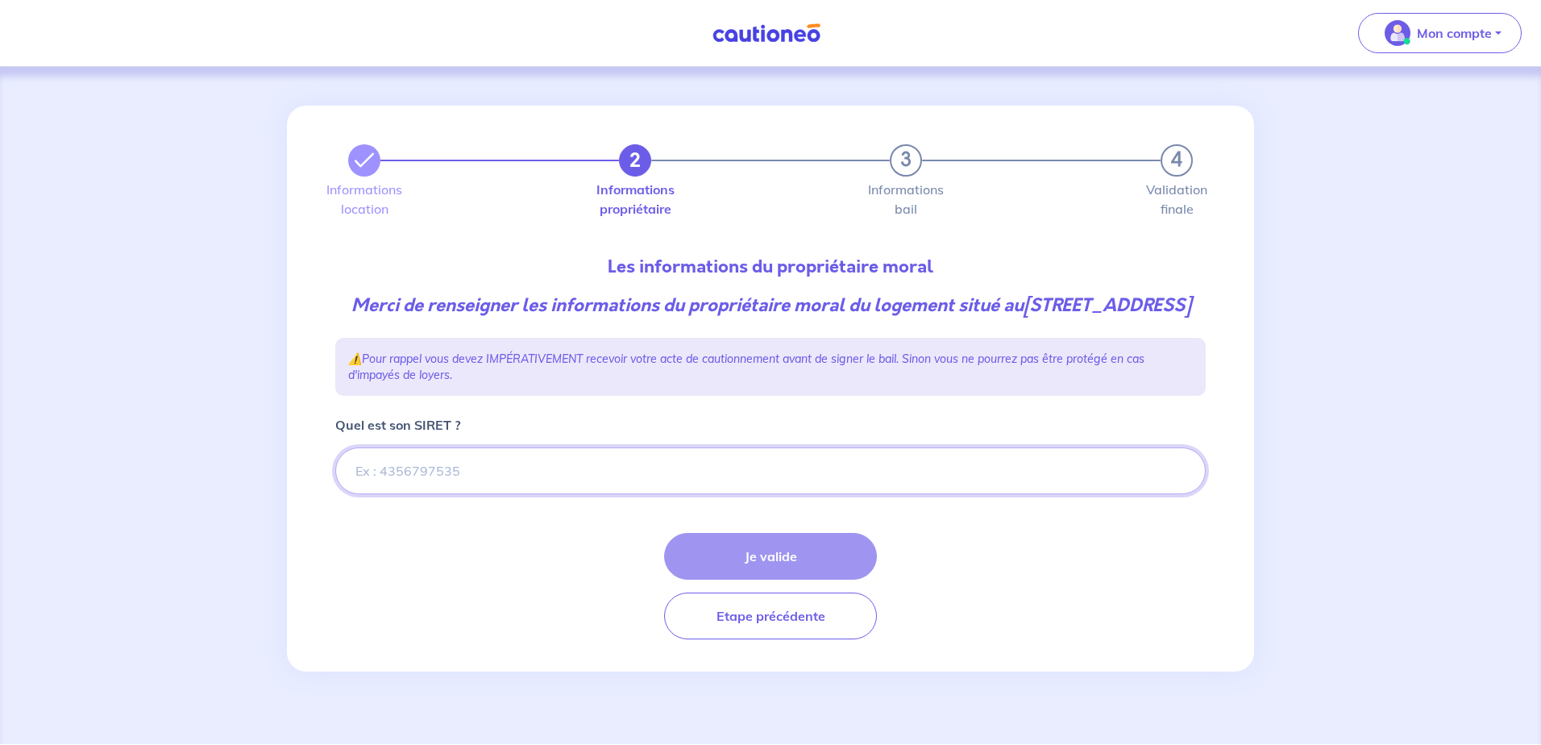
click at [463, 494] on input "Quel est son SIRET ?" at bounding box center [770, 470] width 871 height 47
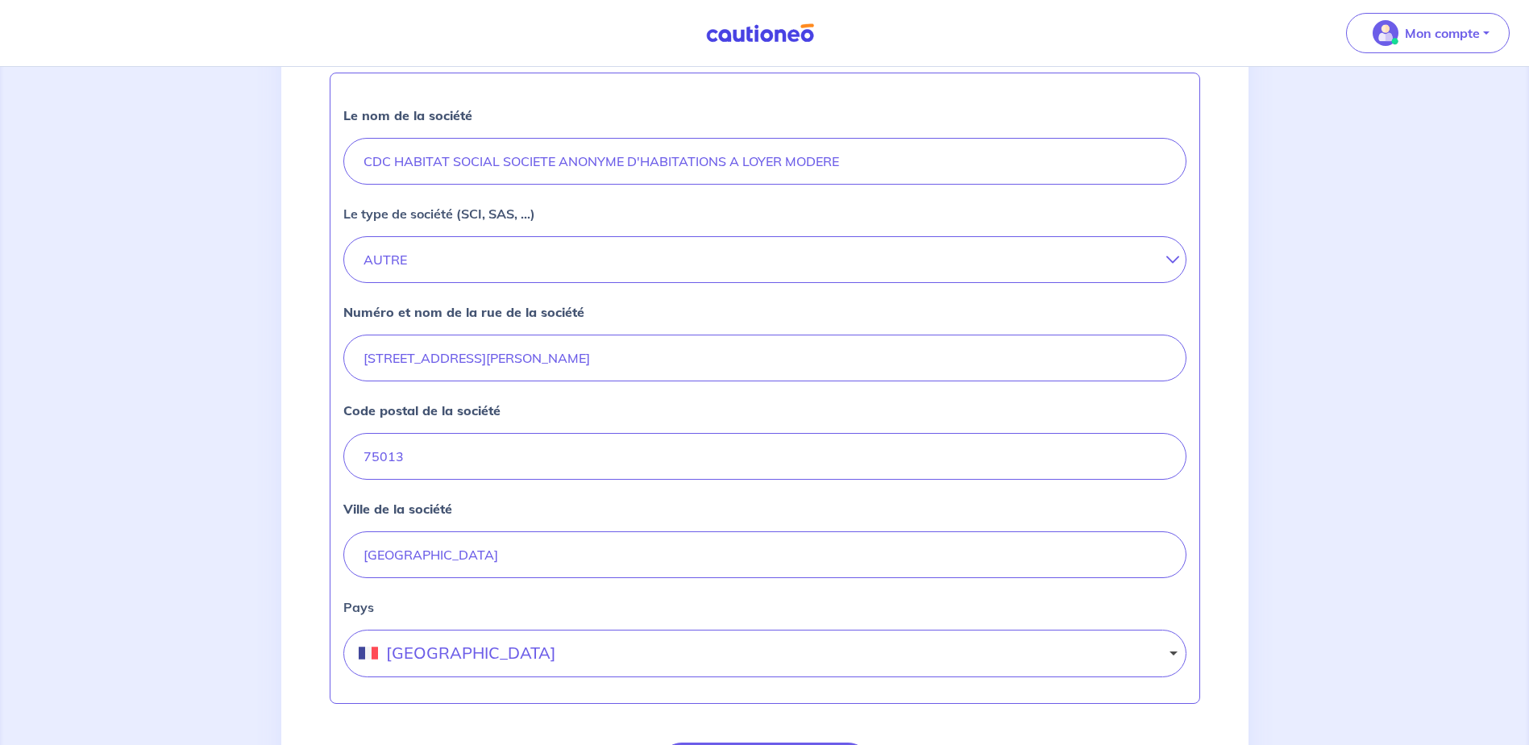
scroll to position [635, 0]
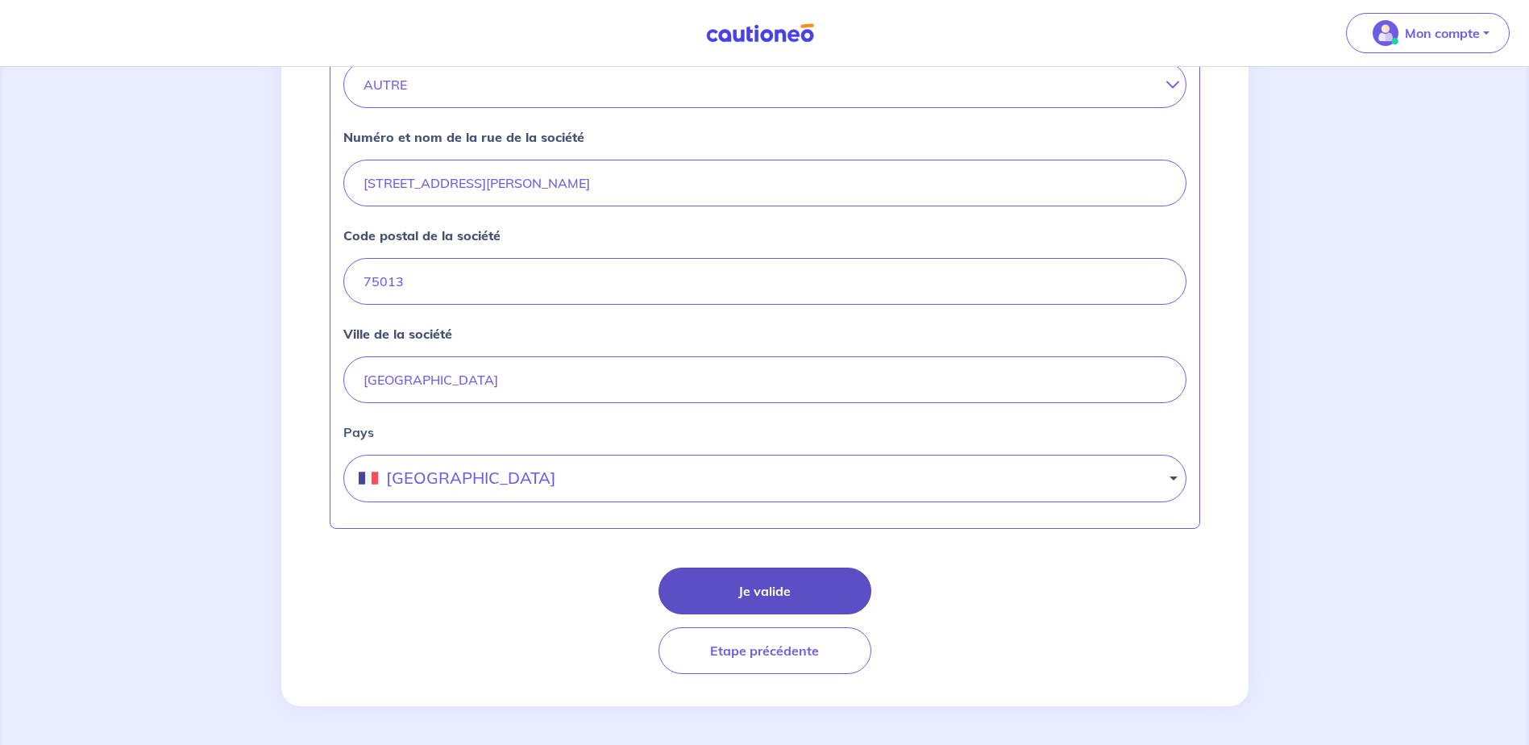
type input "55204648400325"
click at [748, 584] on button "Je valide" at bounding box center [765, 590] width 213 height 47
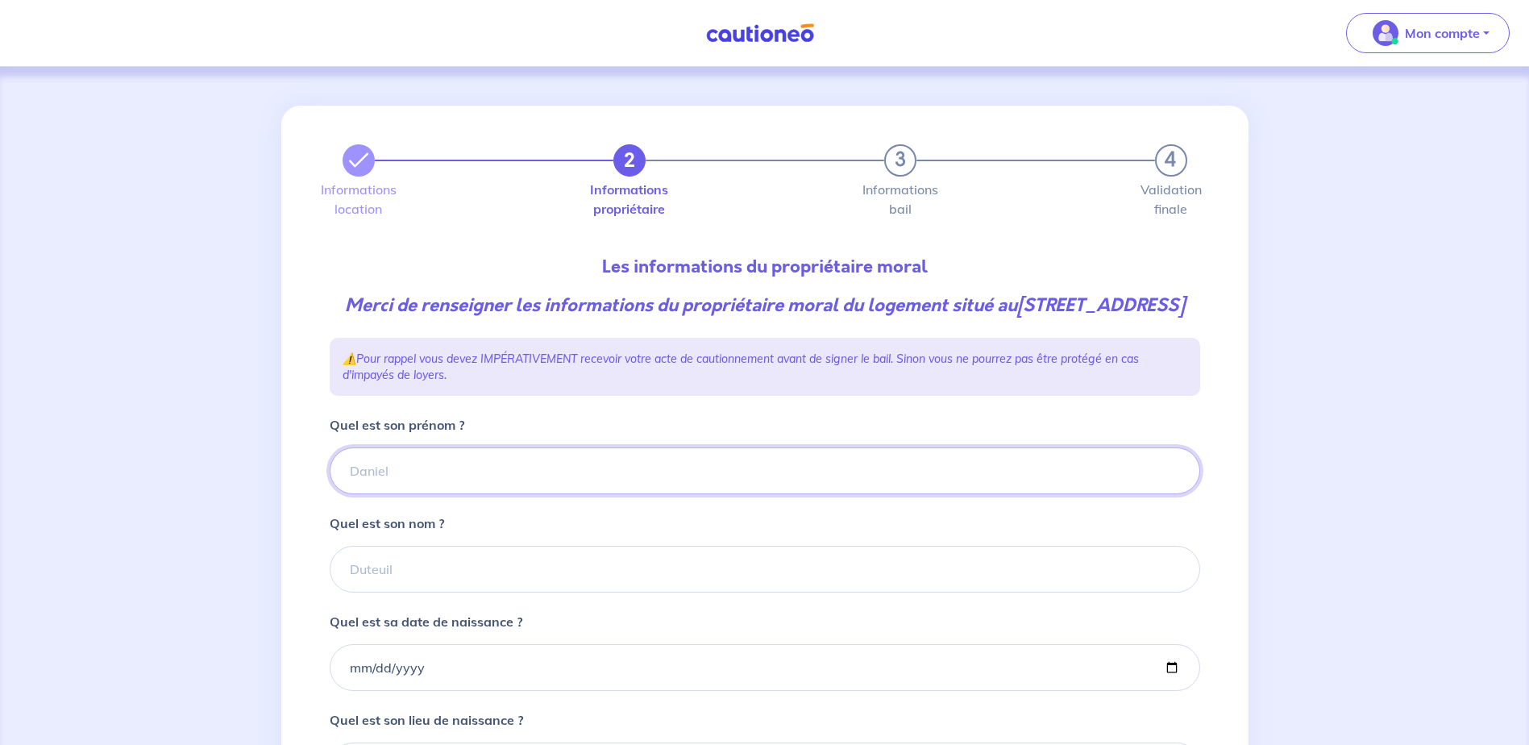
click at [444, 494] on input "Quel est son prénom ?" at bounding box center [765, 470] width 871 height 47
type input "CDC HABITAT"
click at [368, 592] on input "Quel est son nom ?" at bounding box center [765, 569] width 871 height 47
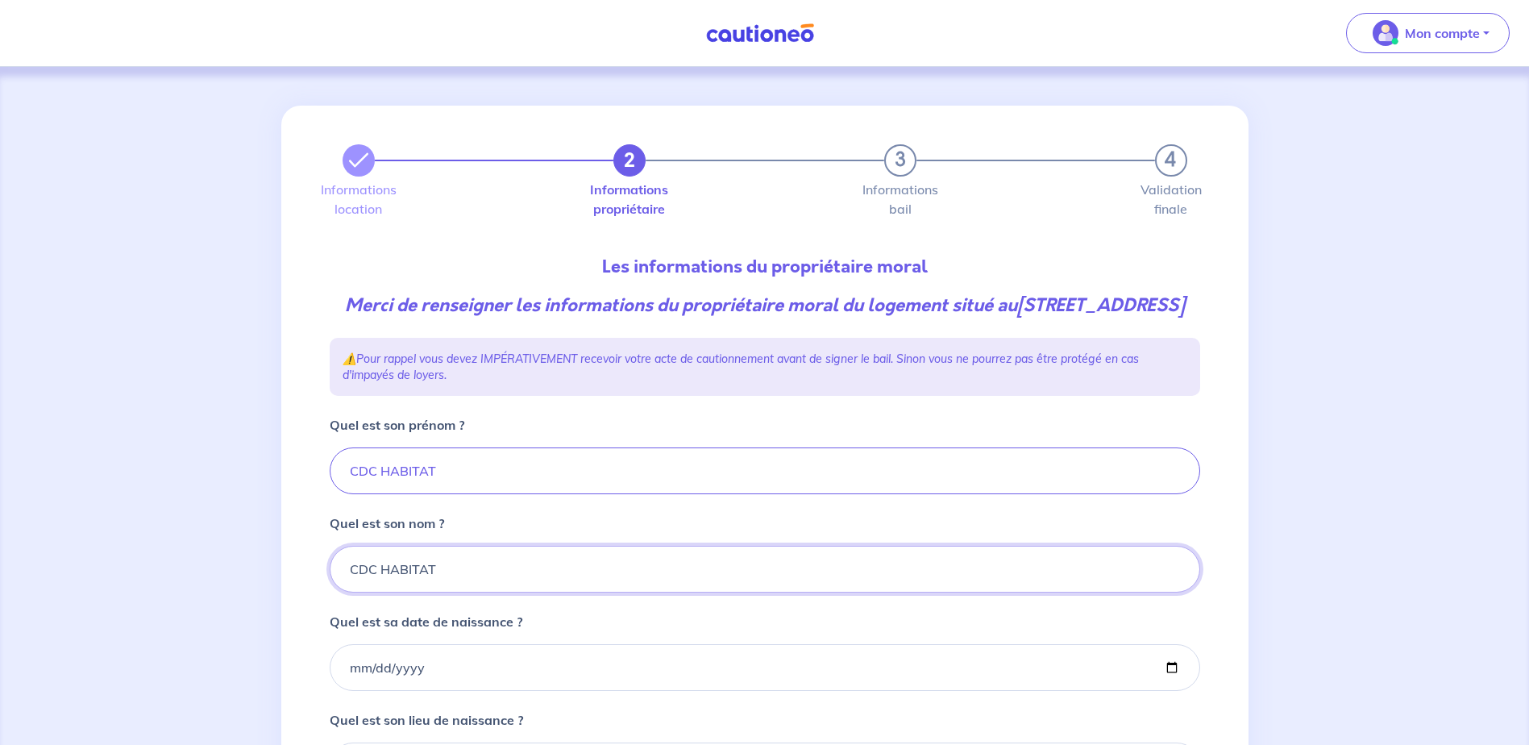
type input "CDC HABITAT"
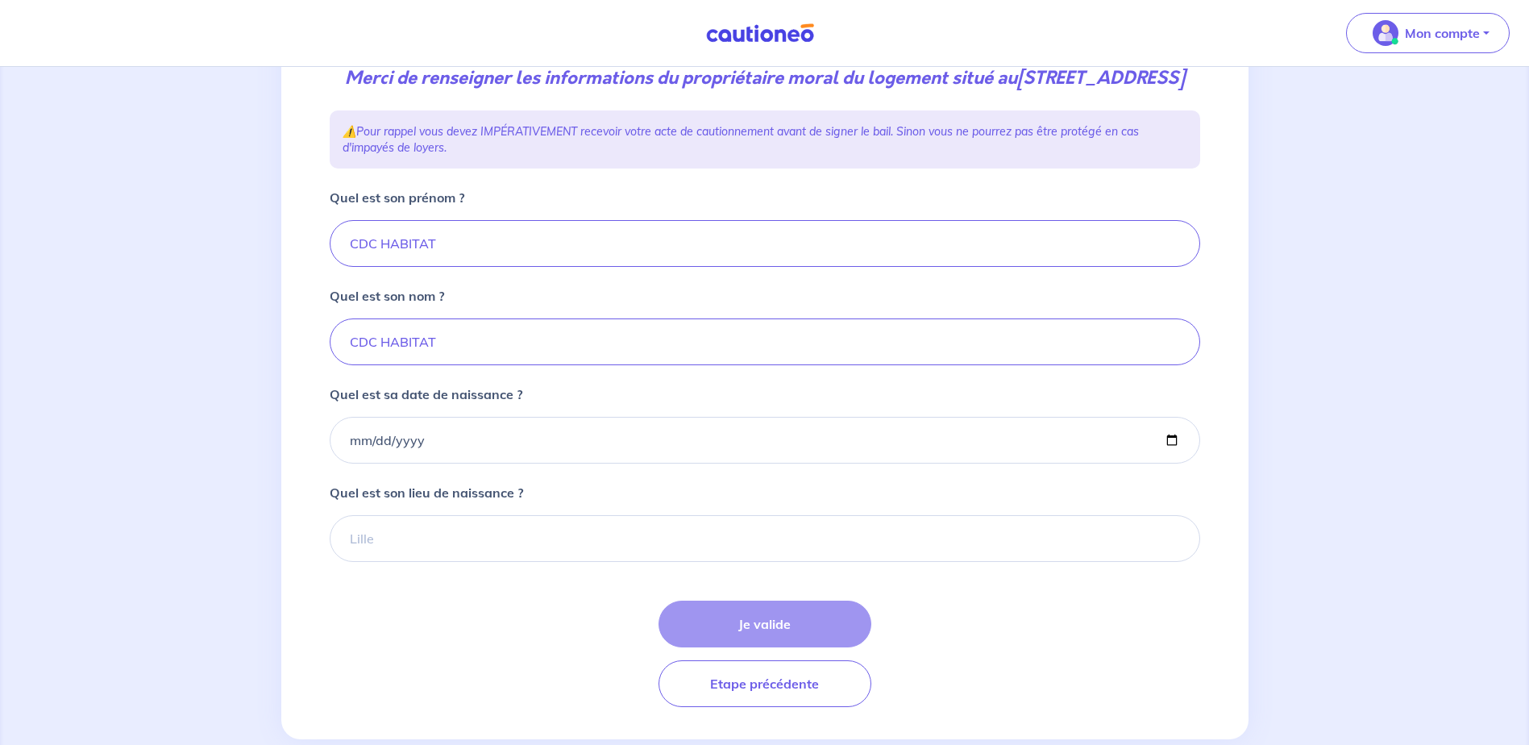
scroll to position [242, 0]
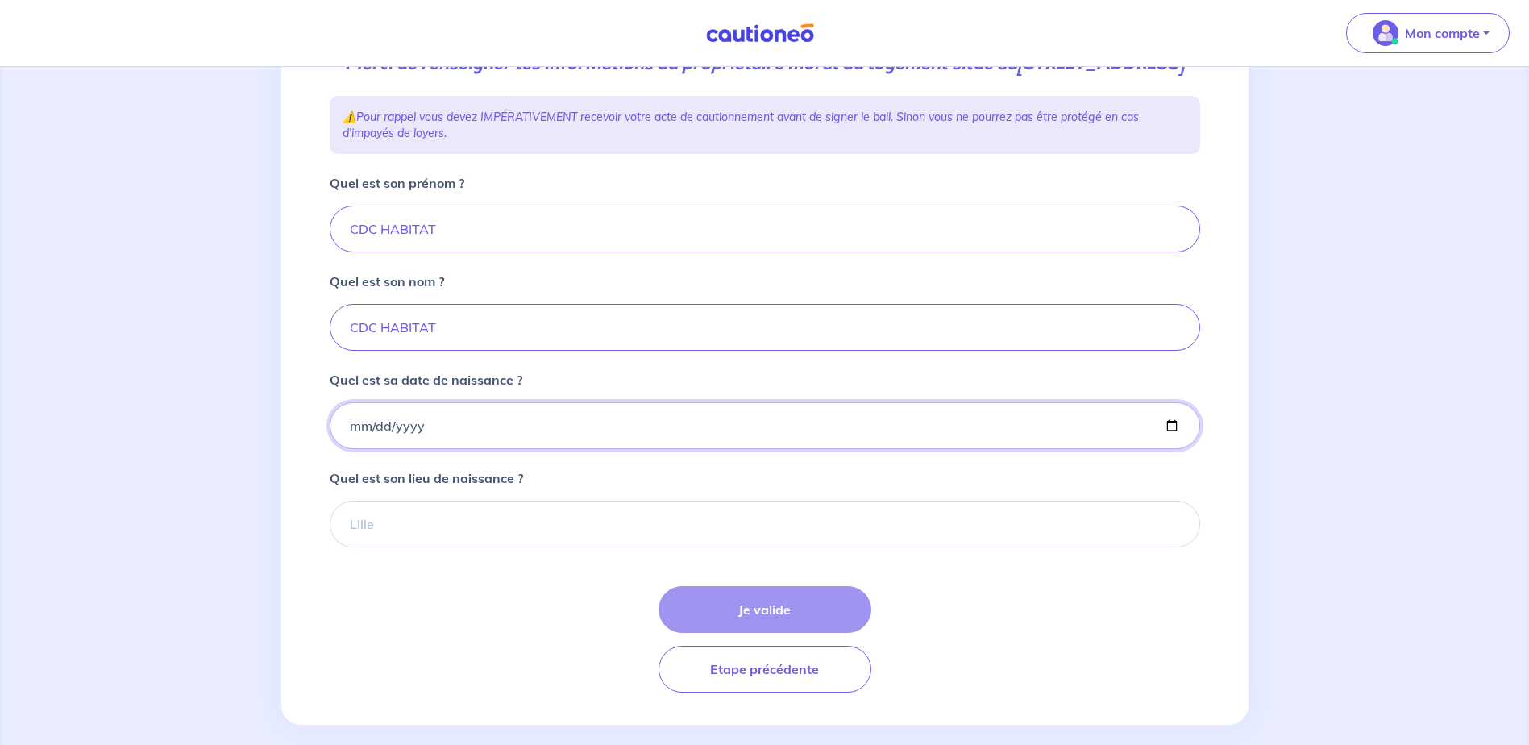
click at [409, 449] on input "Quel est sa date de naissance ?" at bounding box center [765, 425] width 871 height 47
click at [355, 448] on input "Quel est sa date de naissance ?" at bounding box center [765, 425] width 871 height 47
click at [348, 448] on input "Quel est sa date de naissance ?" at bounding box center [765, 425] width 871 height 47
click at [347, 448] on input "Quel est sa date de naissance ?" at bounding box center [765, 425] width 871 height 47
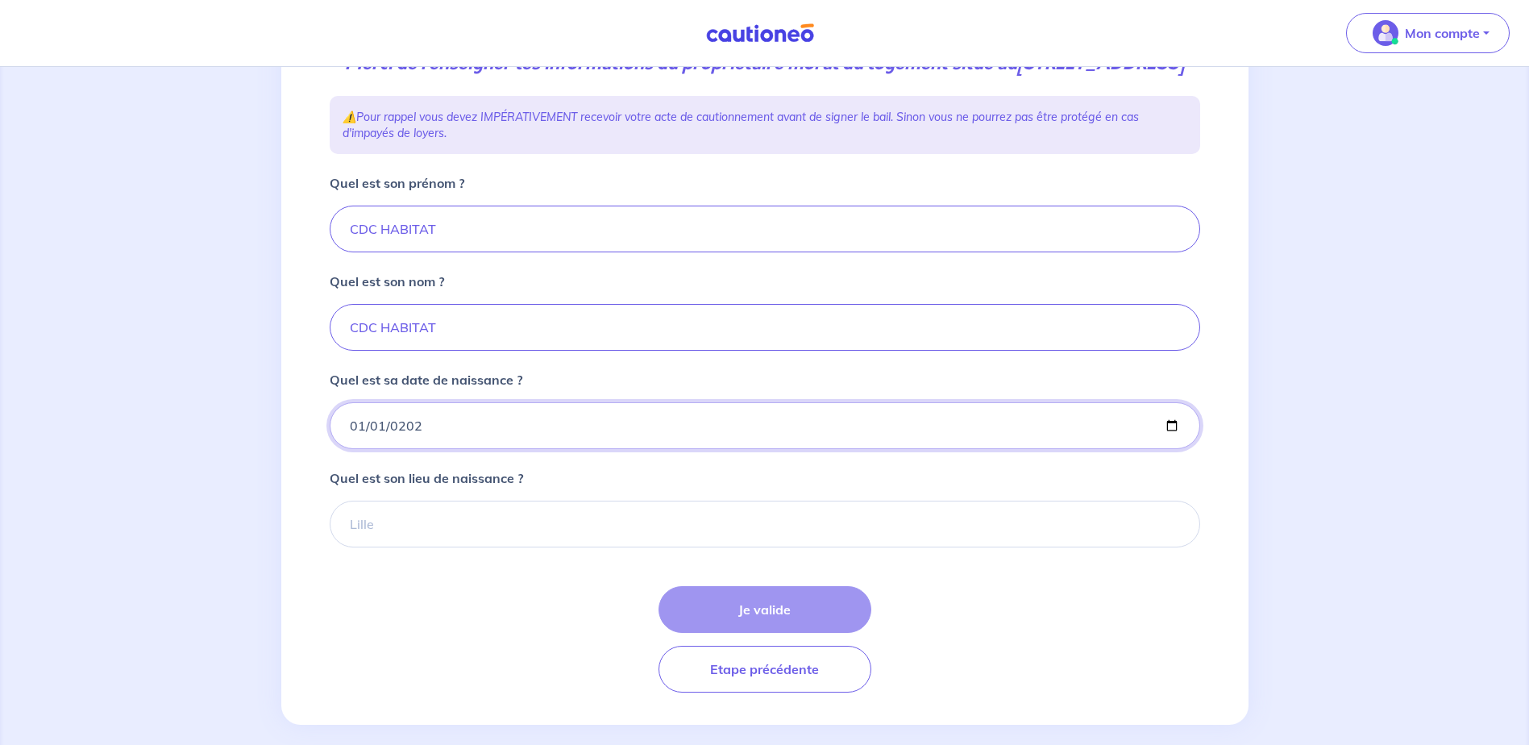
type input "2020-01-01"
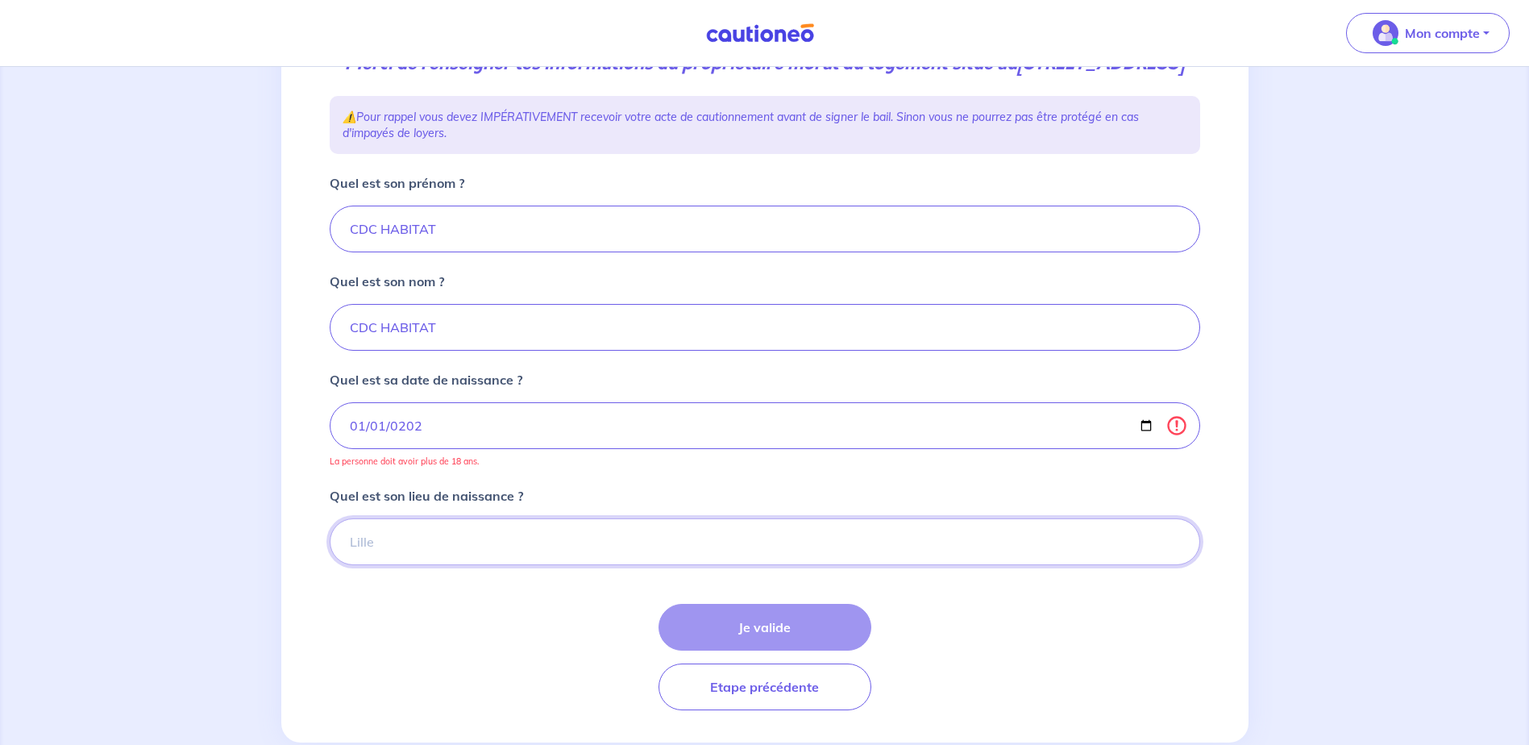
click at [472, 565] on input "Quel est son lieu de naissance ?" at bounding box center [765, 541] width 871 height 47
click at [588, 565] on input "Quel est son lieu de naissance ?" at bounding box center [765, 541] width 871 height 47
type input "Paris"
click at [750, 650] on button "Je valide" at bounding box center [765, 627] width 213 height 47
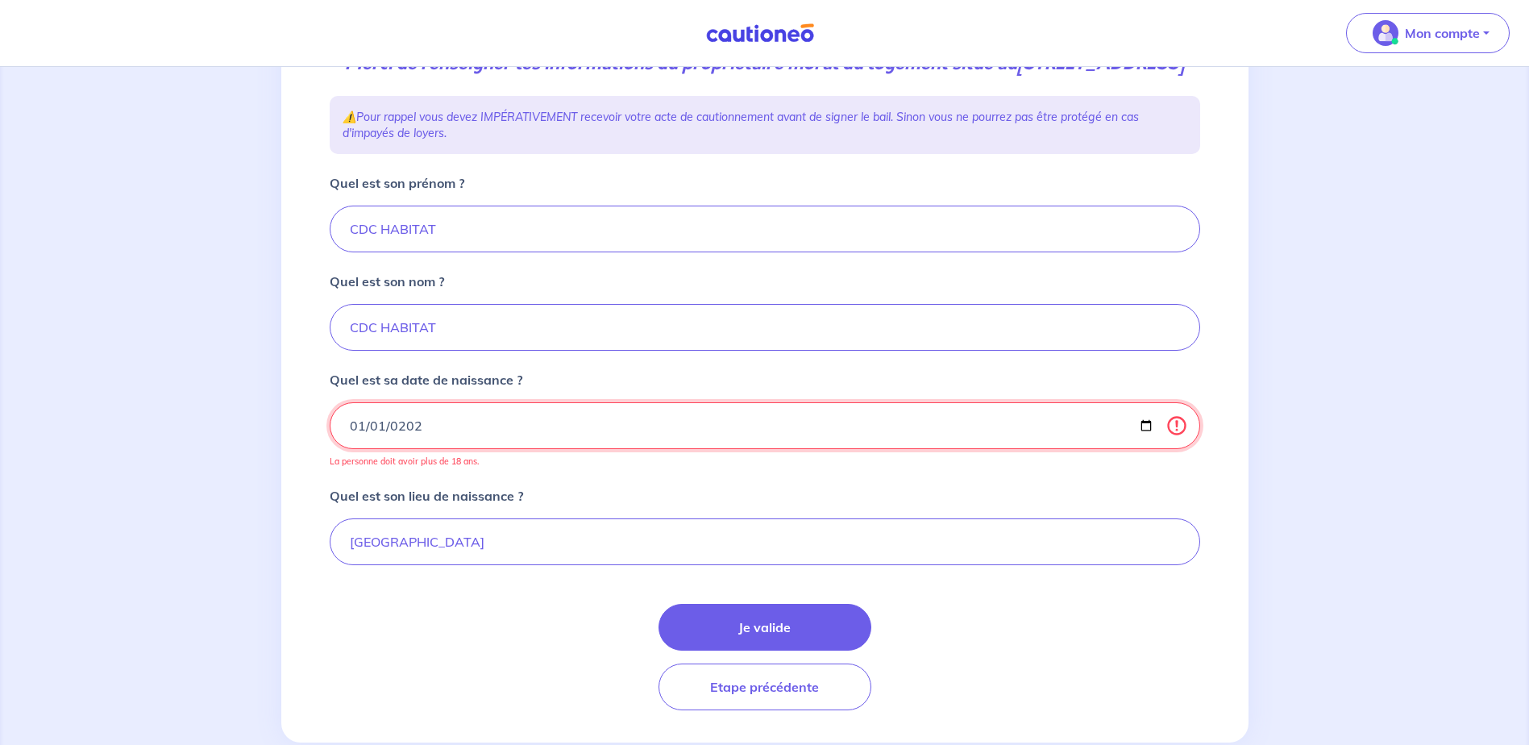
click at [418, 449] on input "2020-01-01" at bounding box center [765, 425] width 871 height 47
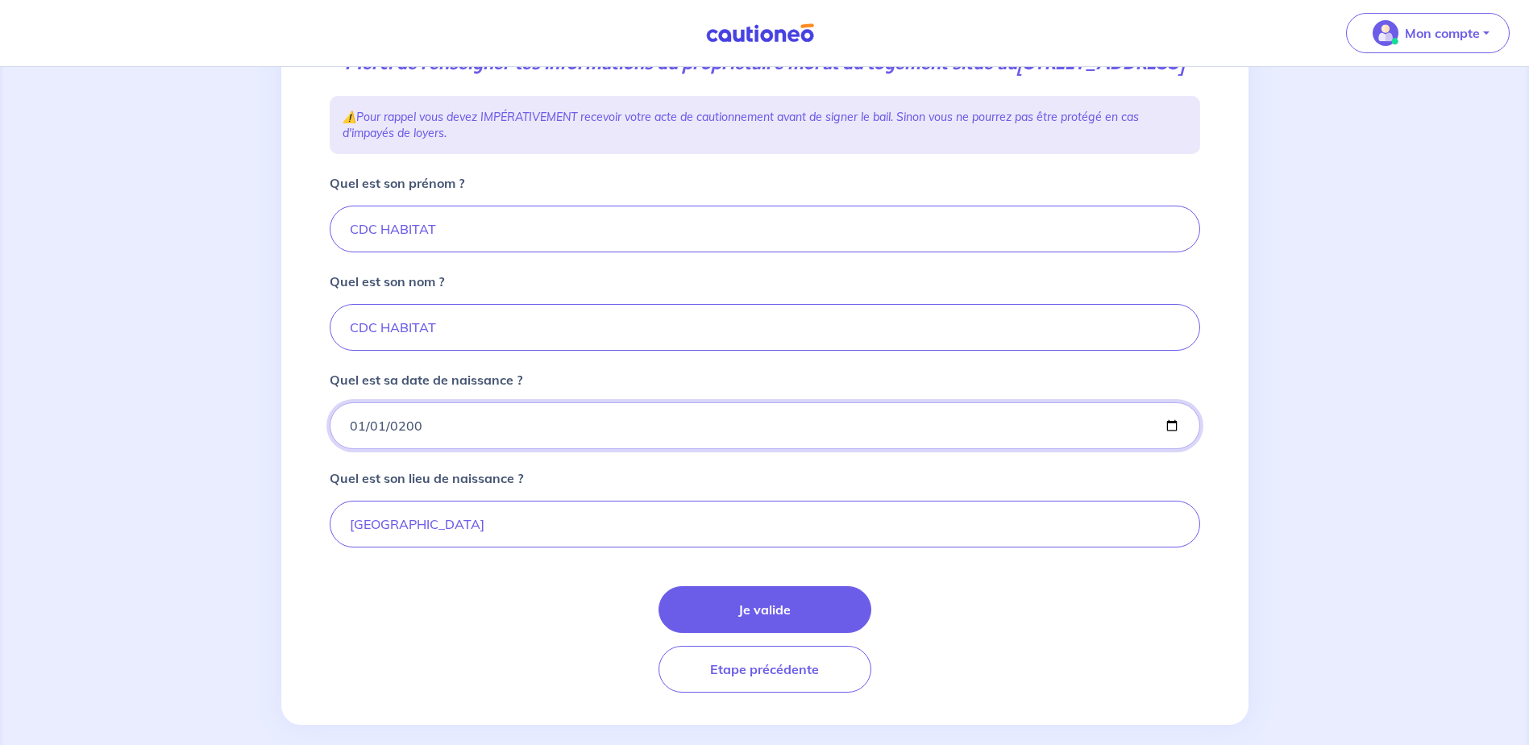
type input "2007-01-01"
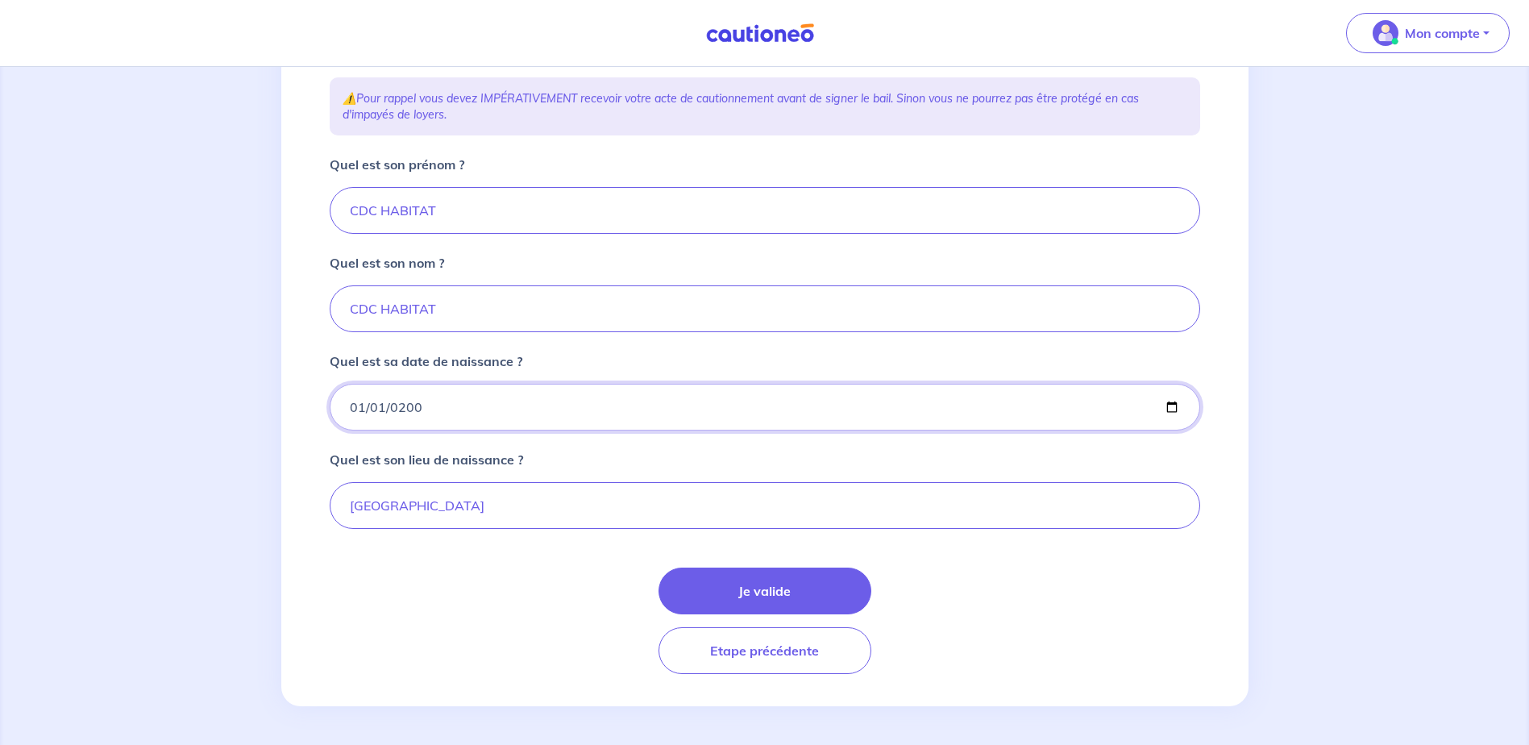
scroll to position [286, 0]
click at [750, 586] on button "Je valide" at bounding box center [765, 590] width 213 height 47
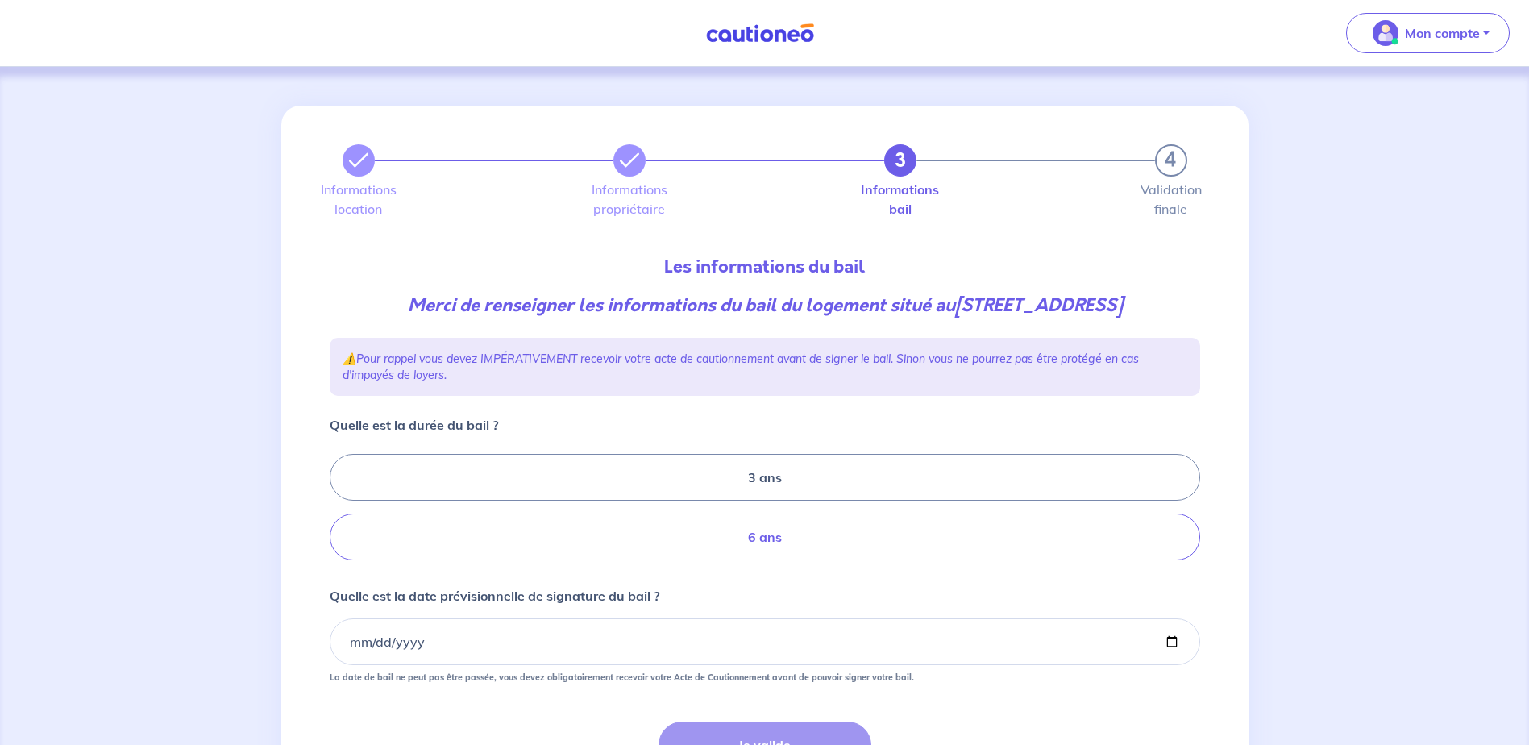
drag, startPoint x: 604, startPoint y: 566, endPoint x: 476, endPoint y: 578, distance: 127.9
click at [604, 560] on label "6 ans" at bounding box center [765, 536] width 871 height 47
click at [340, 513] on input "6 ans" at bounding box center [335, 507] width 10 height 10
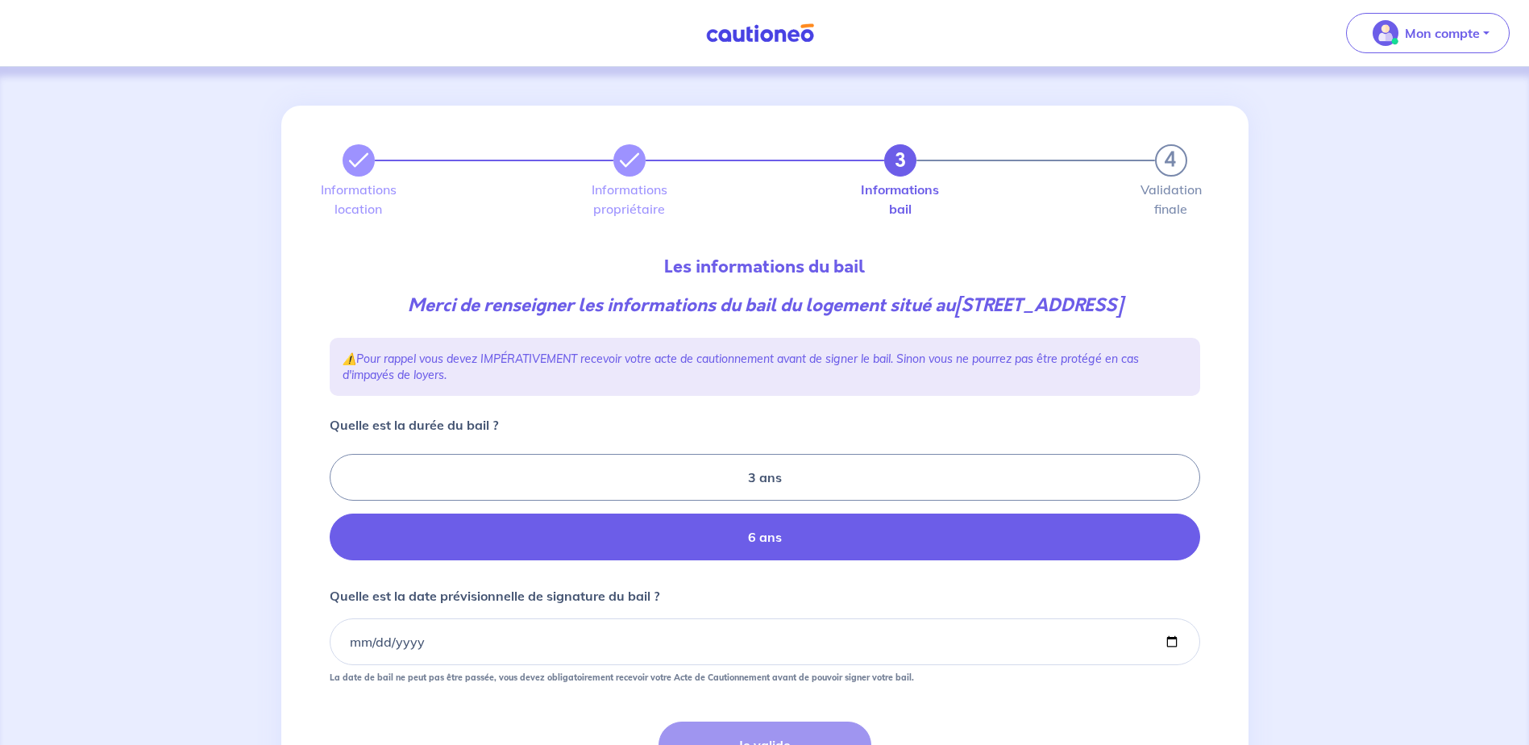
radio input "true"
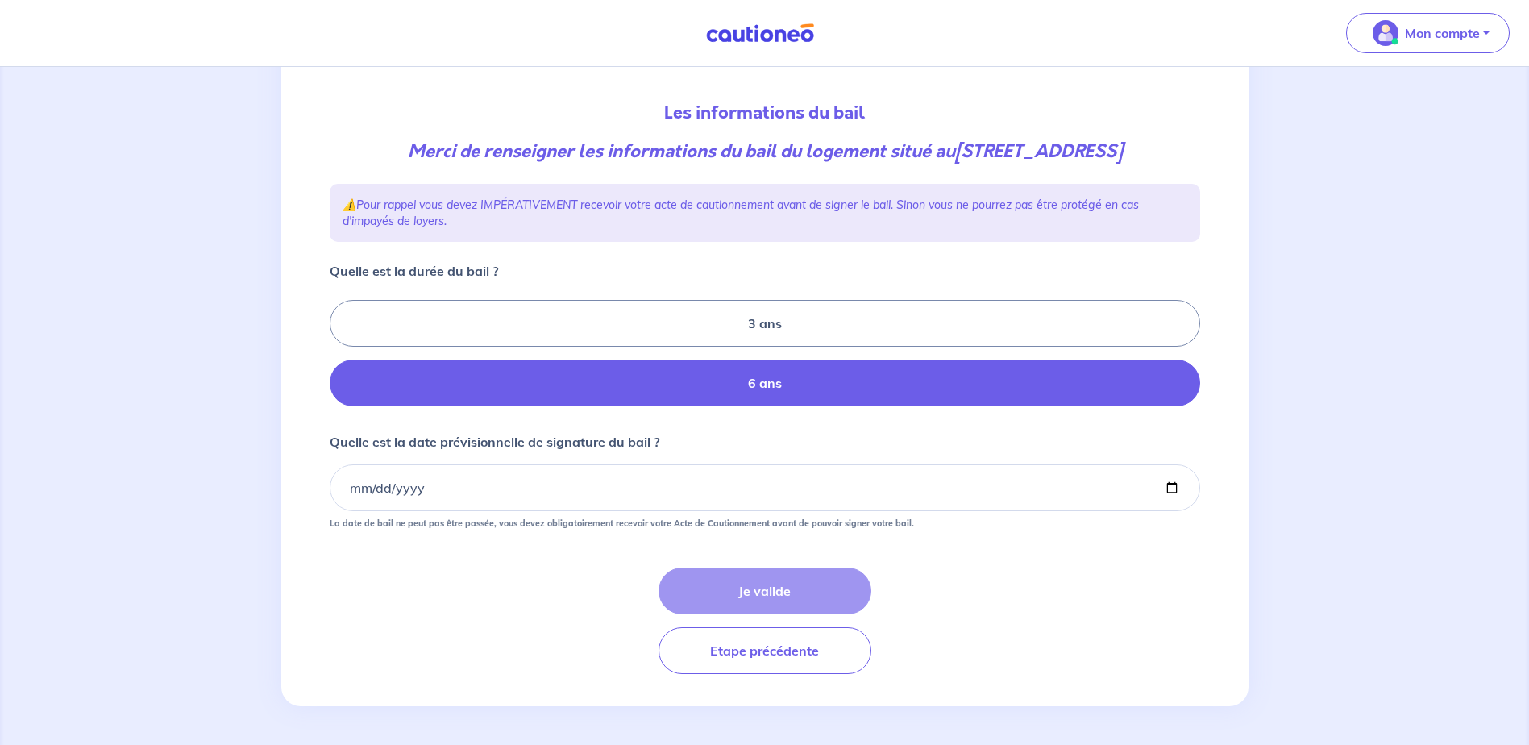
scroll to position [161, 0]
click at [374, 511] on input "Quelle est la date prévisionnelle de signature du bail ?" at bounding box center [765, 487] width 871 height 47
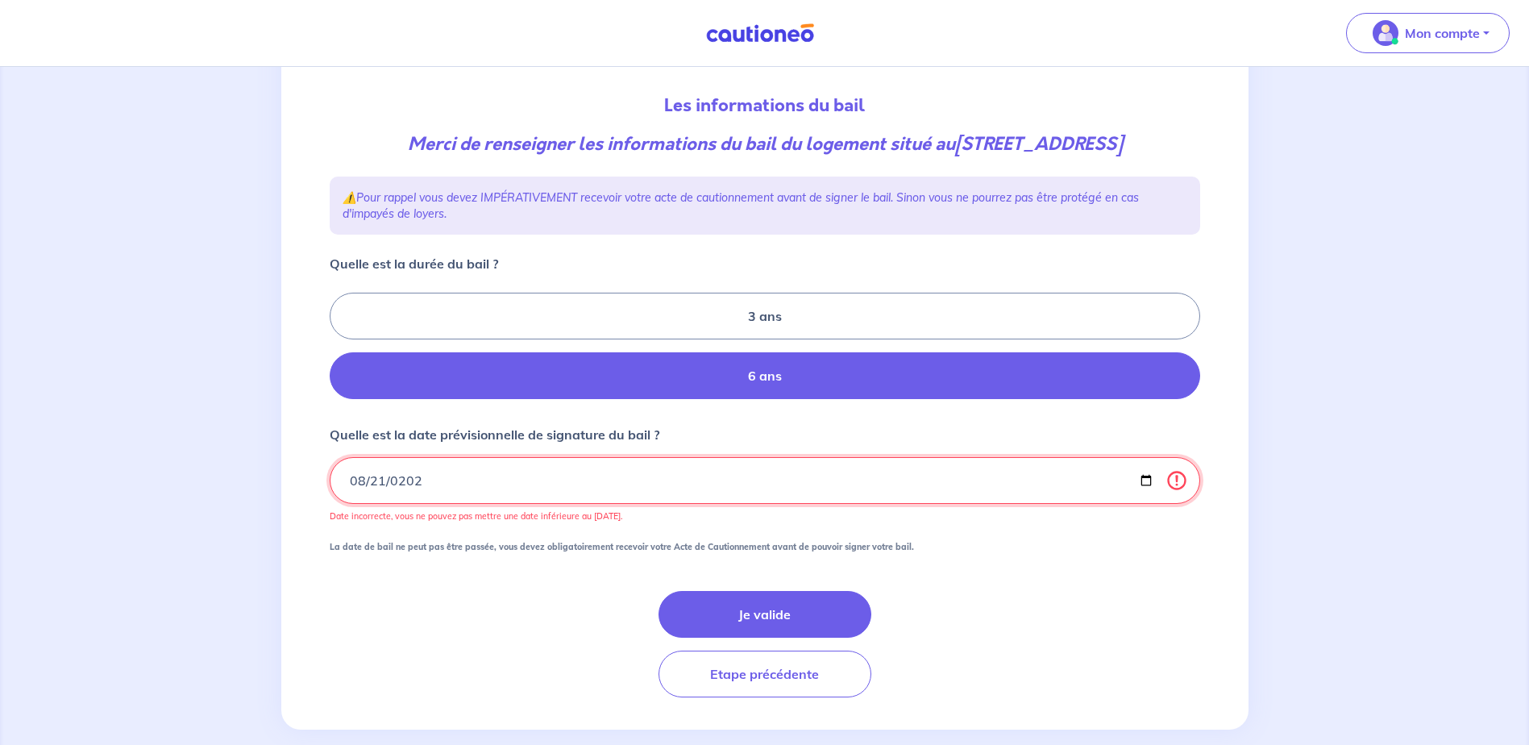
type input "2025-08-21"
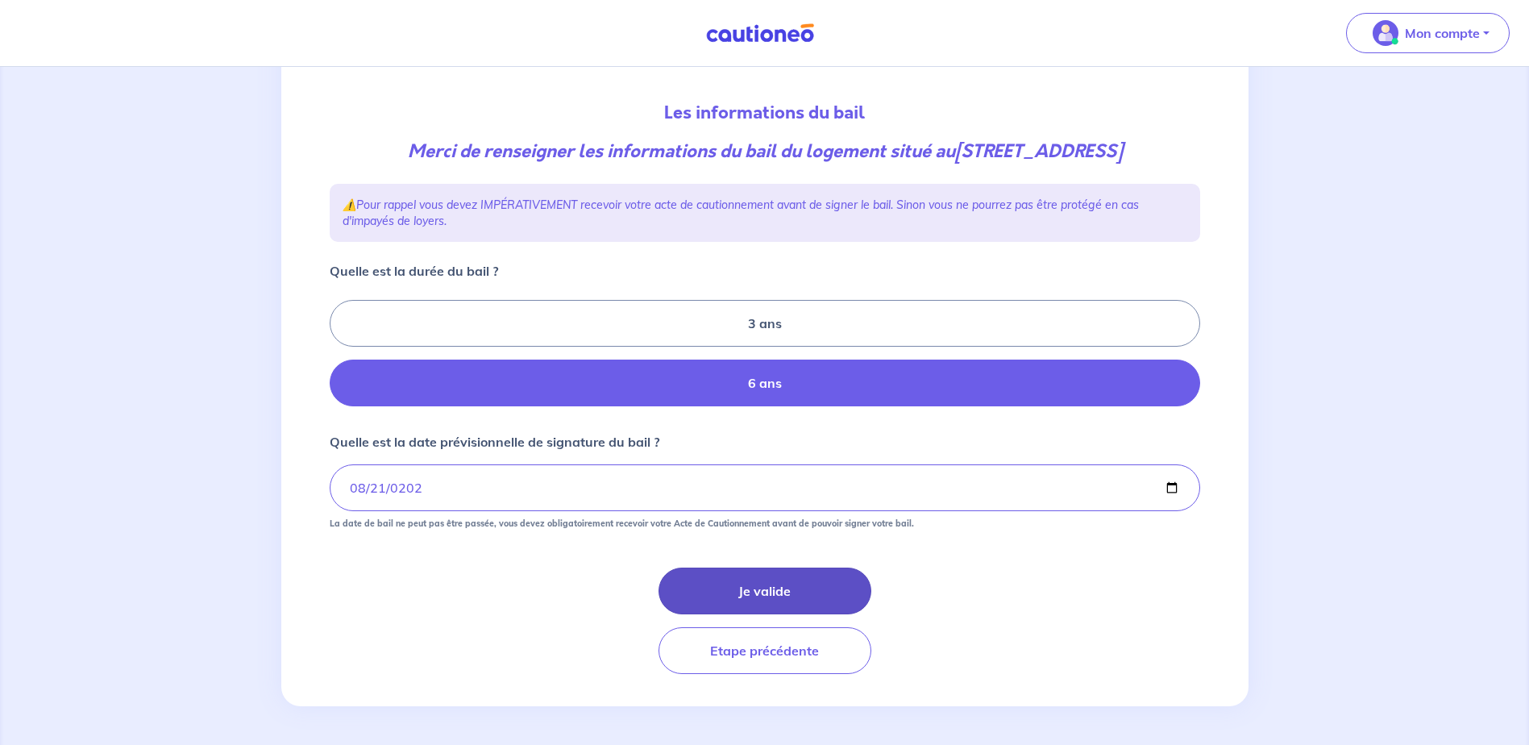
click at [808, 614] on button "Je valide" at bounding box center [765, 590] width 213 height 47
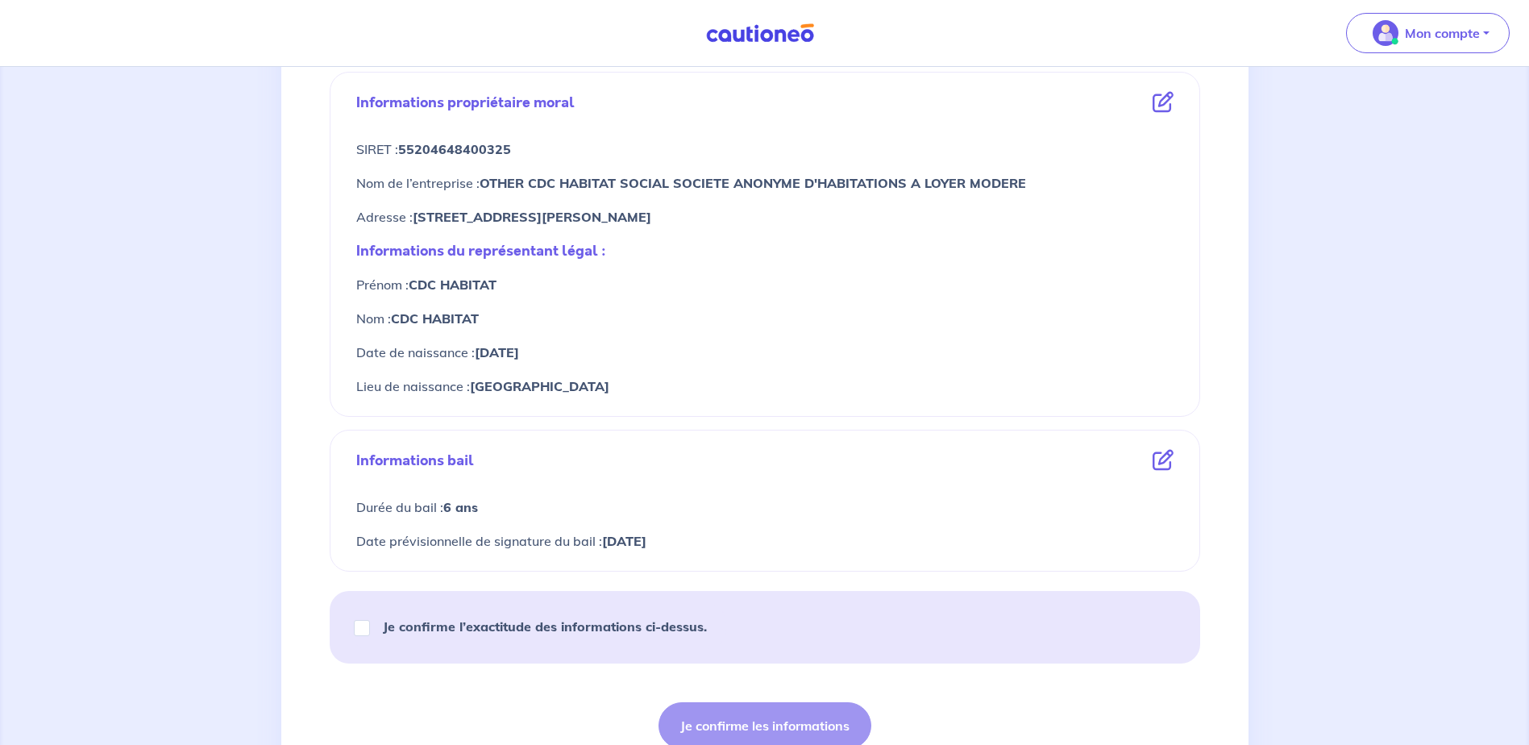
scroll to position [725, 0]
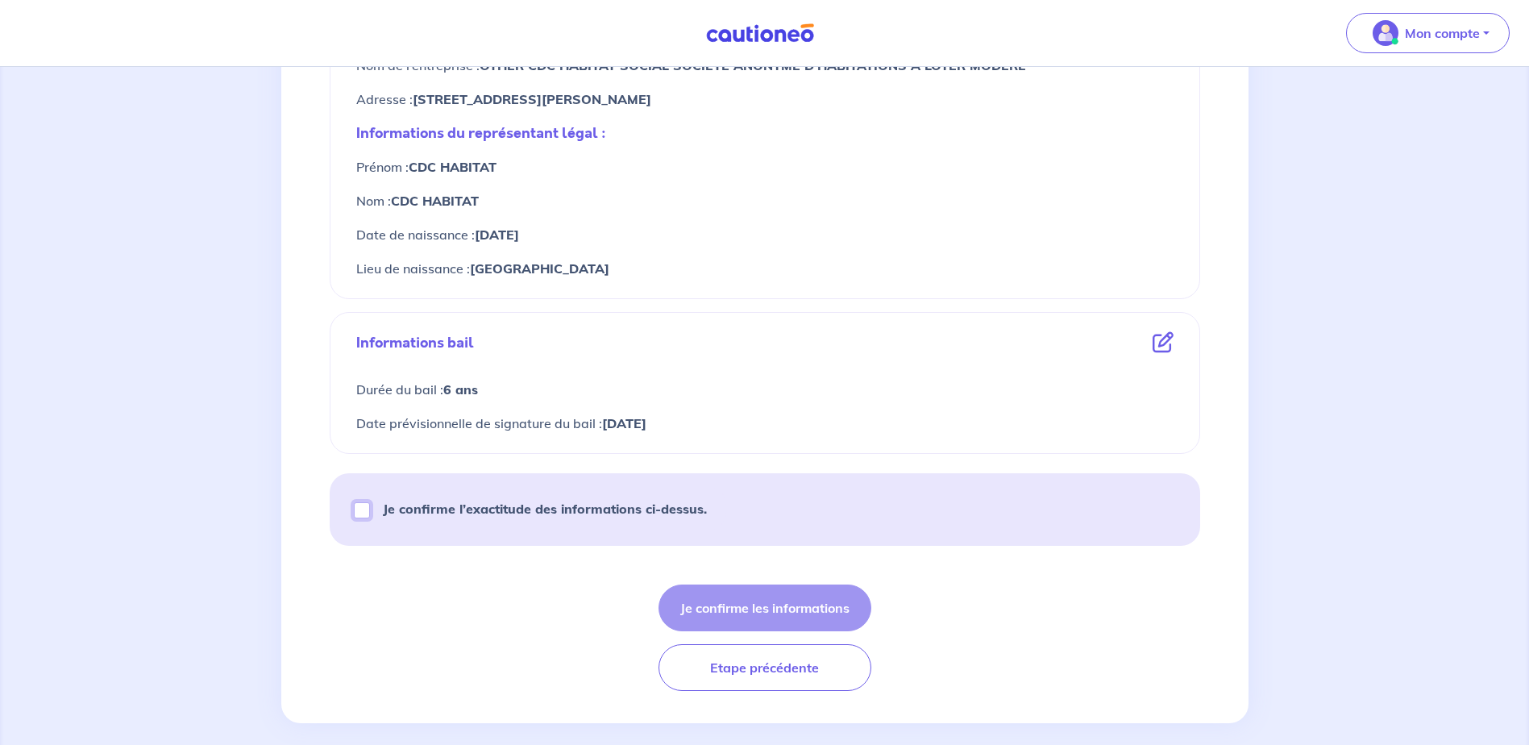
click at [358, 509] on input "Je confirme l’exactitude des informations ci-dessus." at bounding box center [362, 510] width 16 height 16
checkbox input "true"
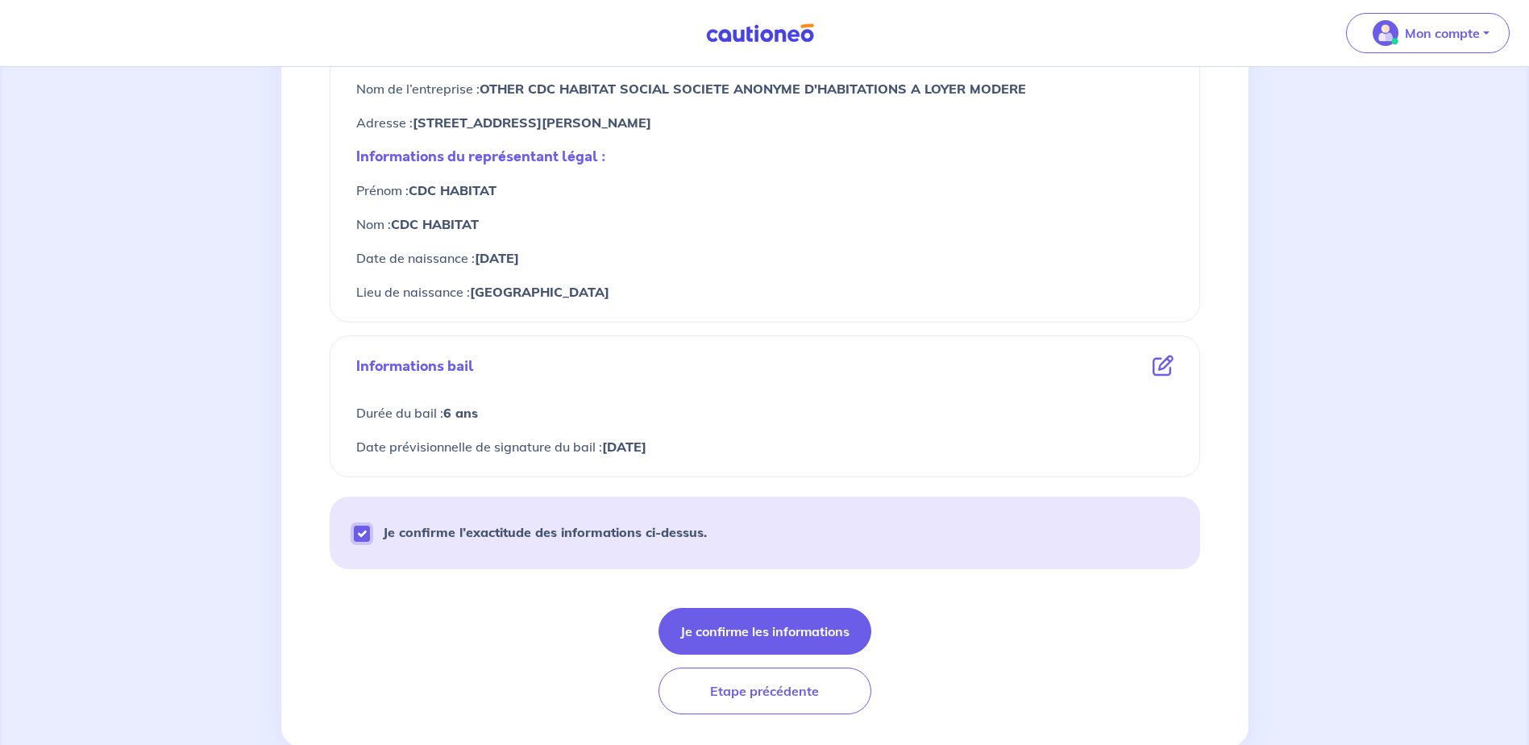
scroll to position [742, 0]
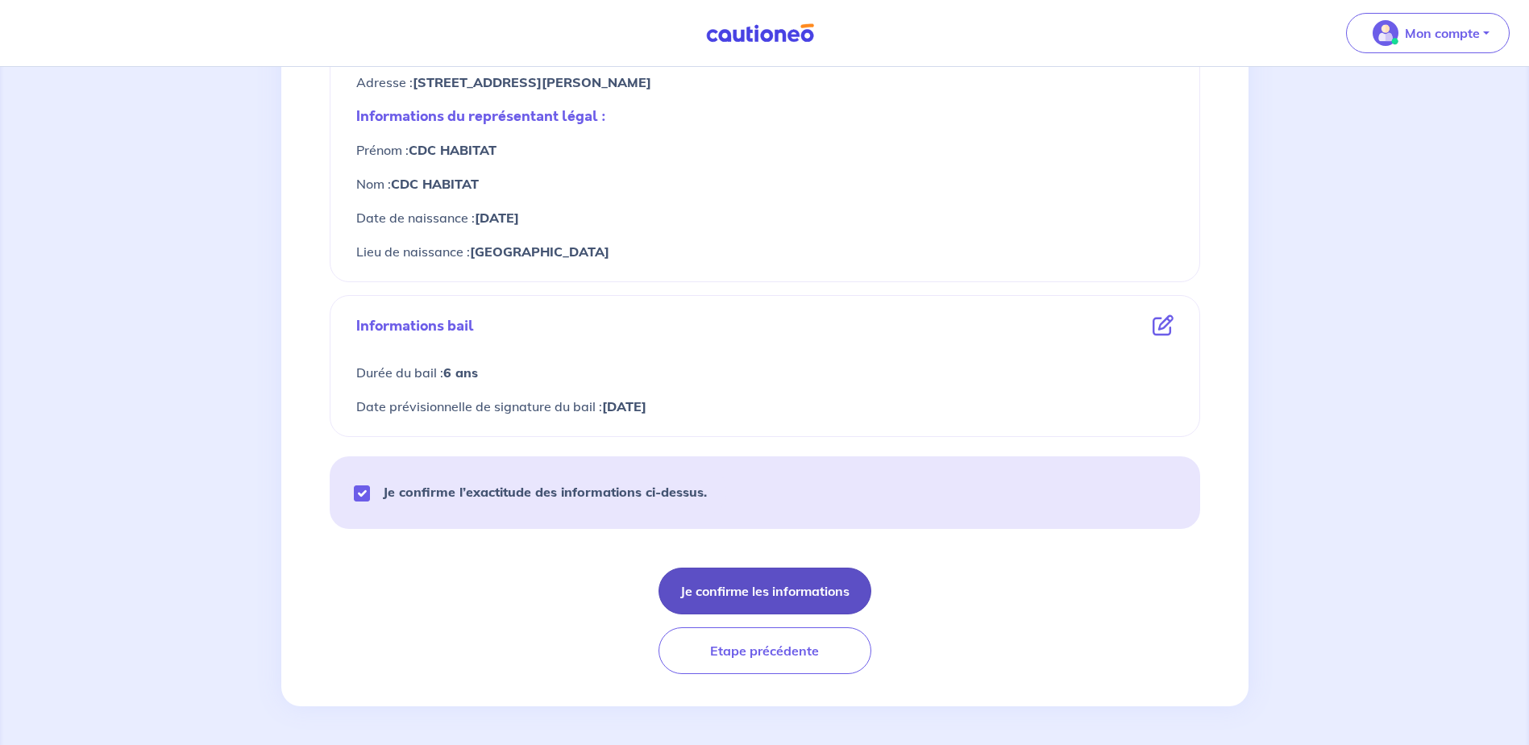
click at [752, 596] on button "Je confirme les informations" at bounding box center [765, 590] width 213 height 47
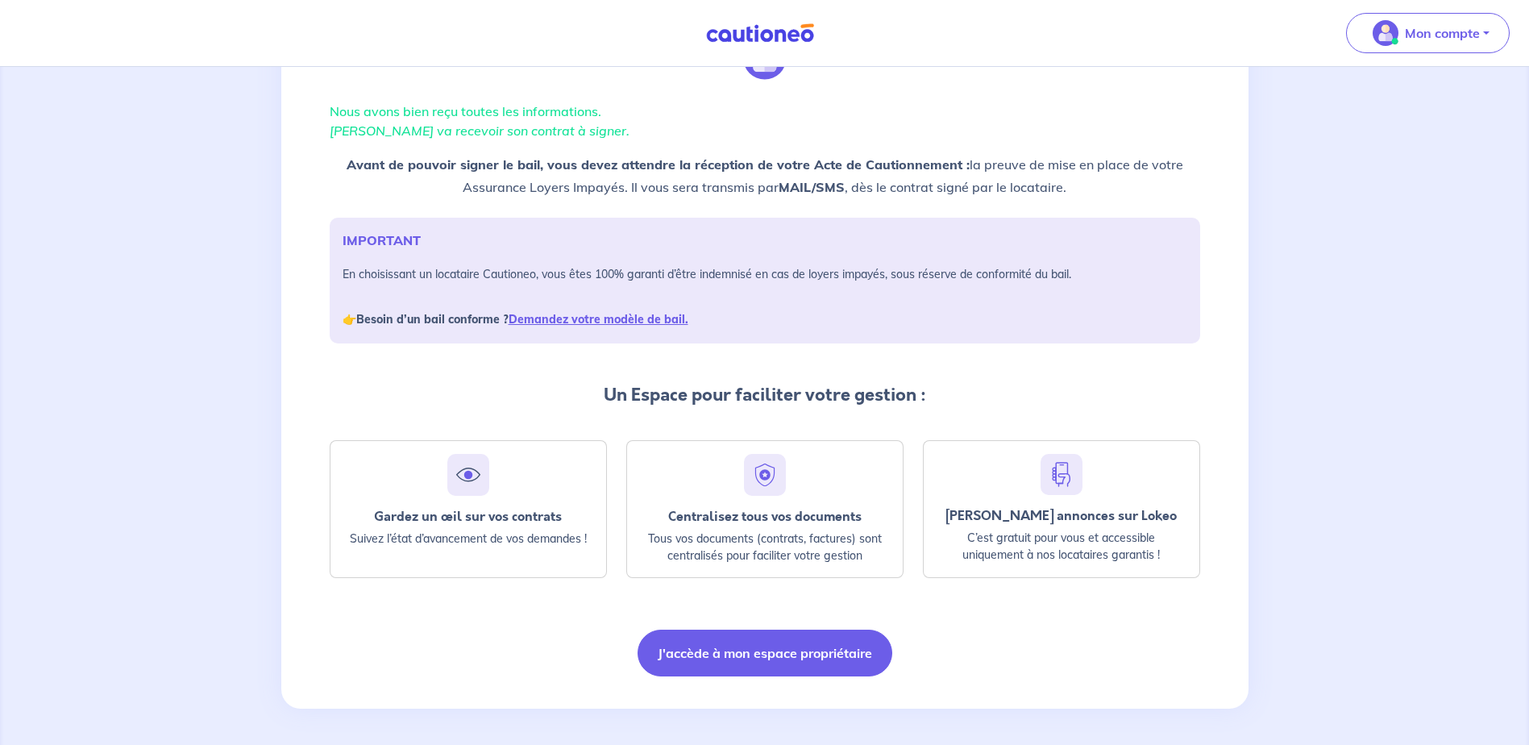
scroll to position [93, 0]
